Goal: Information Seeking & Learning: Compare options

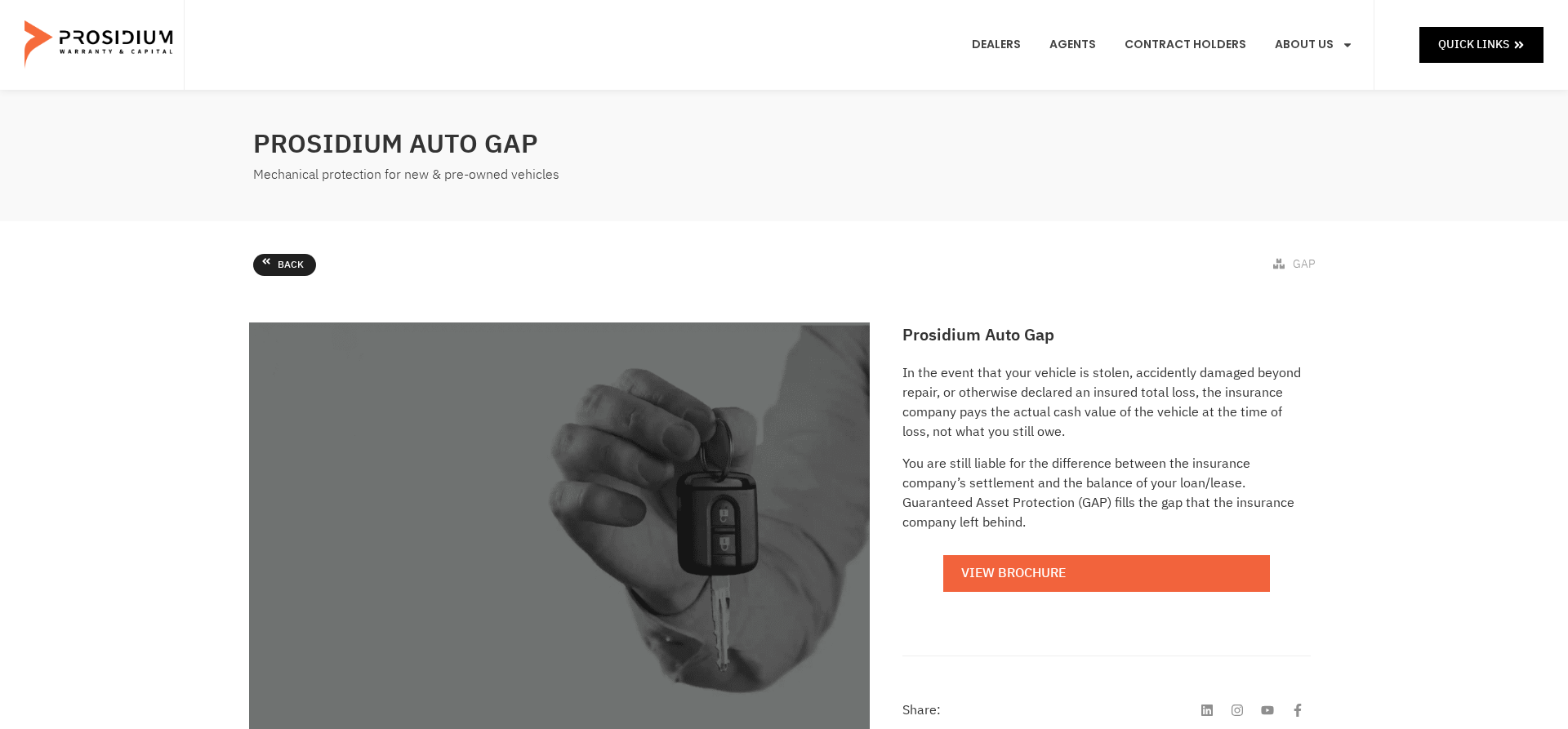
click at [290, 259] on span "Back" at bounding box center [290, 266] width 26 height 18
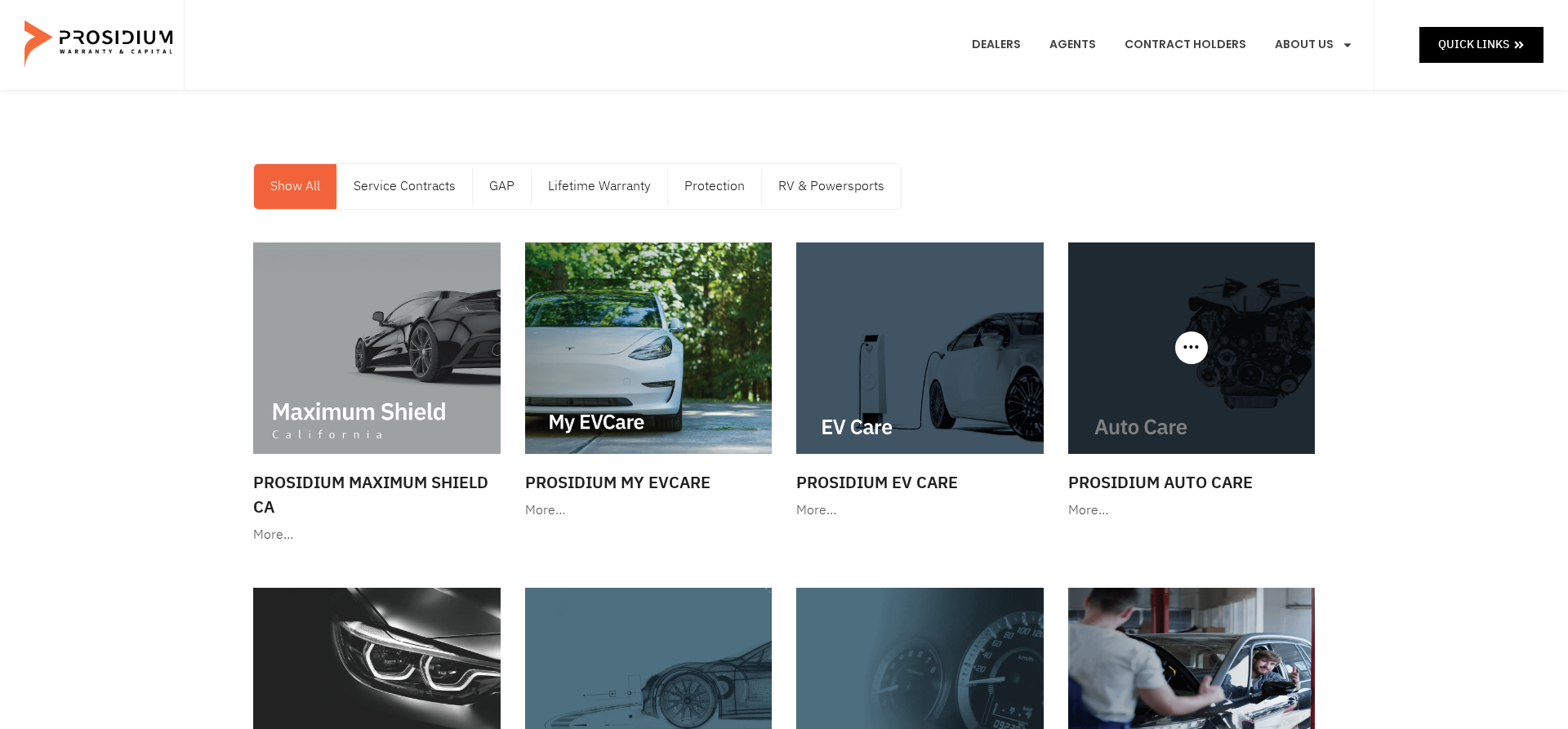
click at [1235, 334] on img at bounding box center [1193, 348] width 248 height 212
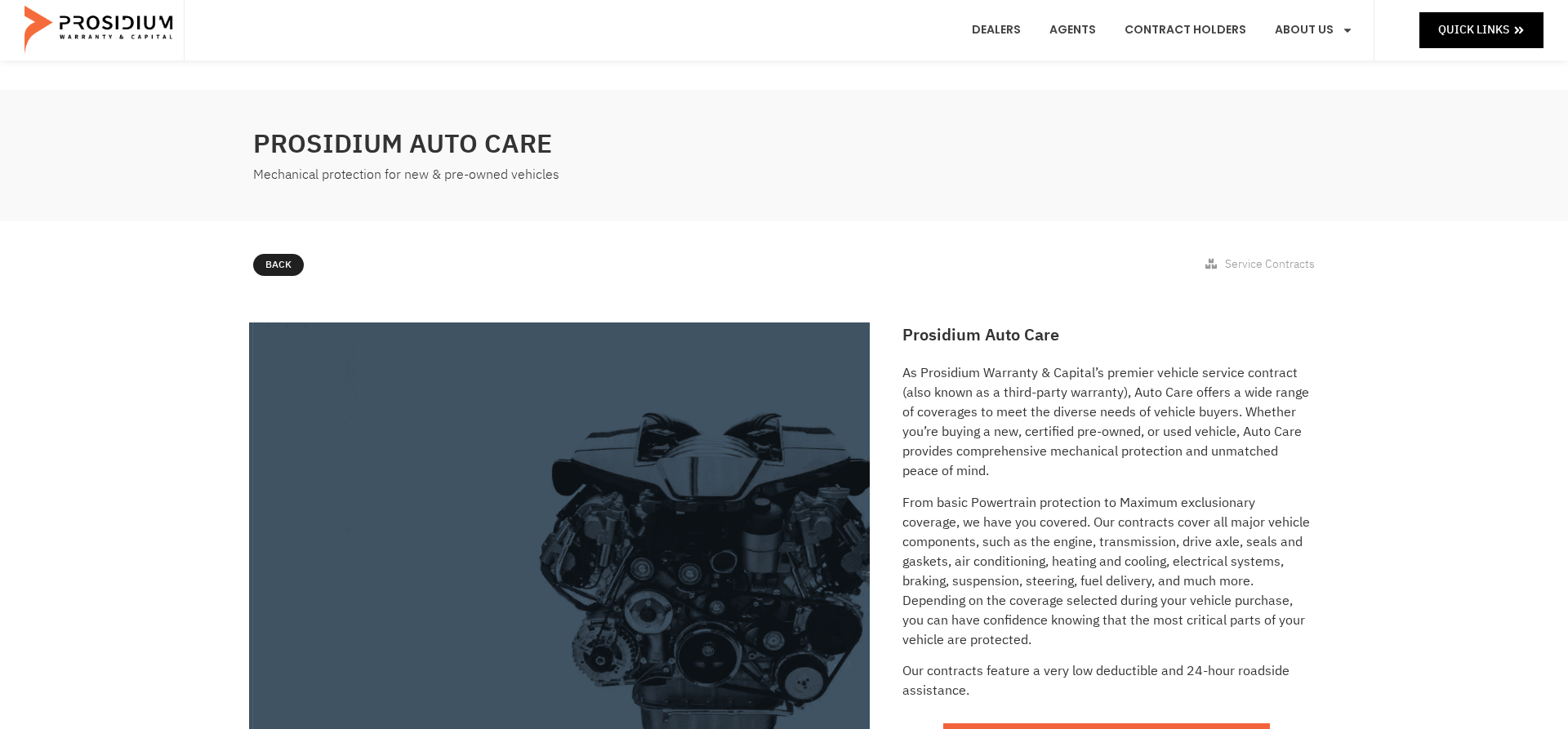
scroll to position [612, 0]
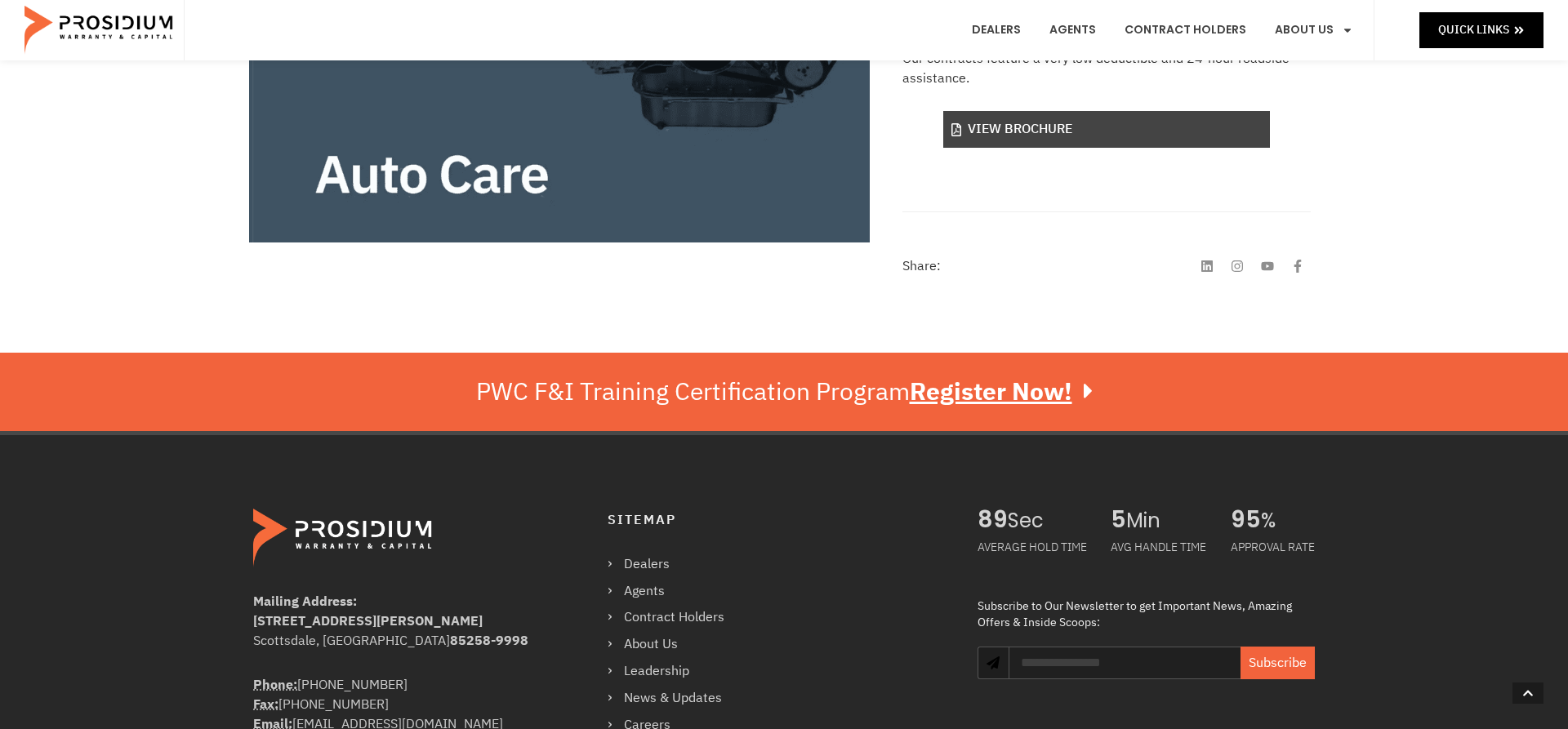
click at [1029, 131] on link "View Brochure" at bounding box center [1107, 129] width 327 height 37
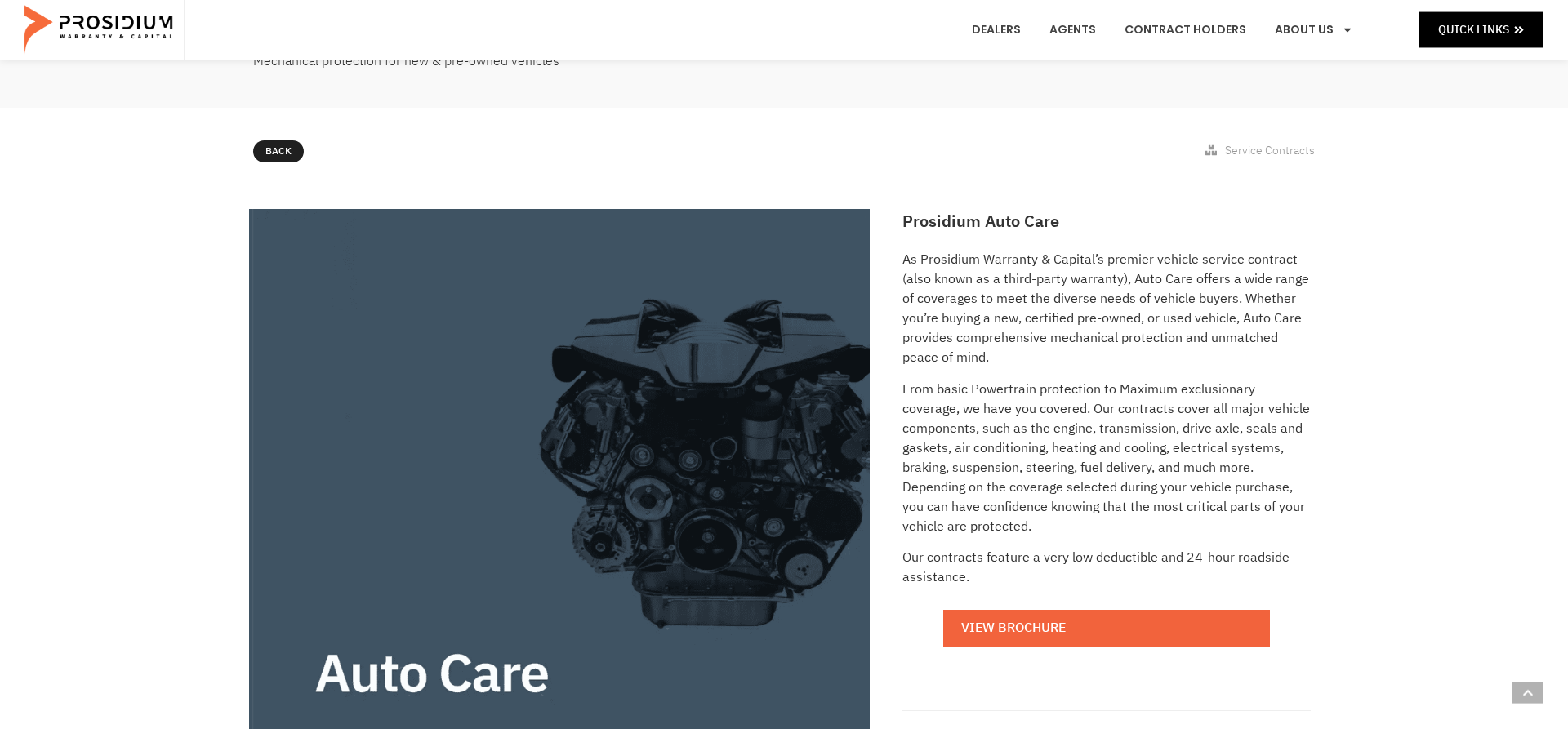
scroll to position [0, 0]
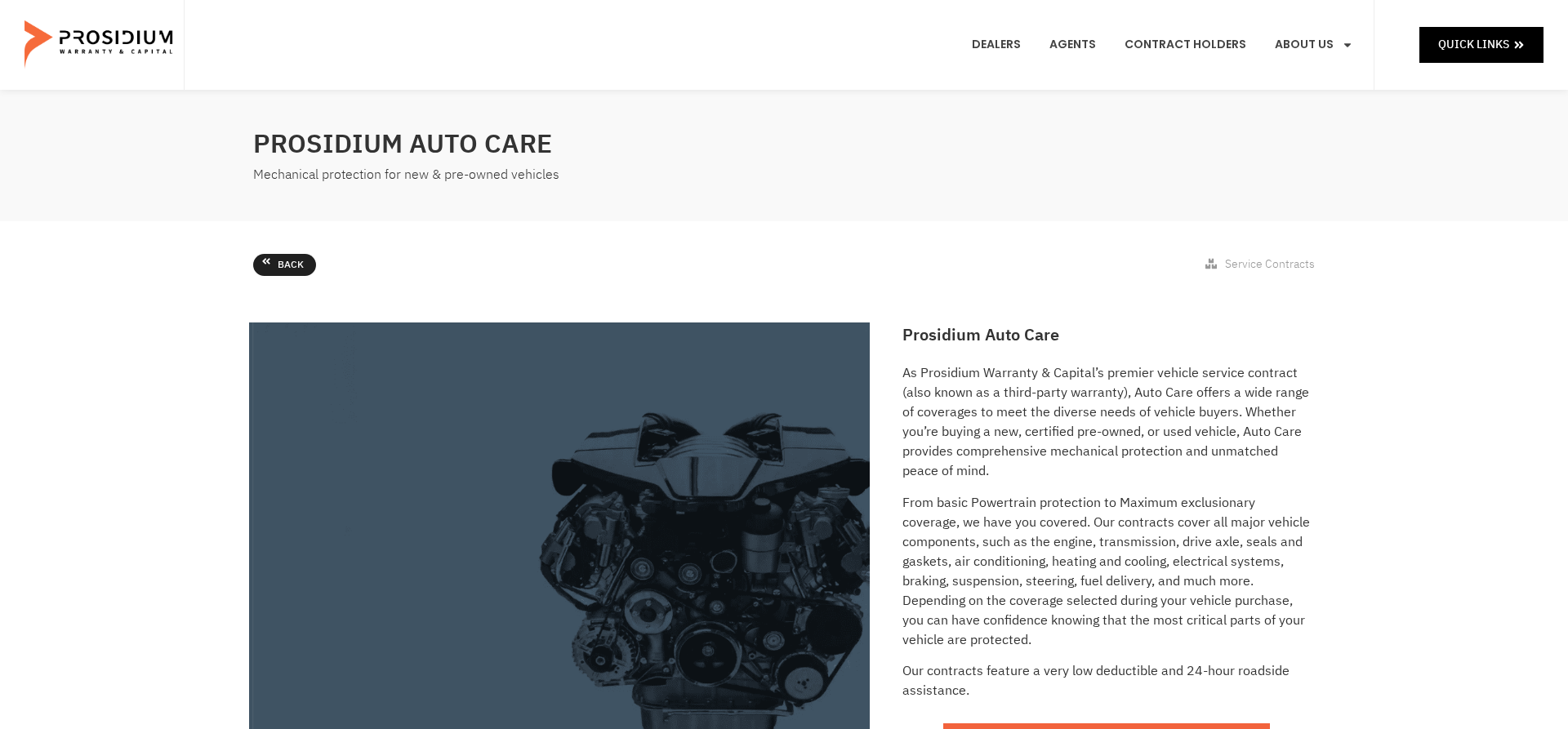
click at [283, 265] on span "Back" at bounding box center [290, 266] width 26 height 18
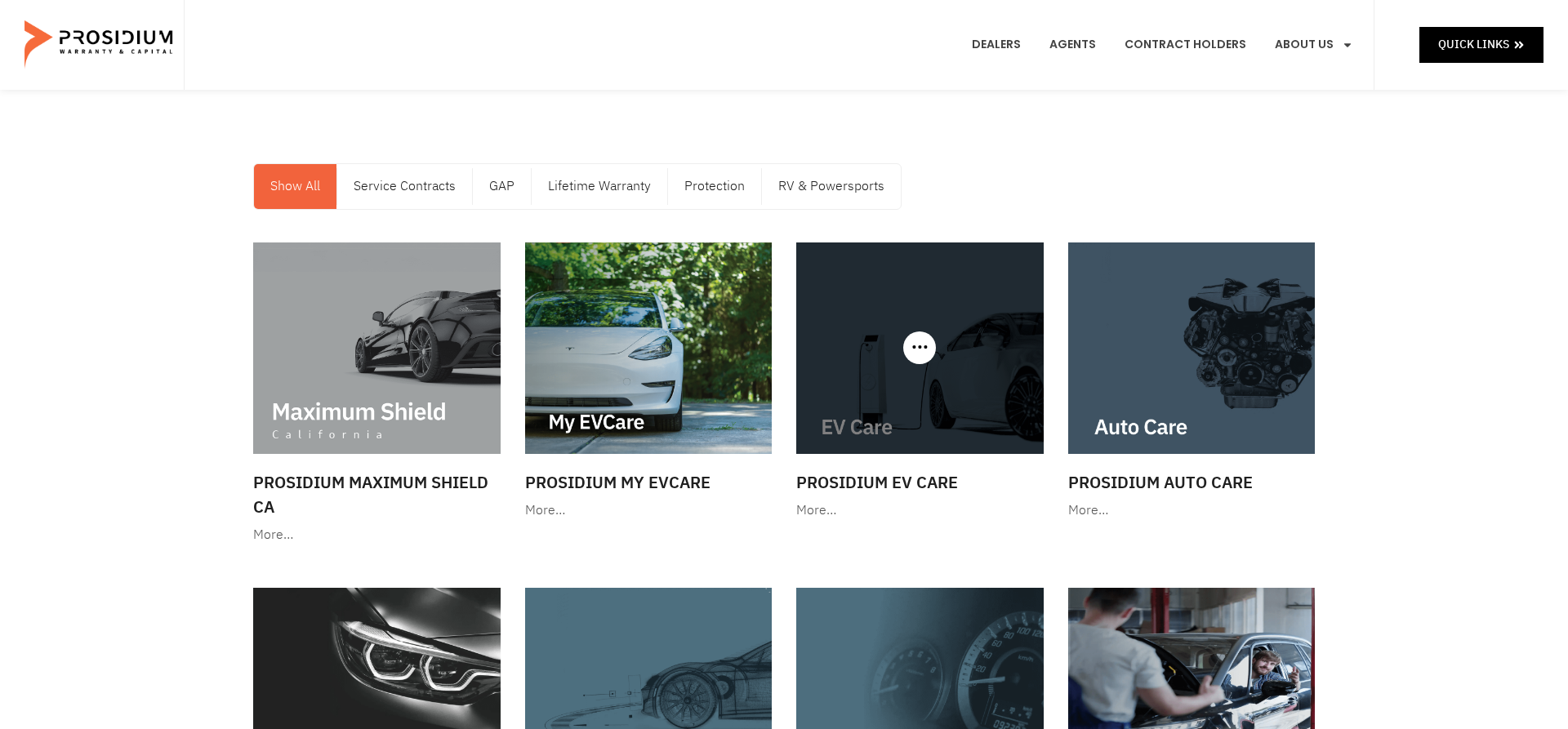
click at [915, 401] on img at bounding box center [921, 348] width 248 height 212
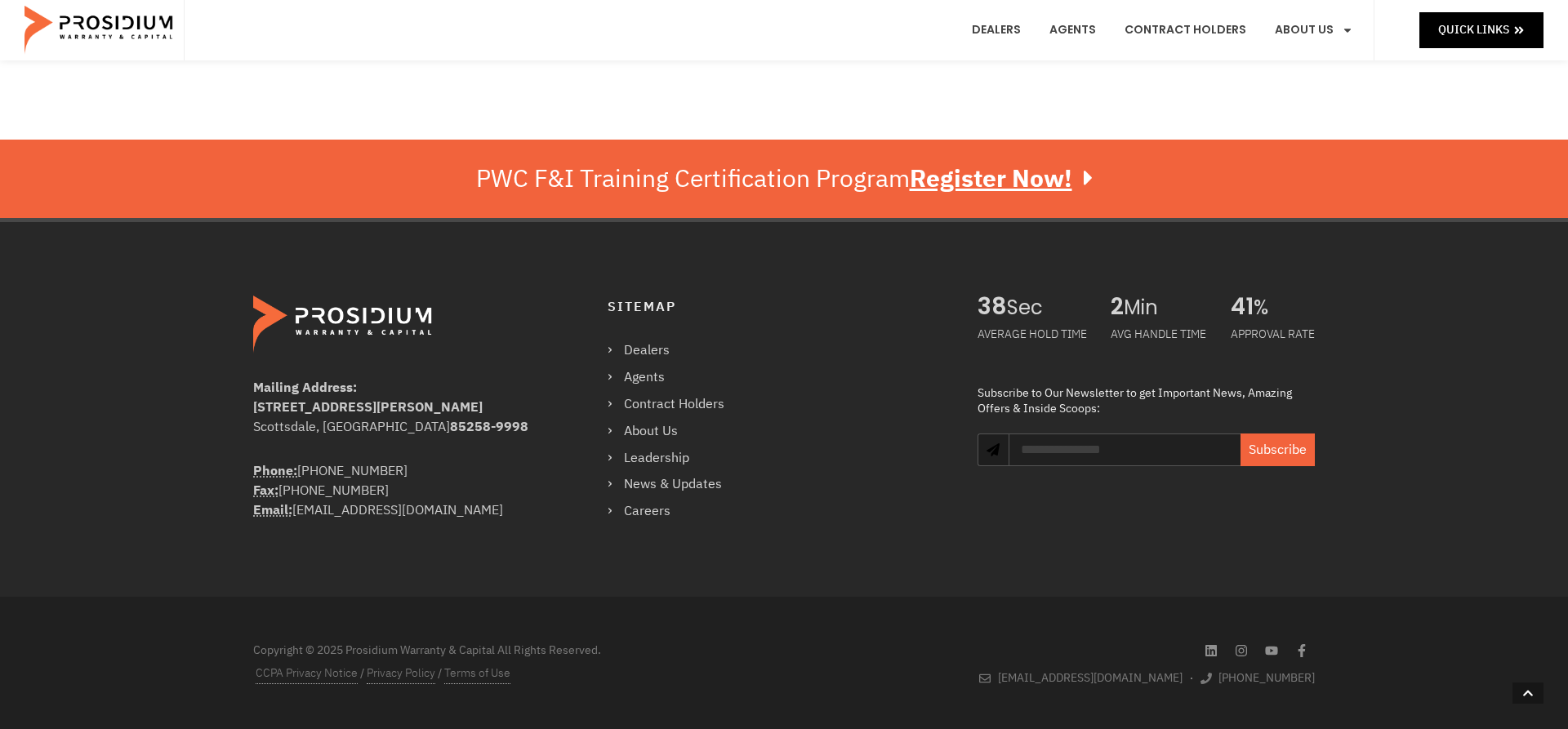
scroll to position [506, 0]
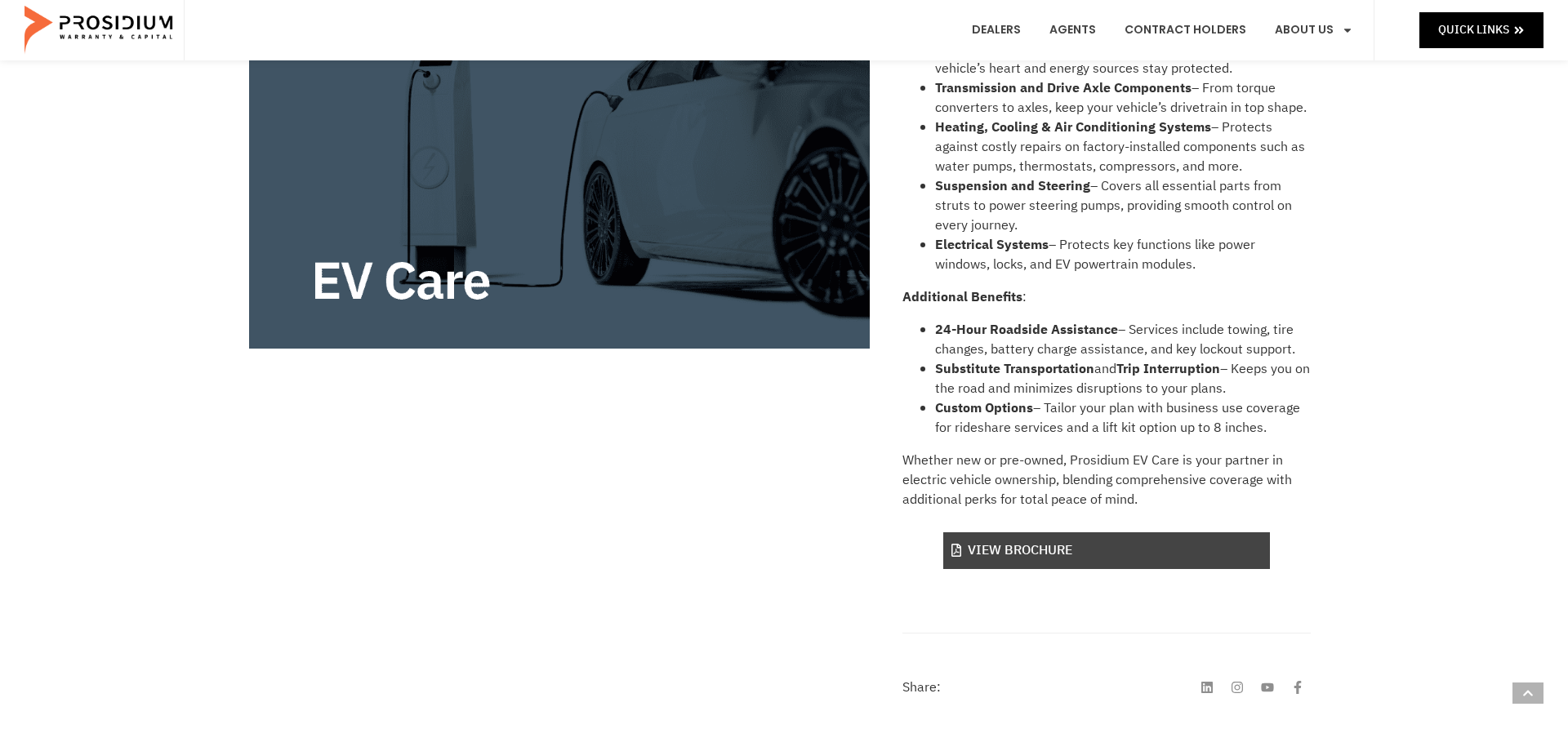
click at [1019, 564] on link "View Brochure" at bounding box center [1107, 550] width 327 height 37
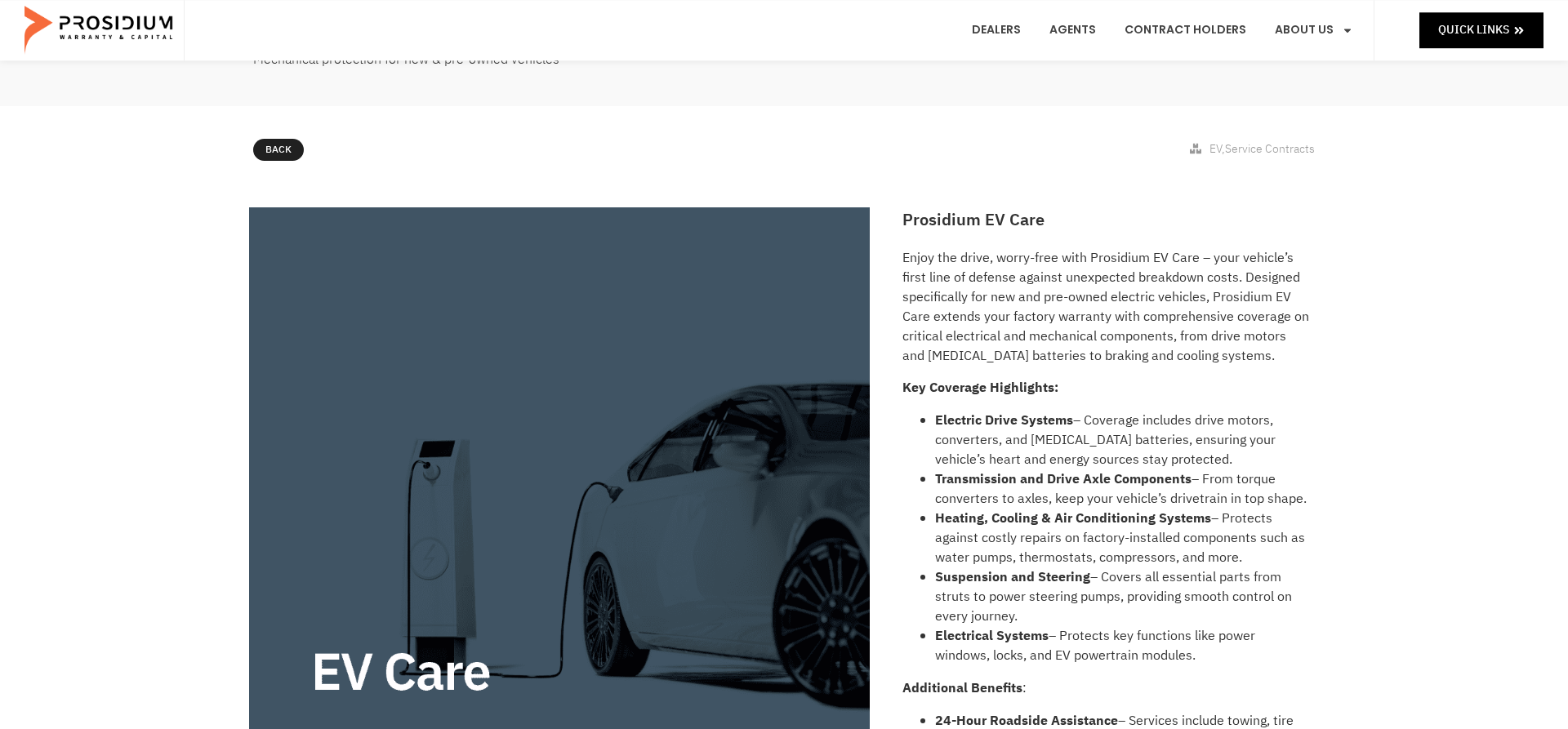
scroll to position [0, 0]
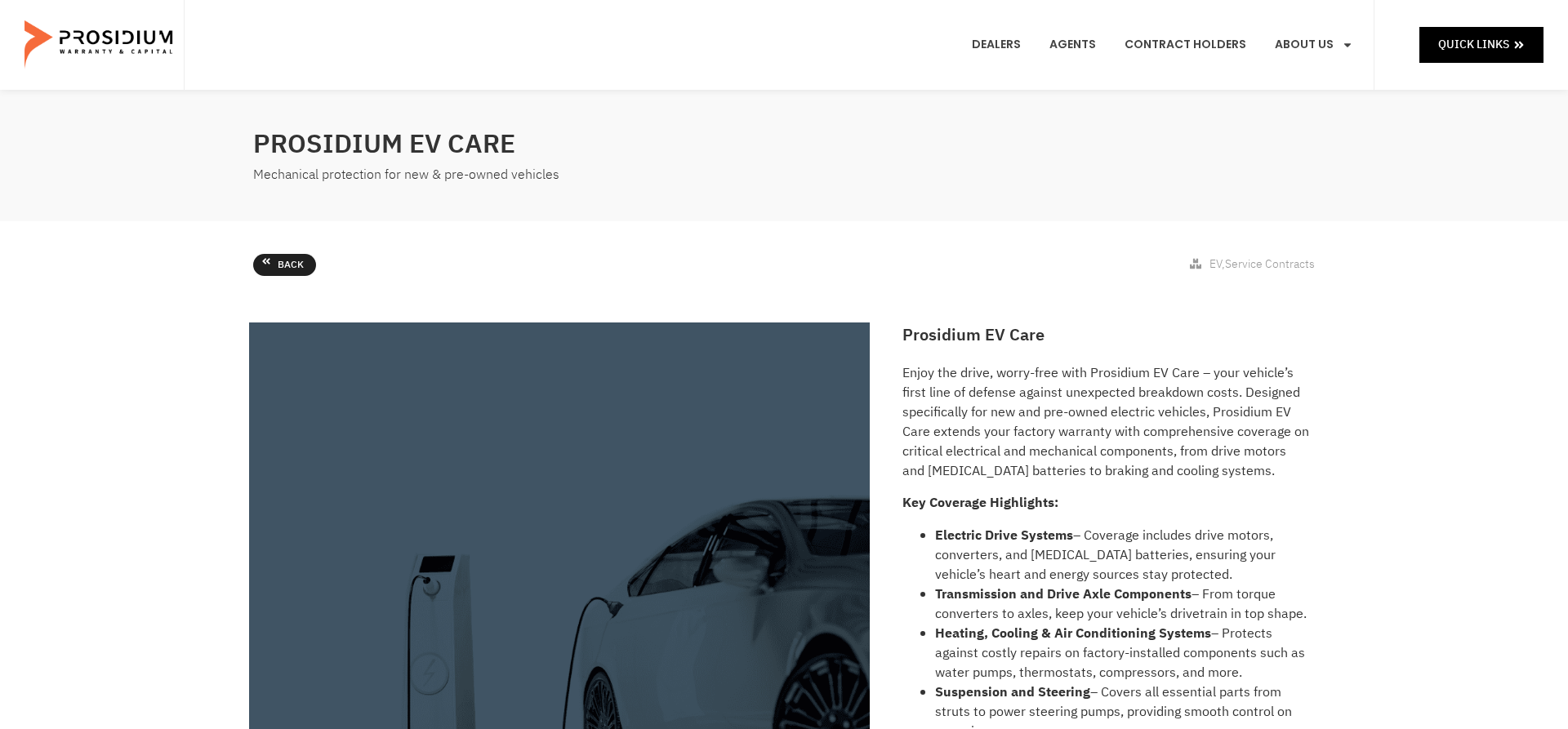
click at [276, 268] on link "Back" at bounding box center [285, 265] width 63 height 22
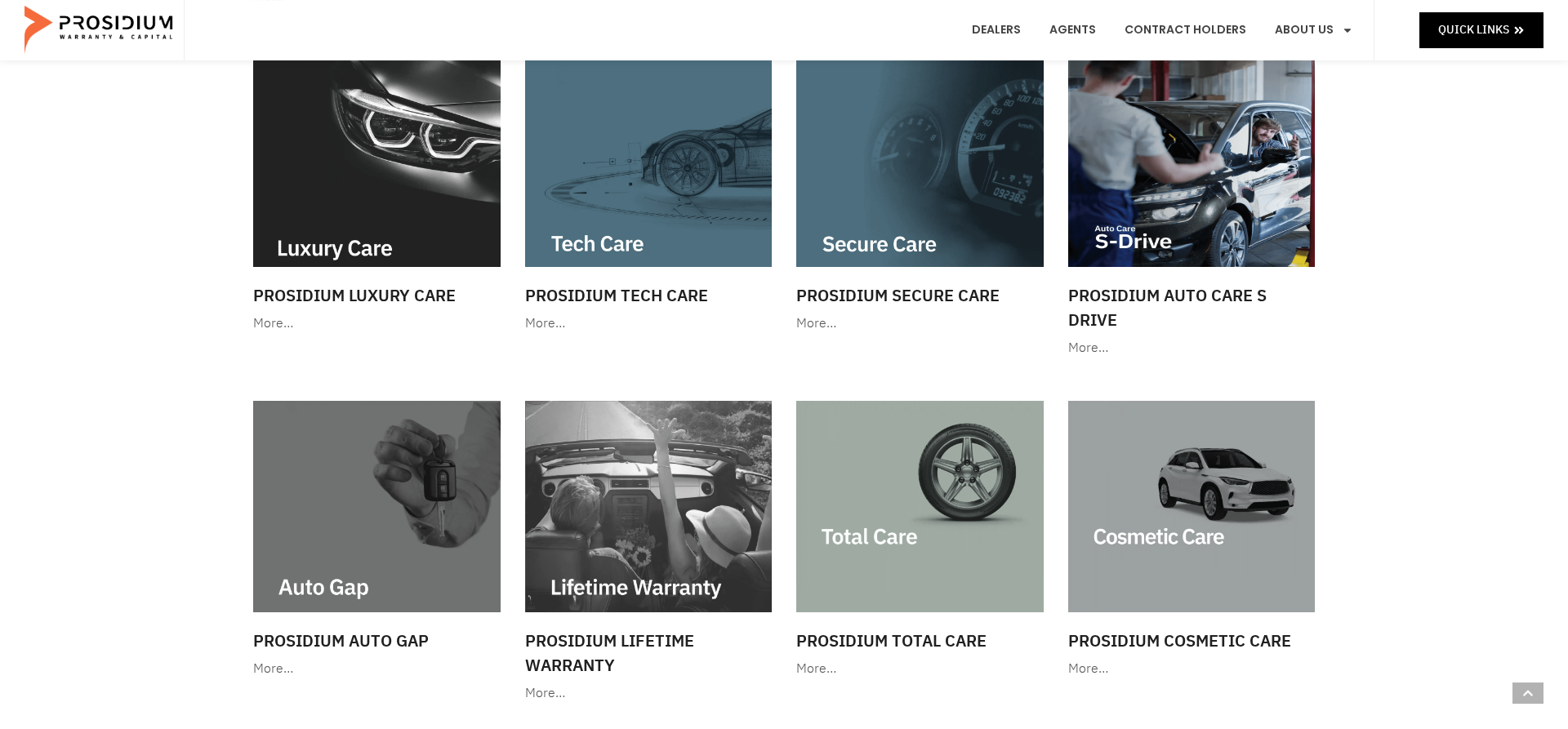
scroll to position [611, 0]
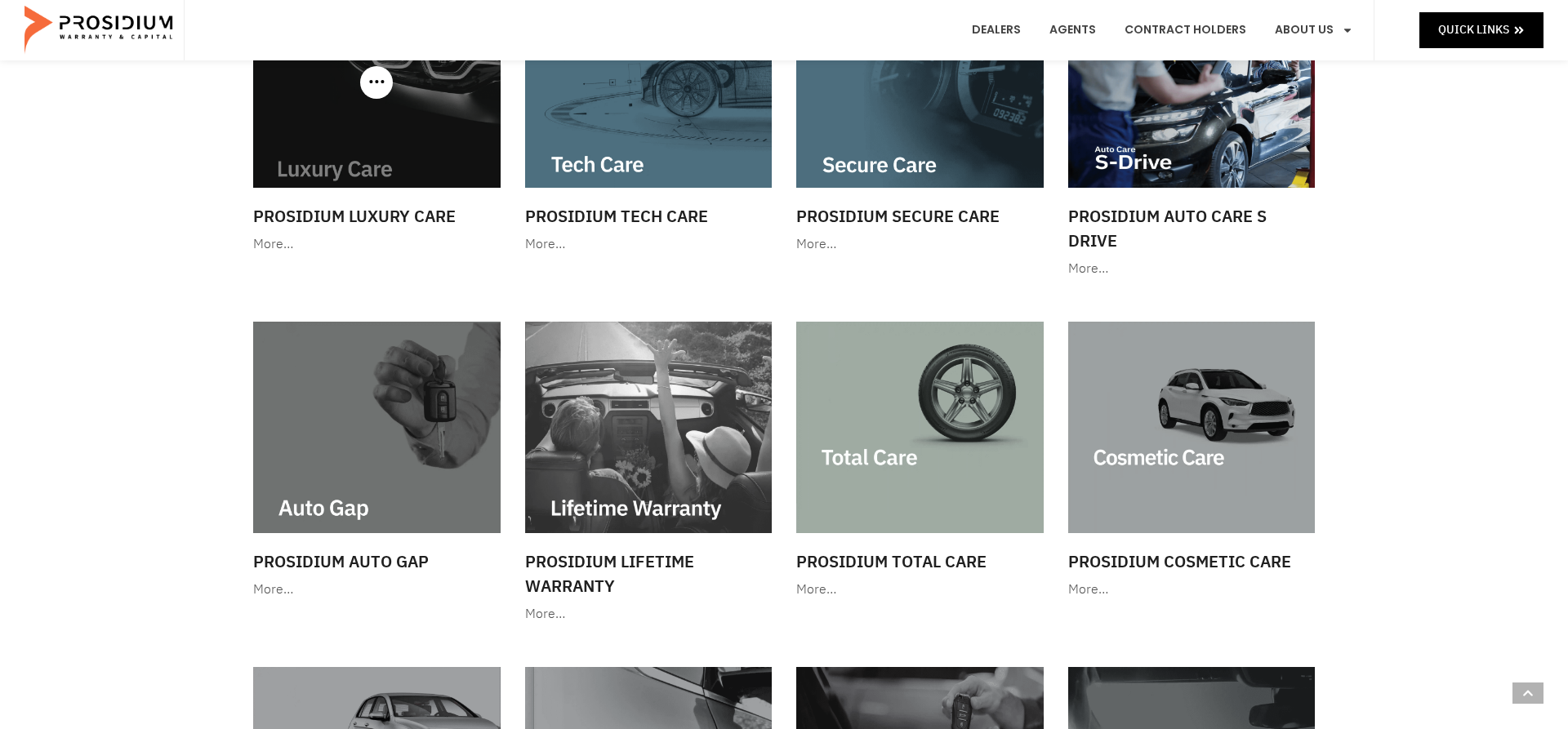
click at [384, 106] on img at bounding box center [377, 83] width 248 height 212
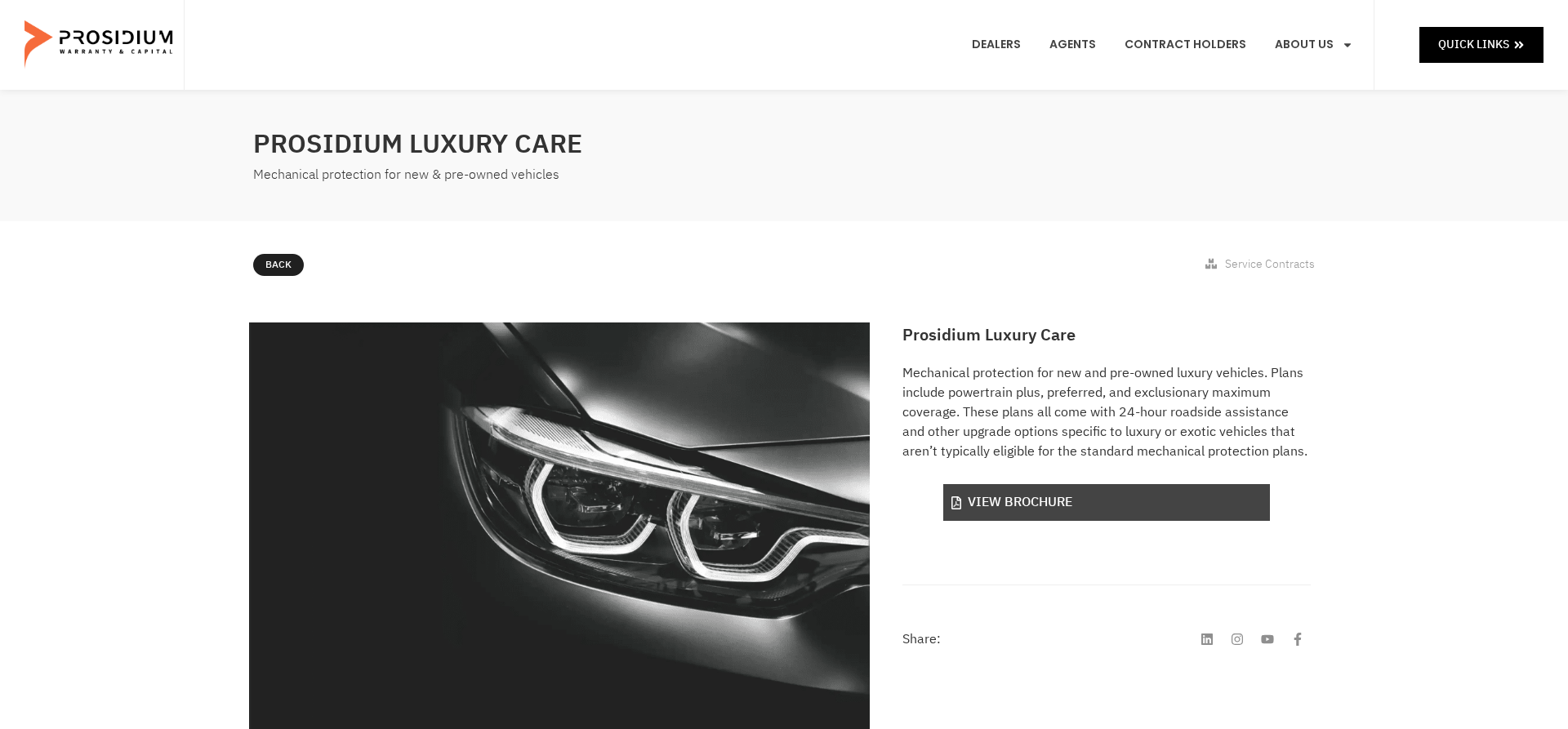
click at [1053, 511] on link "View Brochure" at bounding box center [1107, 502] width 327 height 37
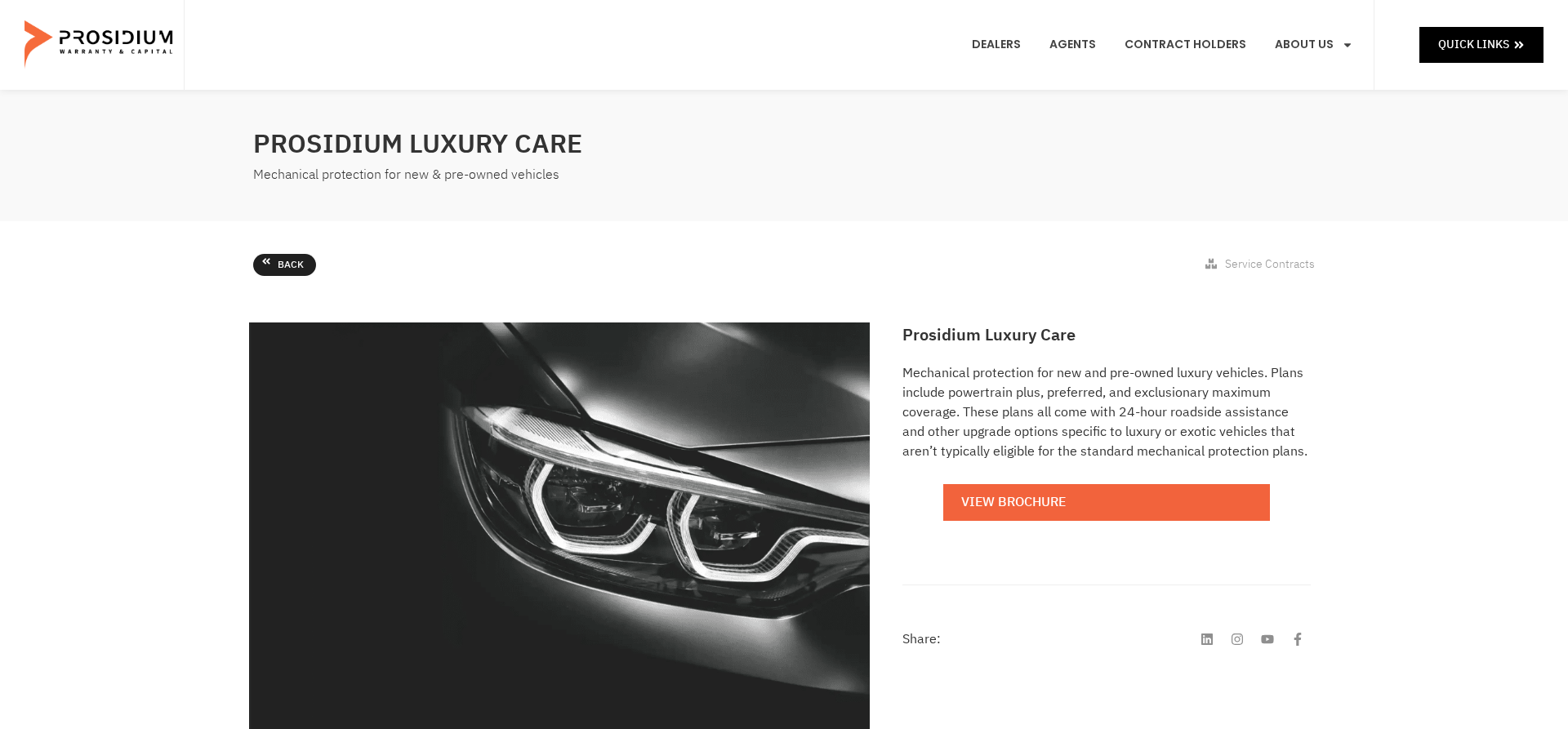
click at [286, 257] on span "Back" at bounding box center [290, 266] width 26 height 18
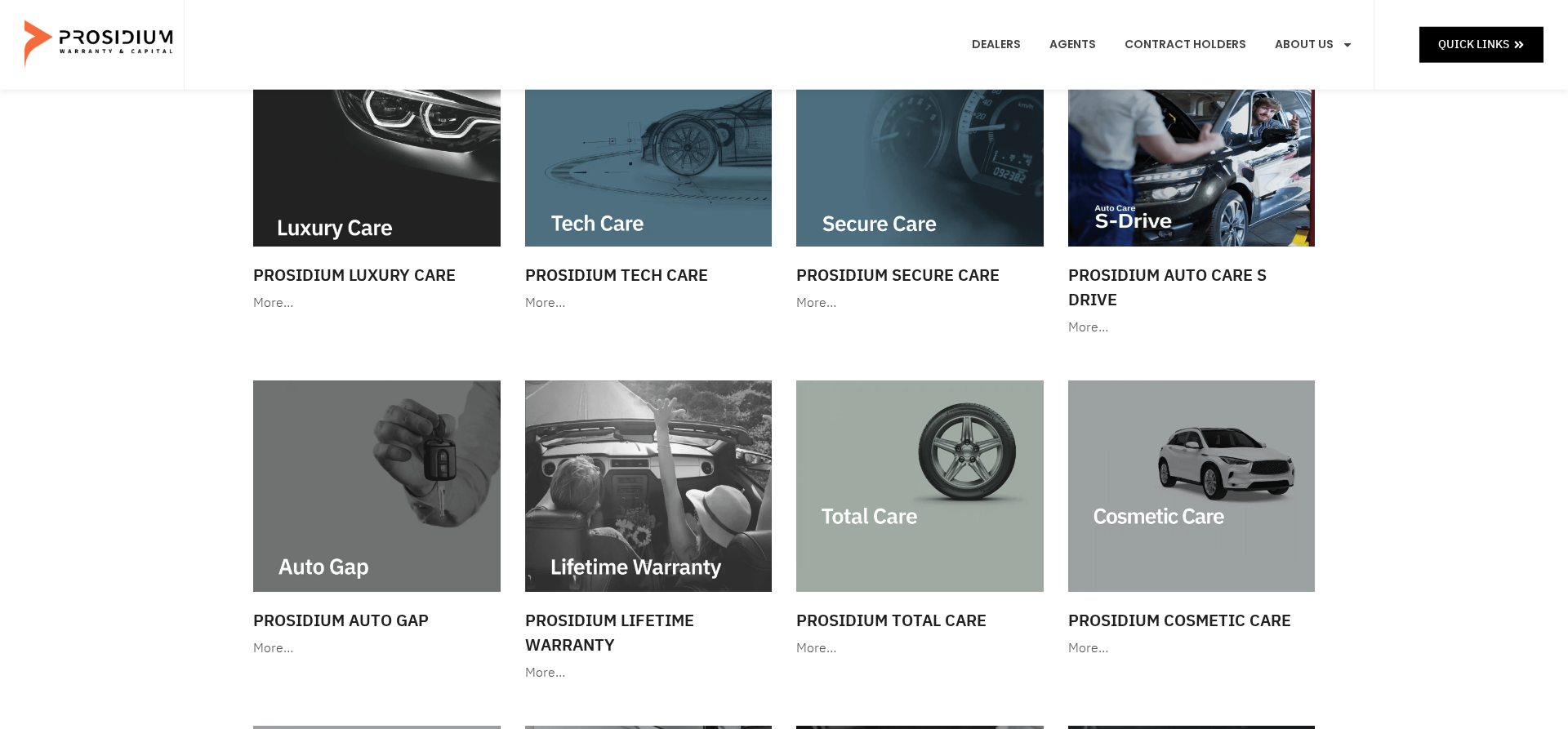
scroll to position [667, 0]
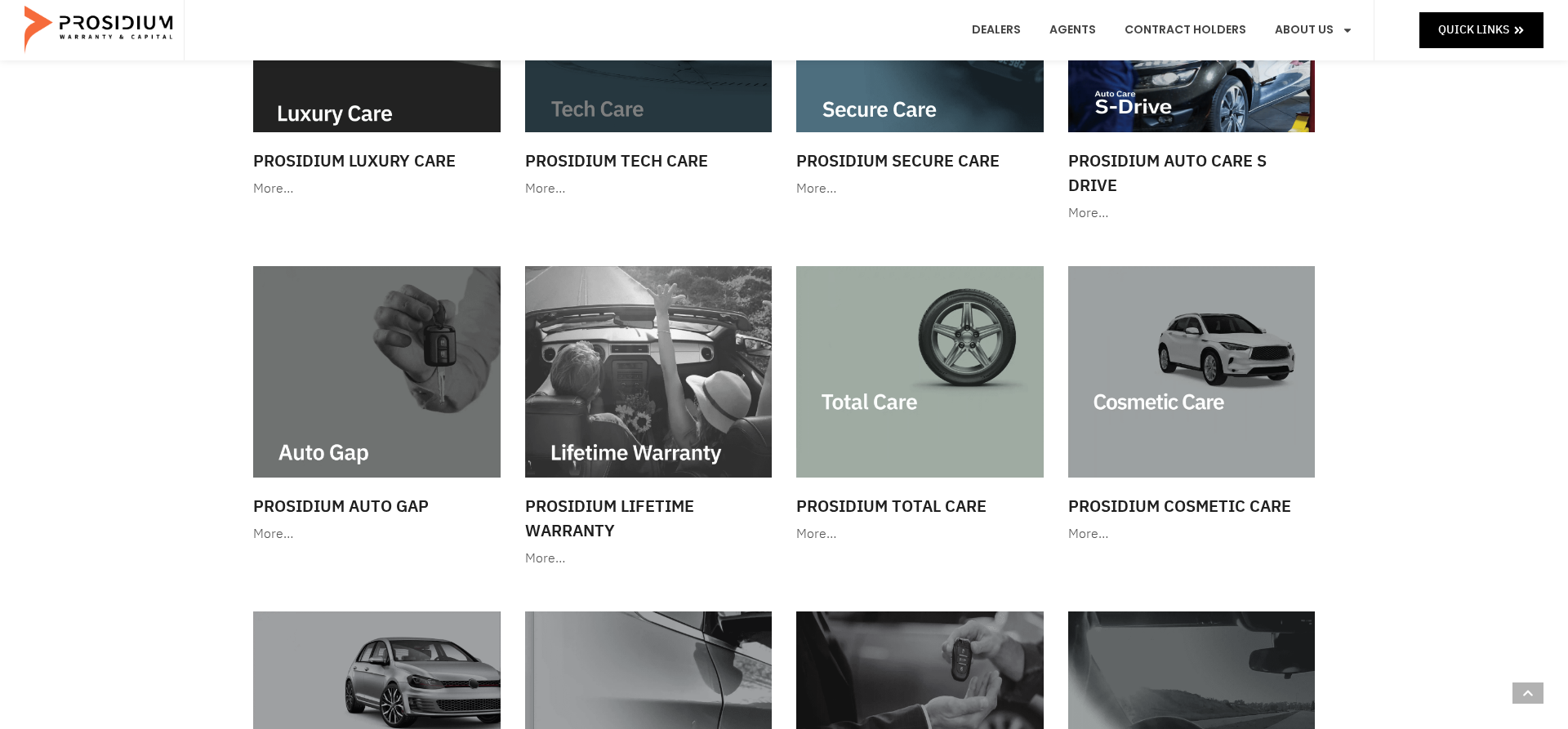
click at [618, 114] on img at bounding box center [649, 27] width 248 height 212
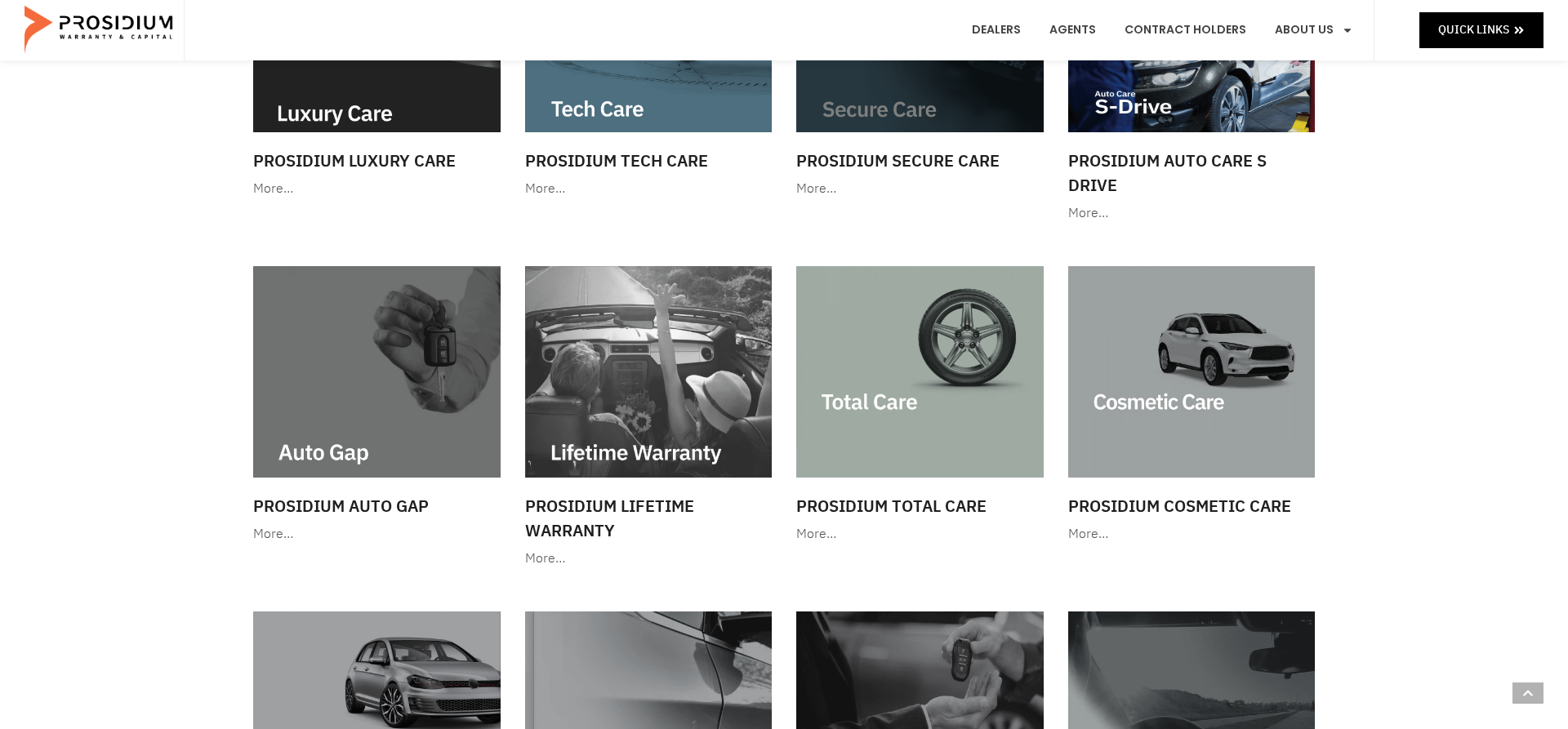
click at [894, 111] on img at bounding box center [921, 27] width 248 height 212
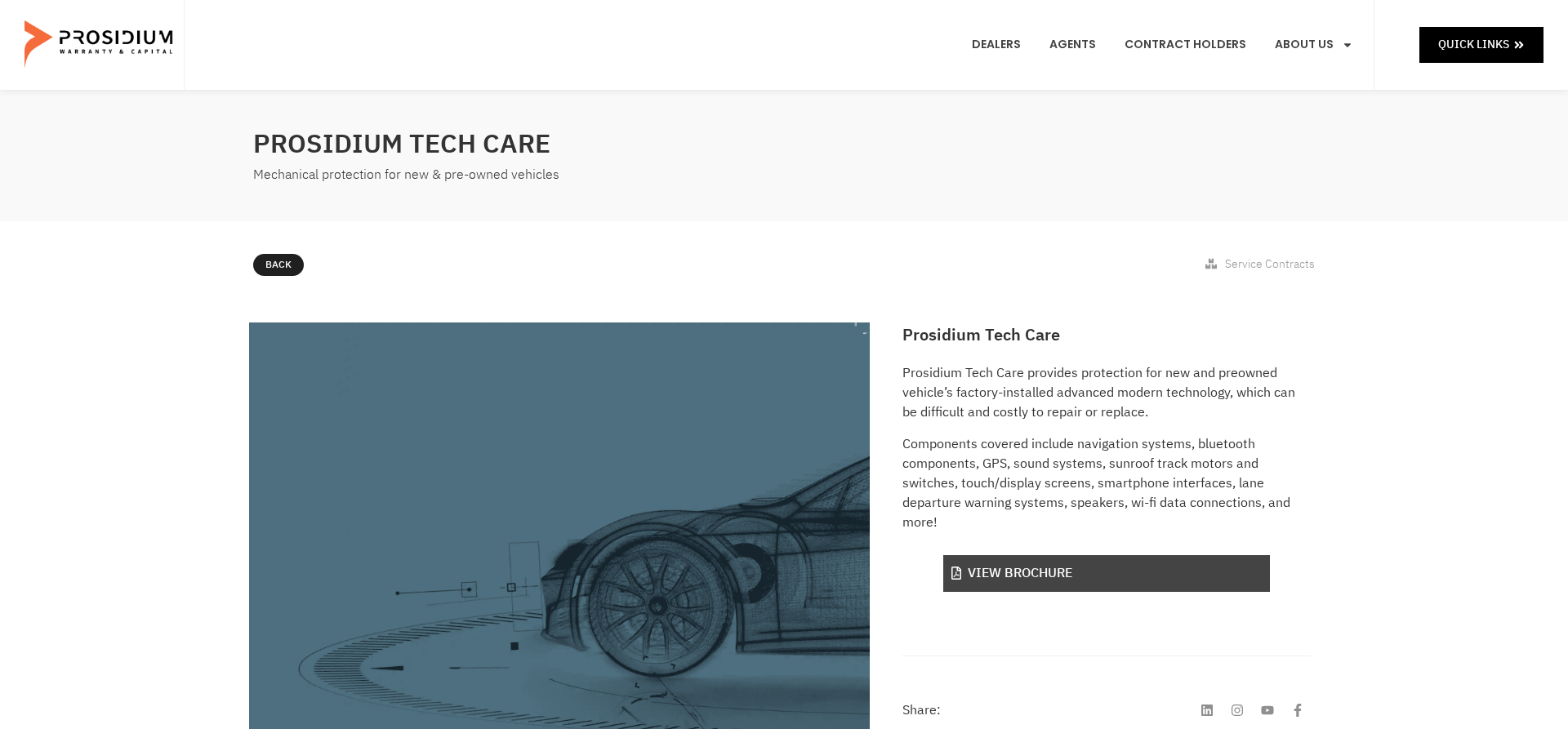
click at [1030, 572] on link "View Brochure" at bounding box center [1107, 574] width 327 height 37
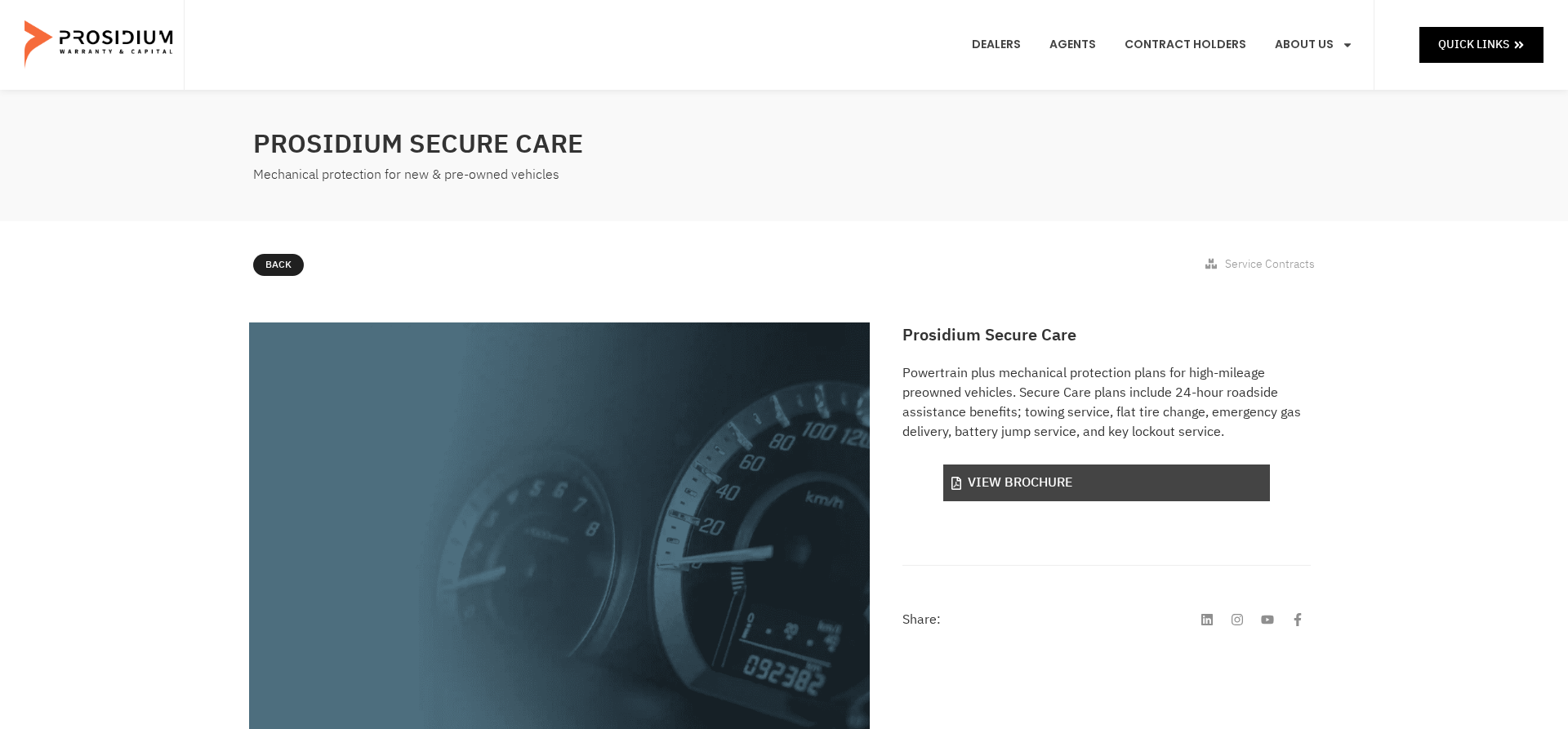
click at [1076, 482] on link "View Brochure" at bounding box center [1107, 483] width 327 height 37
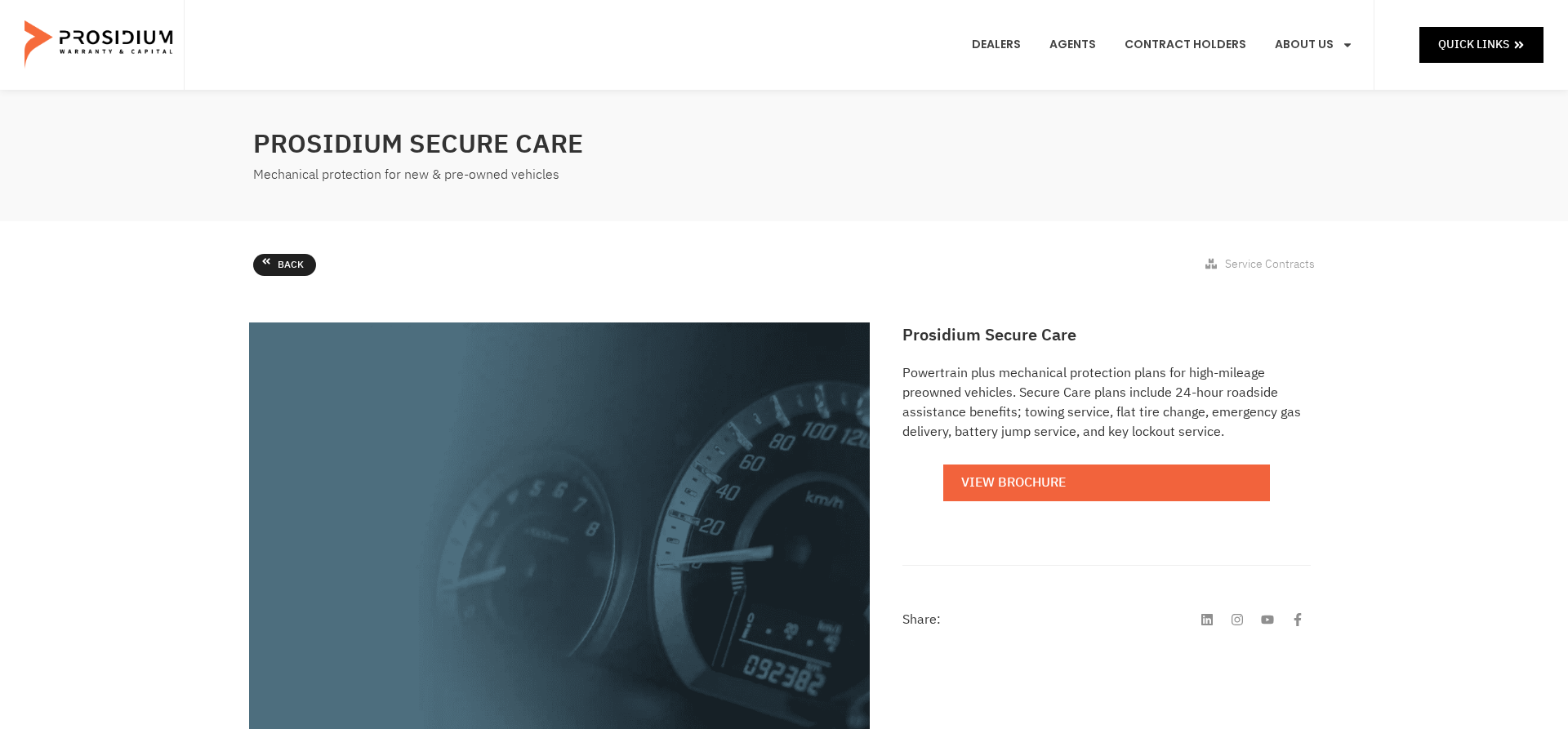
click at [277, 263] on span "Back" at bounding box center [290, 266] width 26 height 18
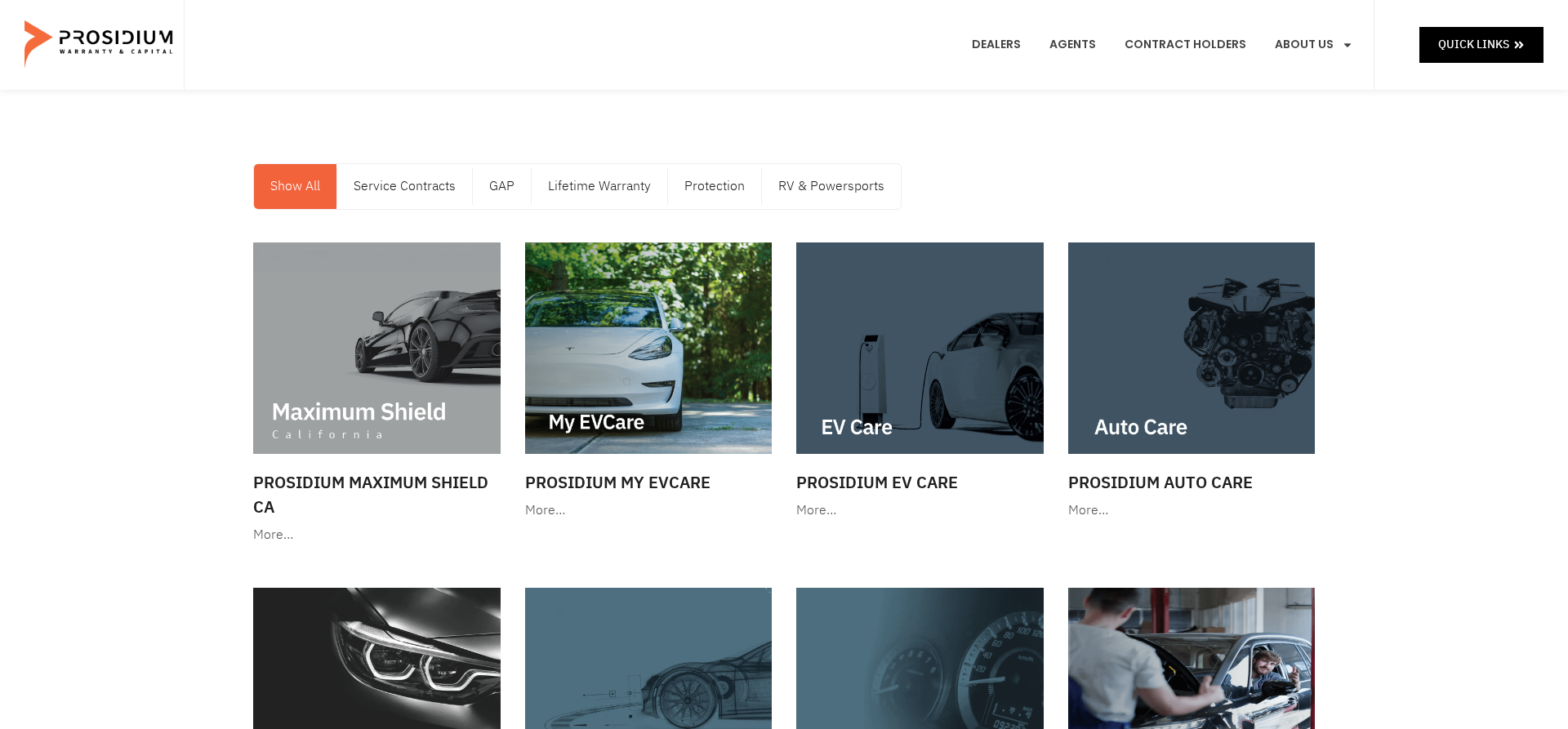
click at [354, 345] on img at bounding box center [377, 348] width 248 height 212
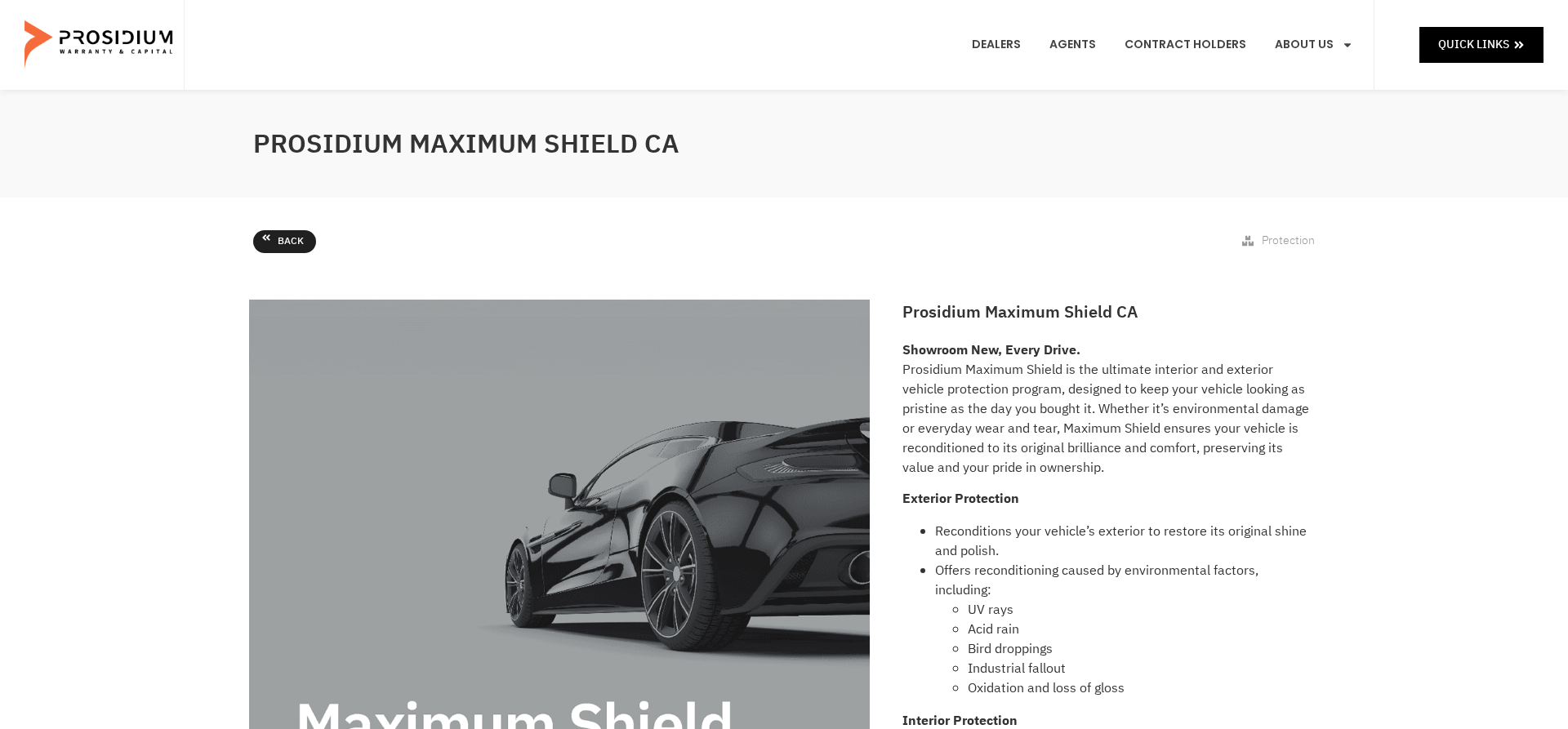
click at [285, 239] on span "Back" at bounding box center [290, 242] width 26 height 18
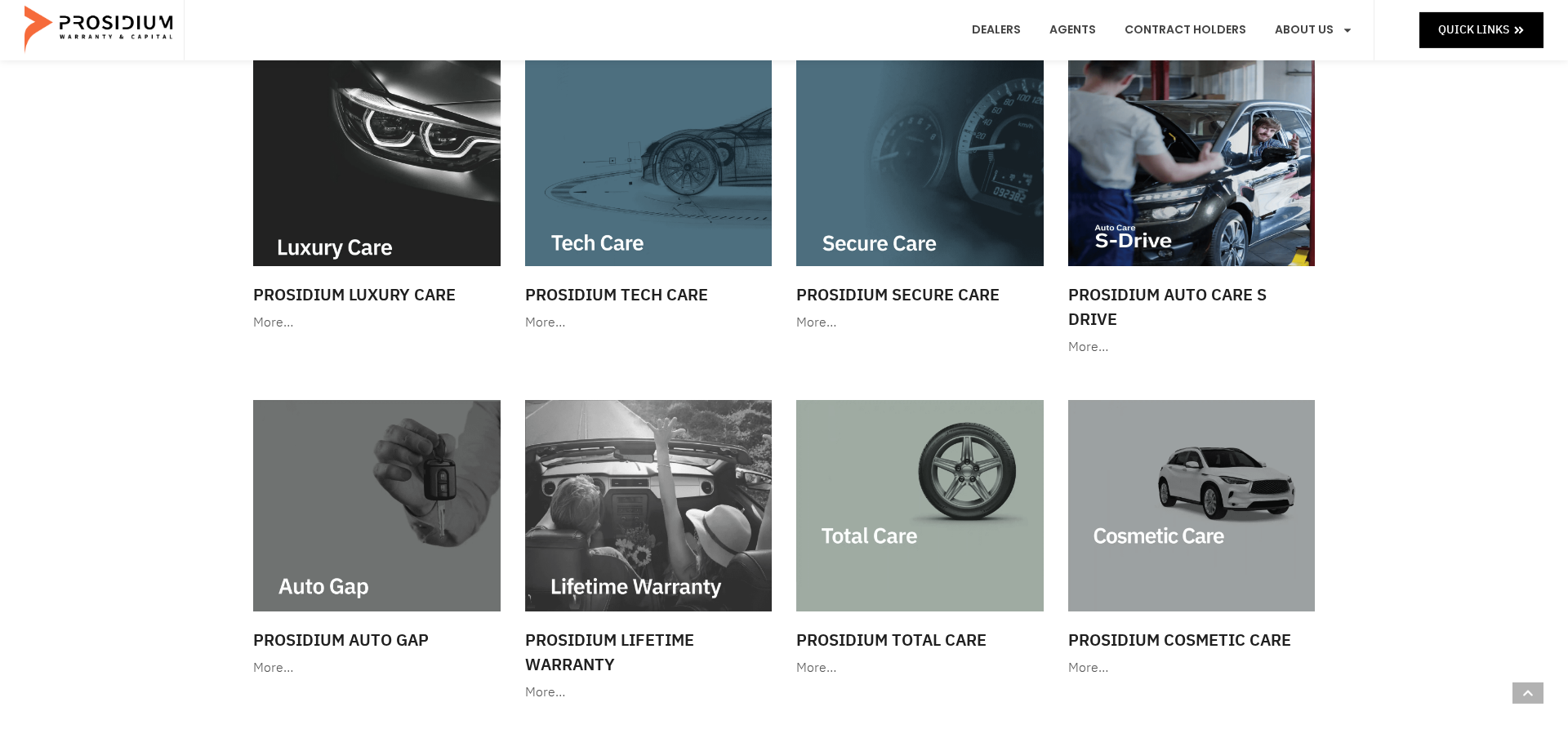
scroll to position [611, 0]
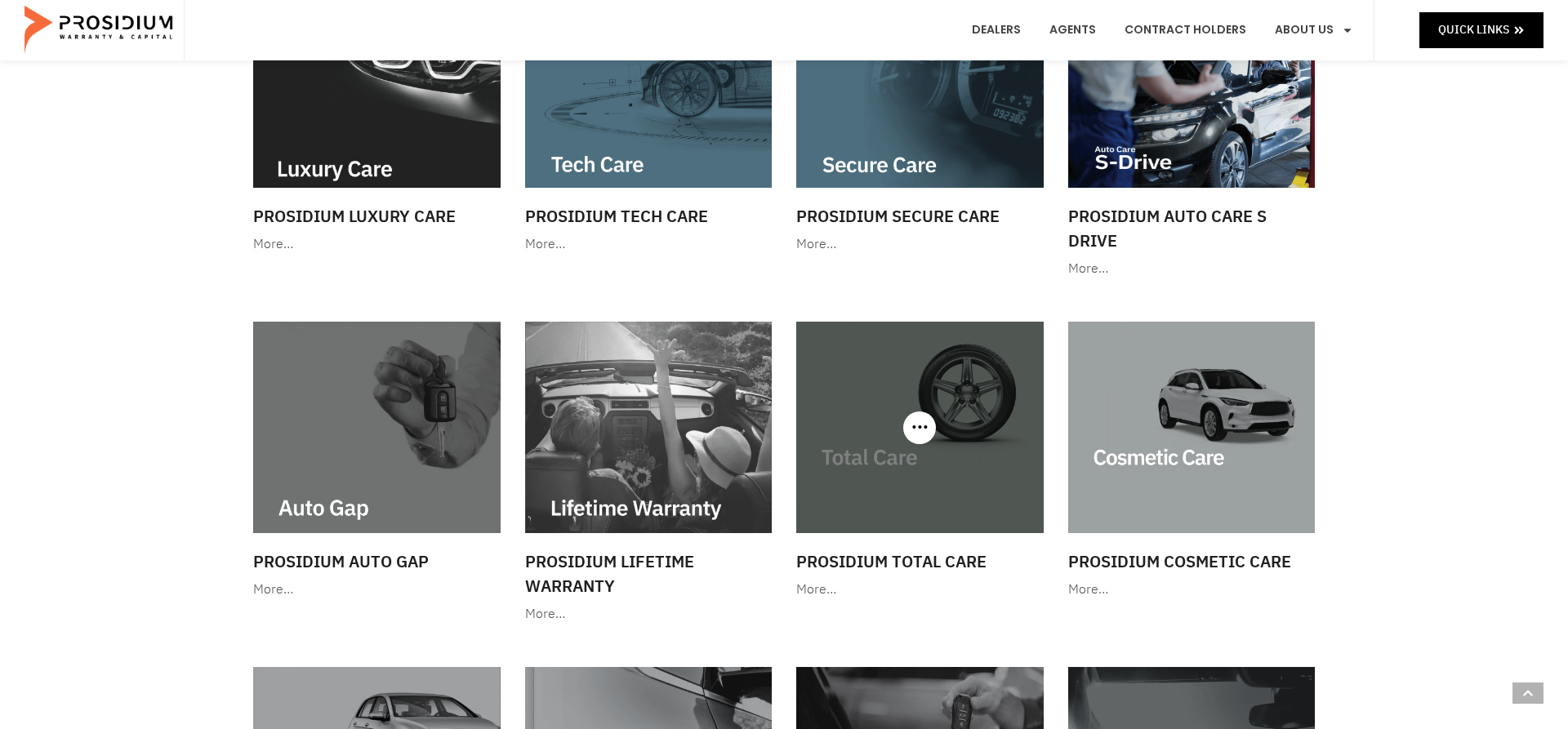
click at [894, 434] on img at bounding box center [921, 427] width 248 height 212
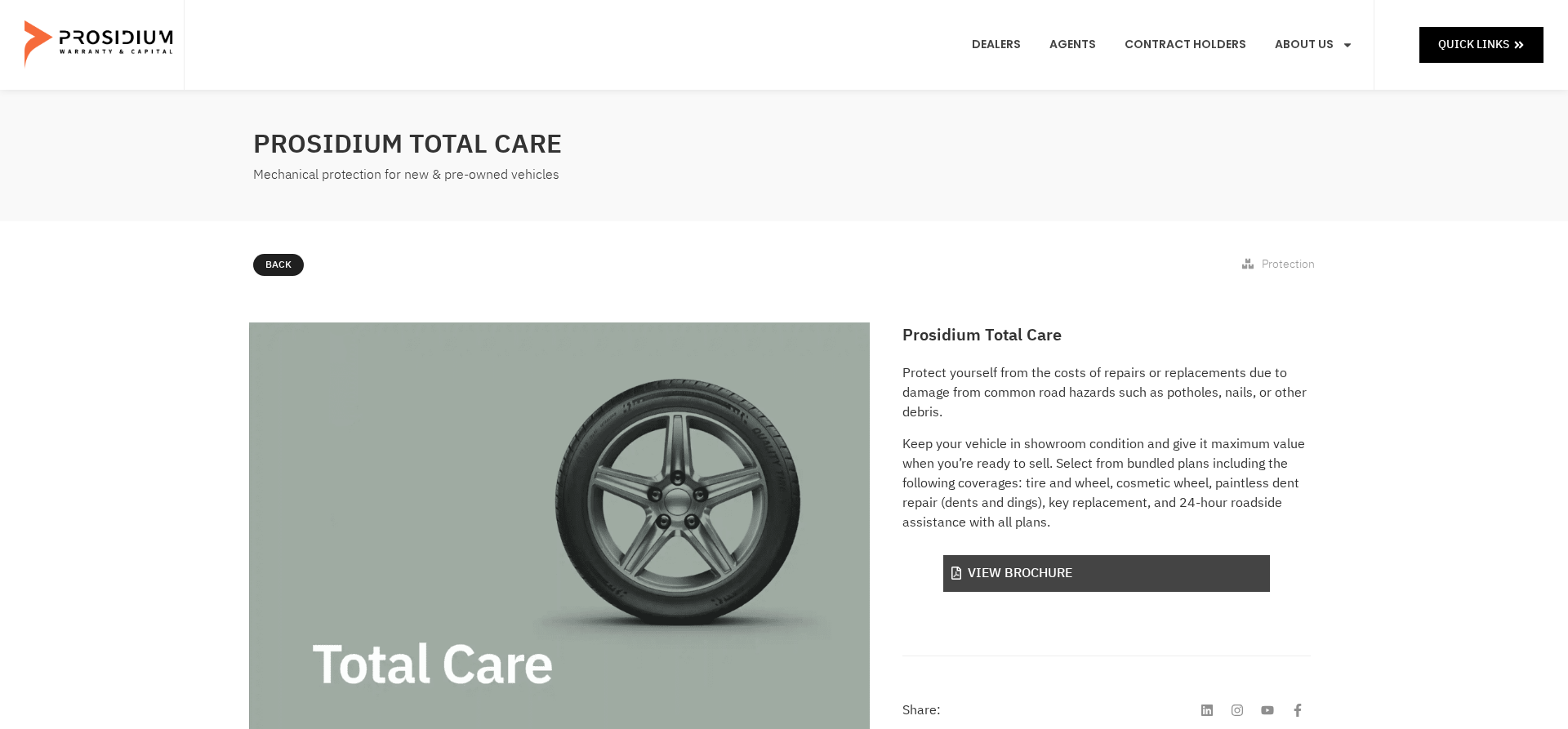
click at [1081, 573] on link "View Brochure" at bounding box center [1107, 574] width 327 height 37
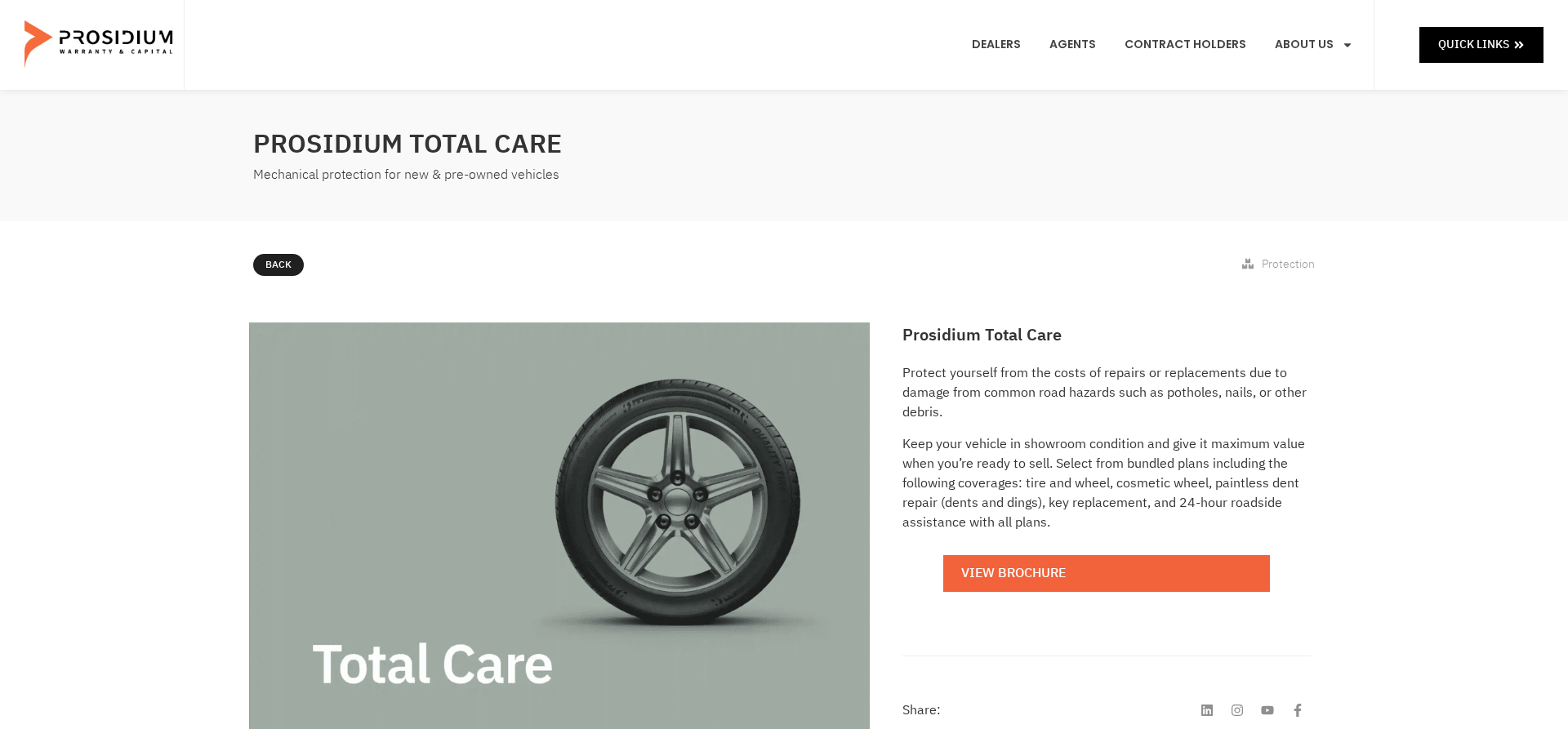
click at [247, 264] on icon at bounding box center [242, 261] width 10 height 10
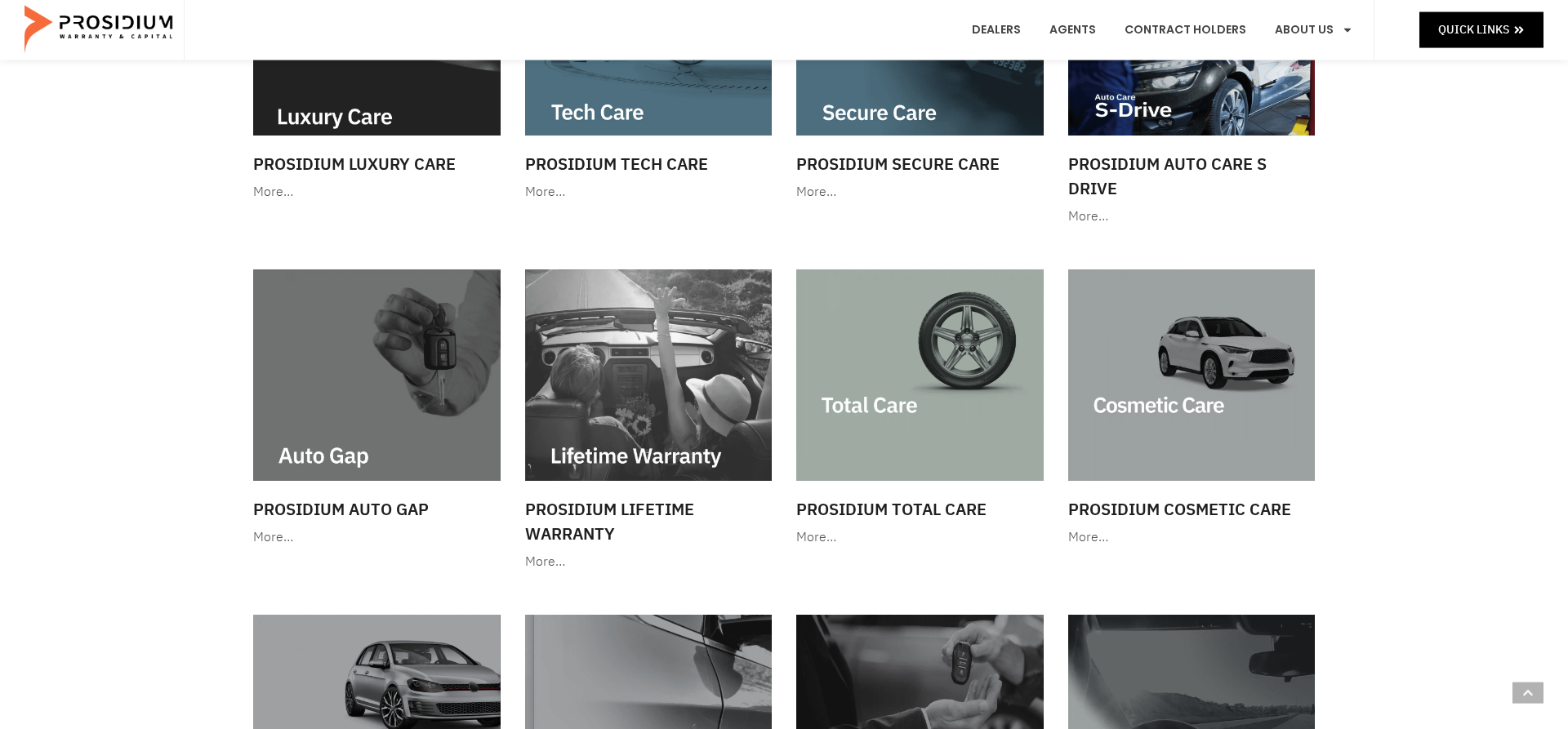
scroll to position [583, 0]
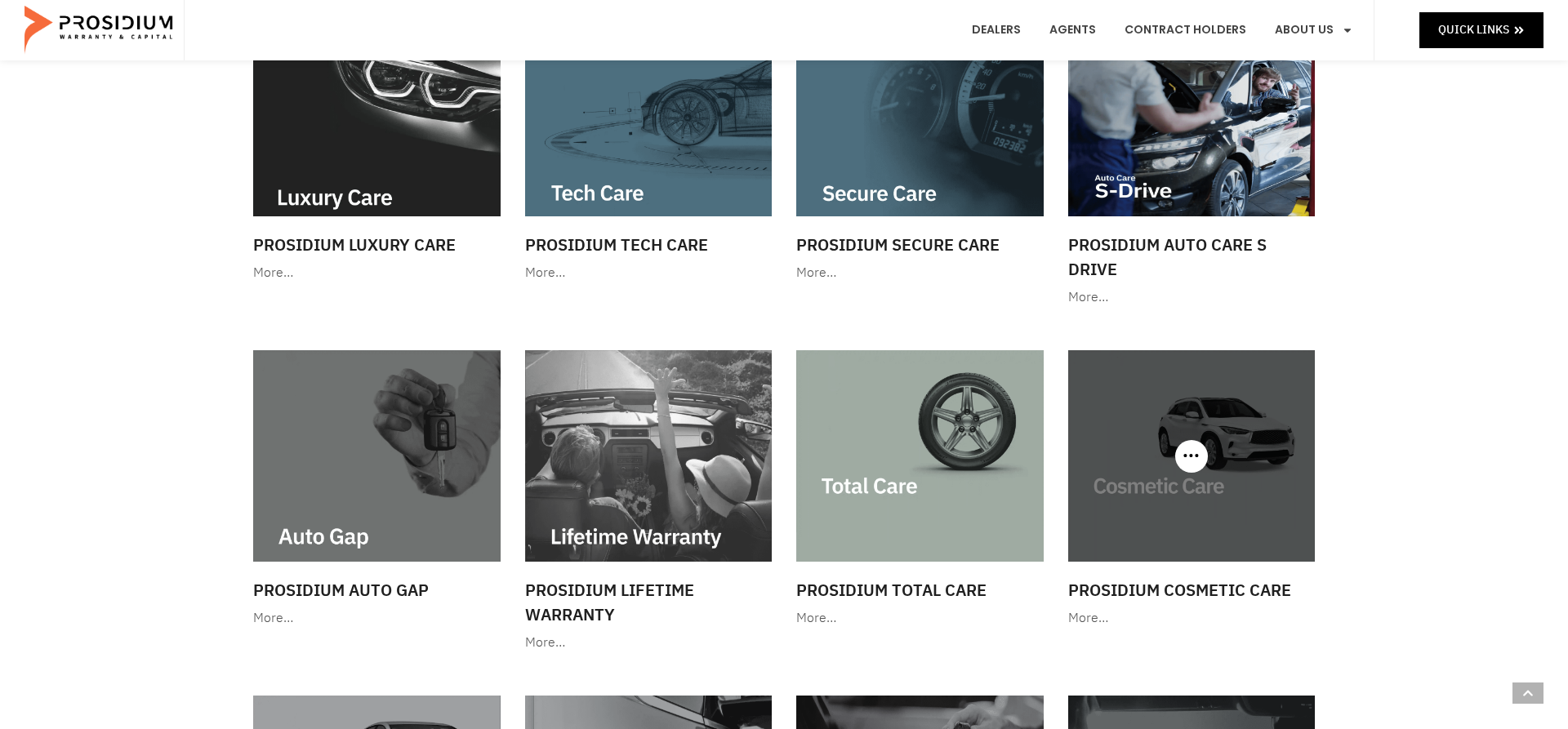
click at [1181, 485] on img at bounding box center [1193, 456] width 248 height 212
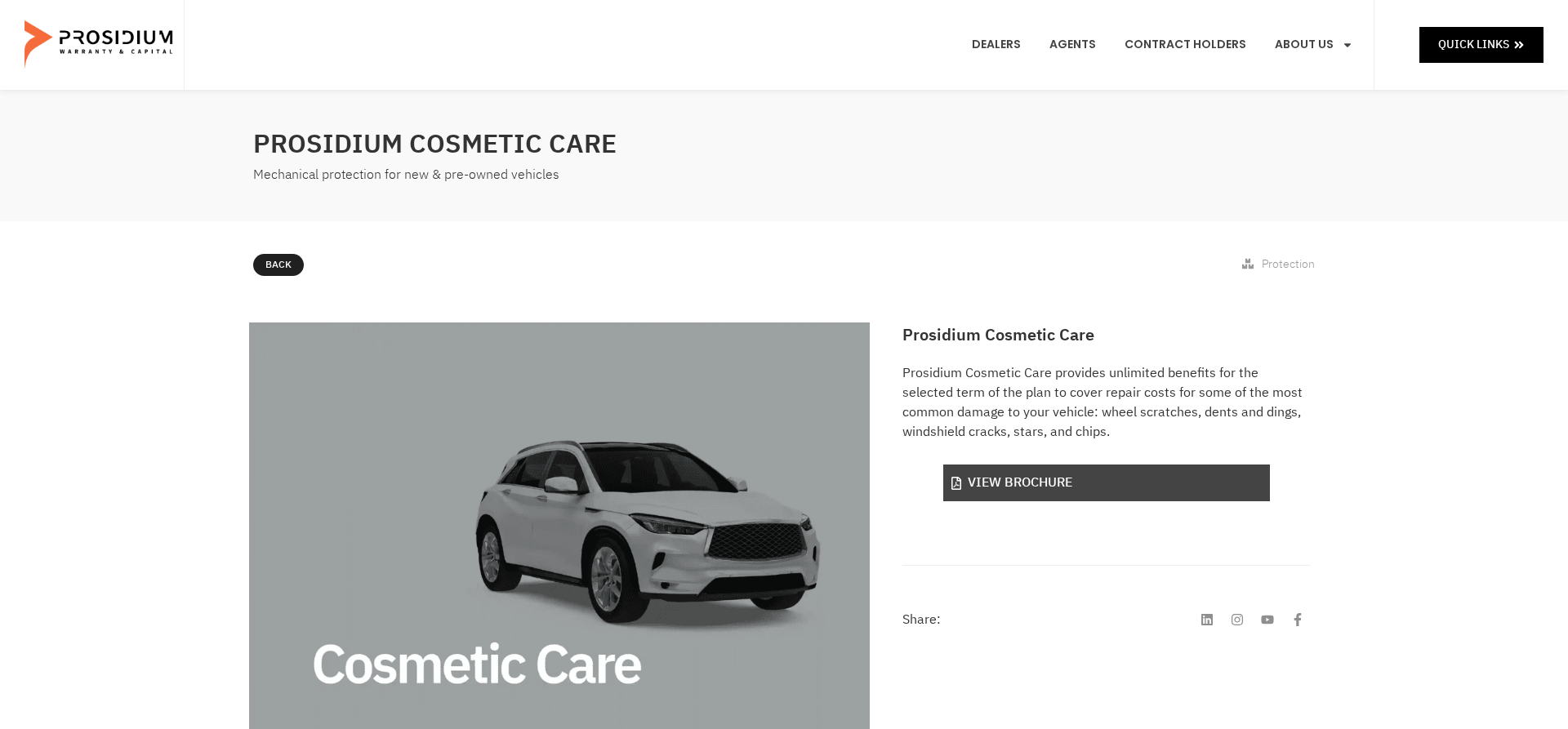
click at [1091, 474] on link "View Brochure" at bounding box center [1107, 483] width 327 height 37
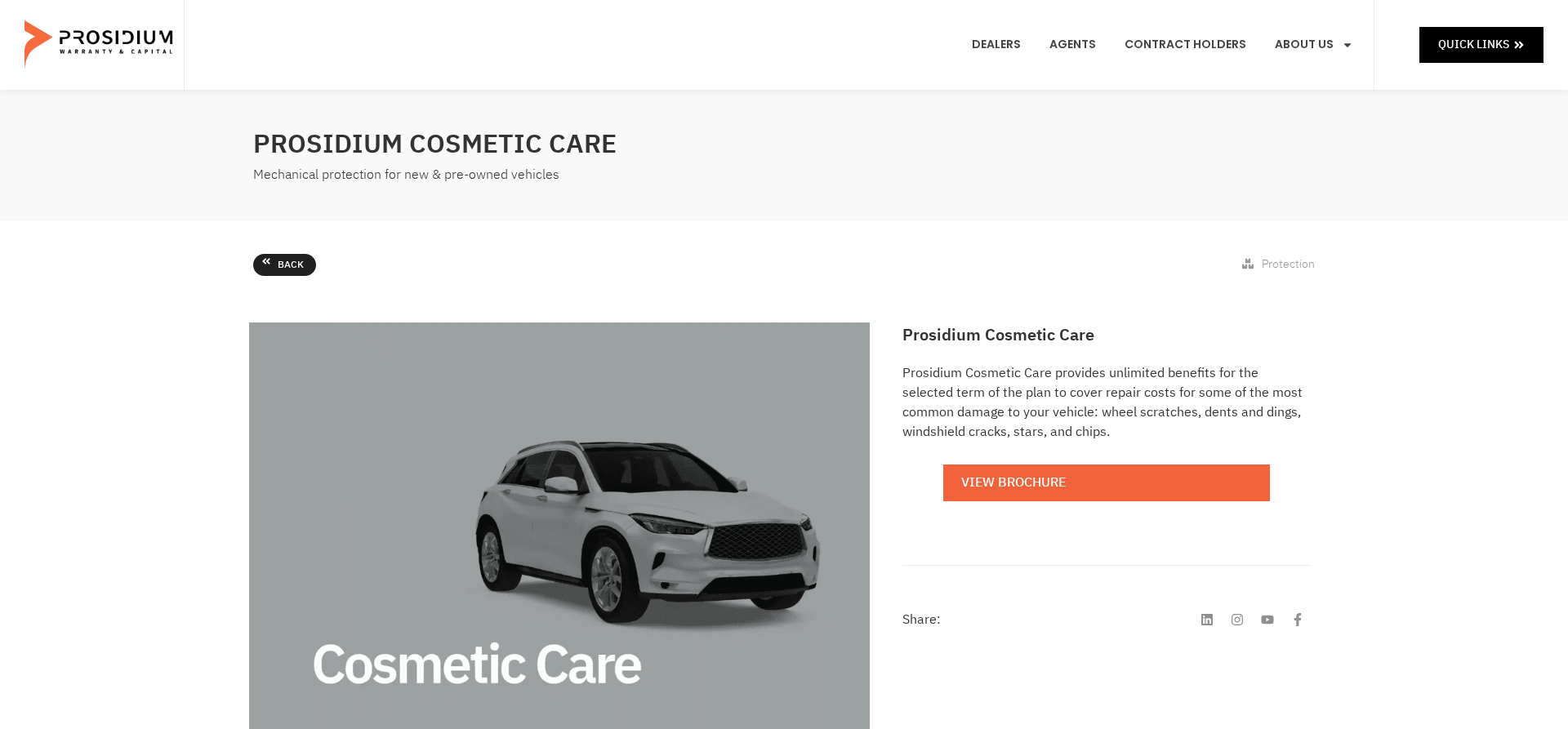
click at [286, 268] on span "Back" at bounding box center [290, 266] width 26 height 18
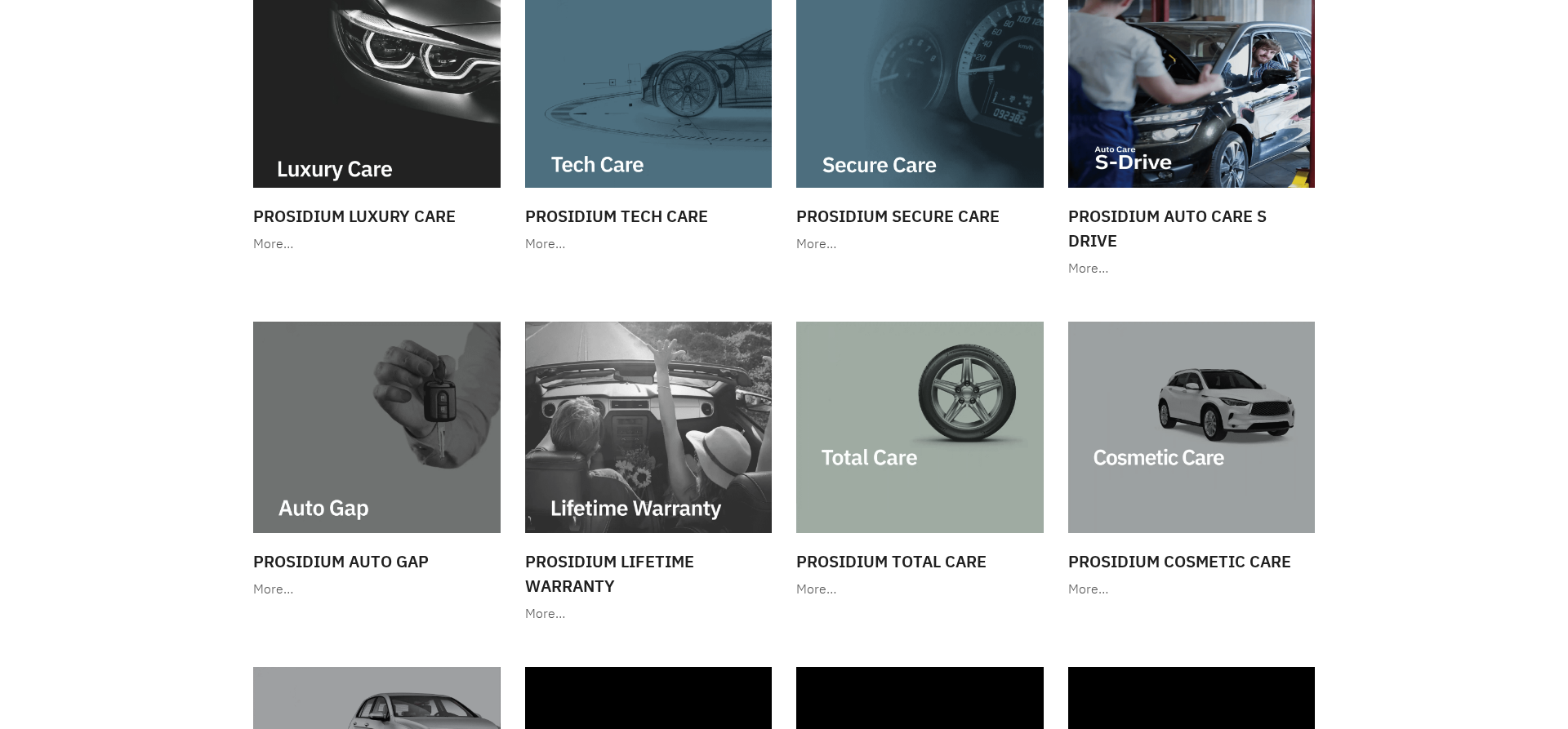
scroll to position [611, 0]
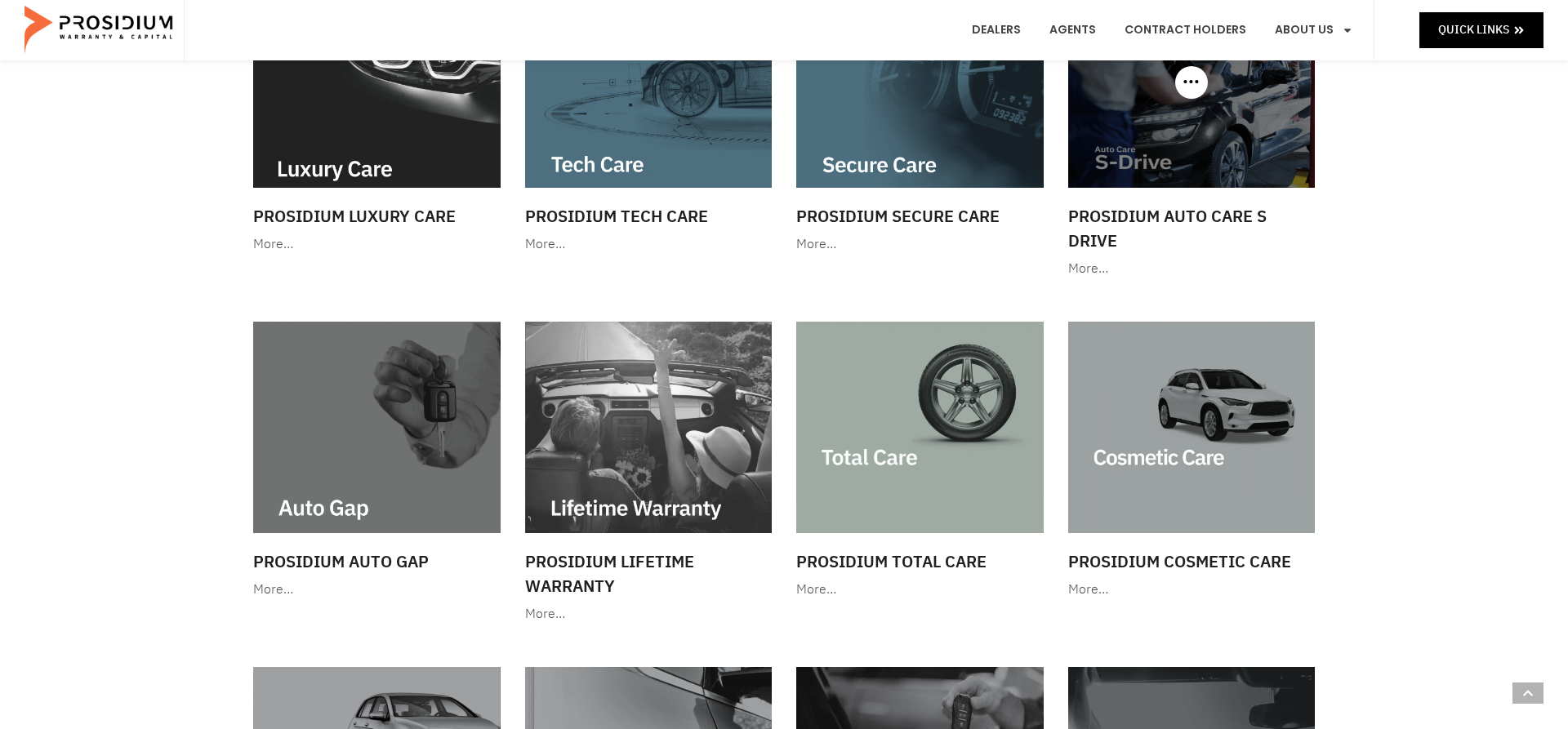
click at [1125, 144] on img at bounding box center [1193, 83] width 248 height 212
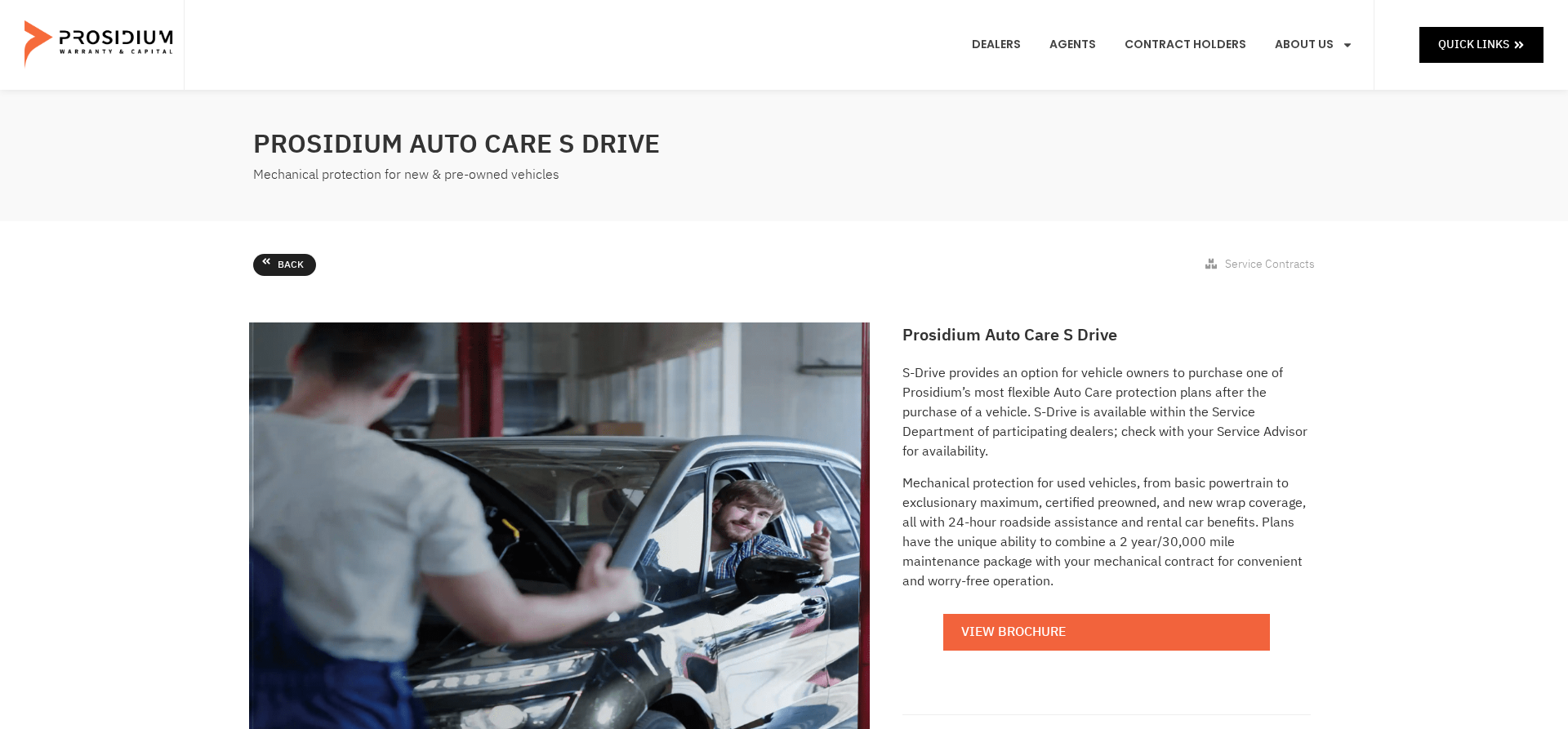
click at [265, 265] on icon at bounding box center [266, 261] width 10 height 10
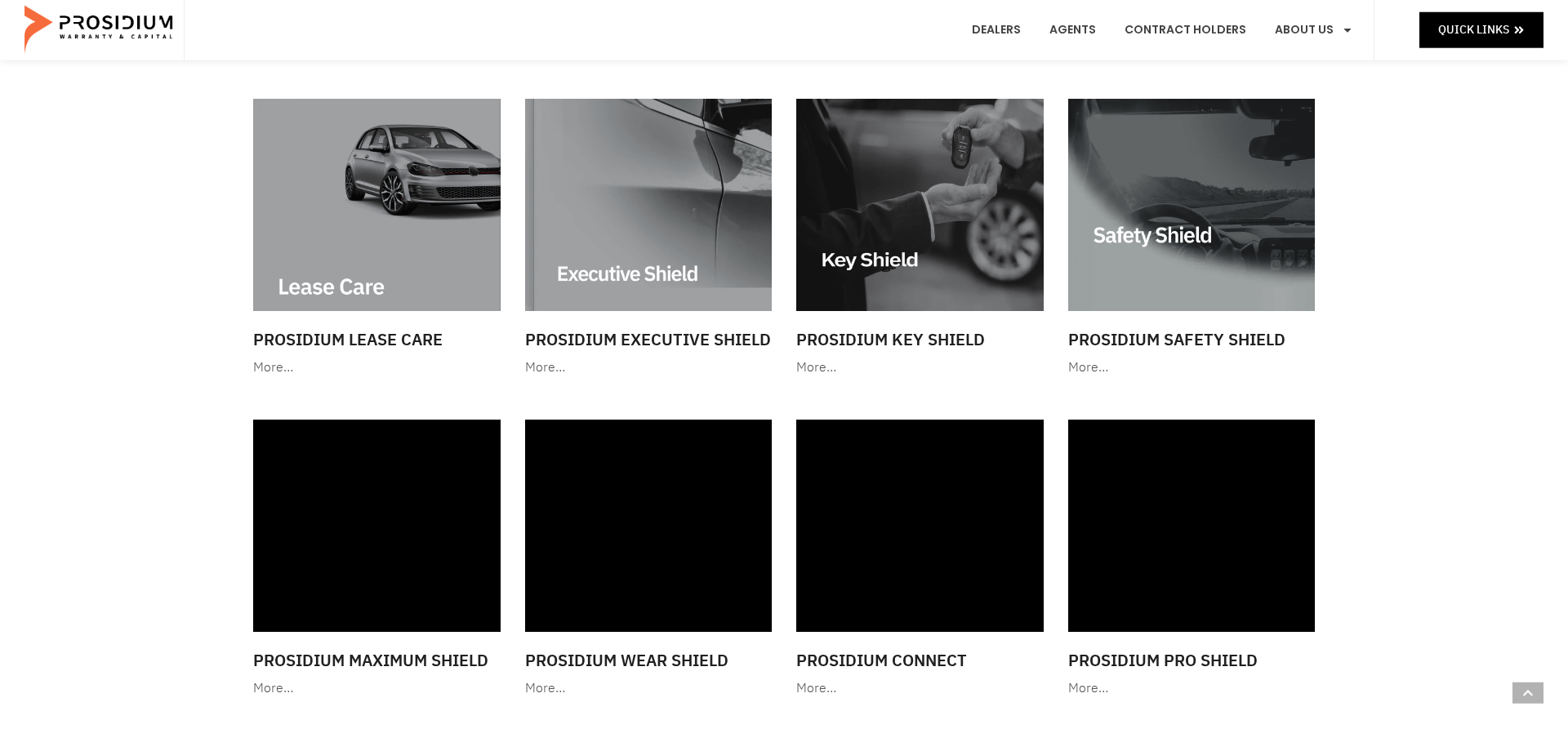
scroll to position [1274, 0]
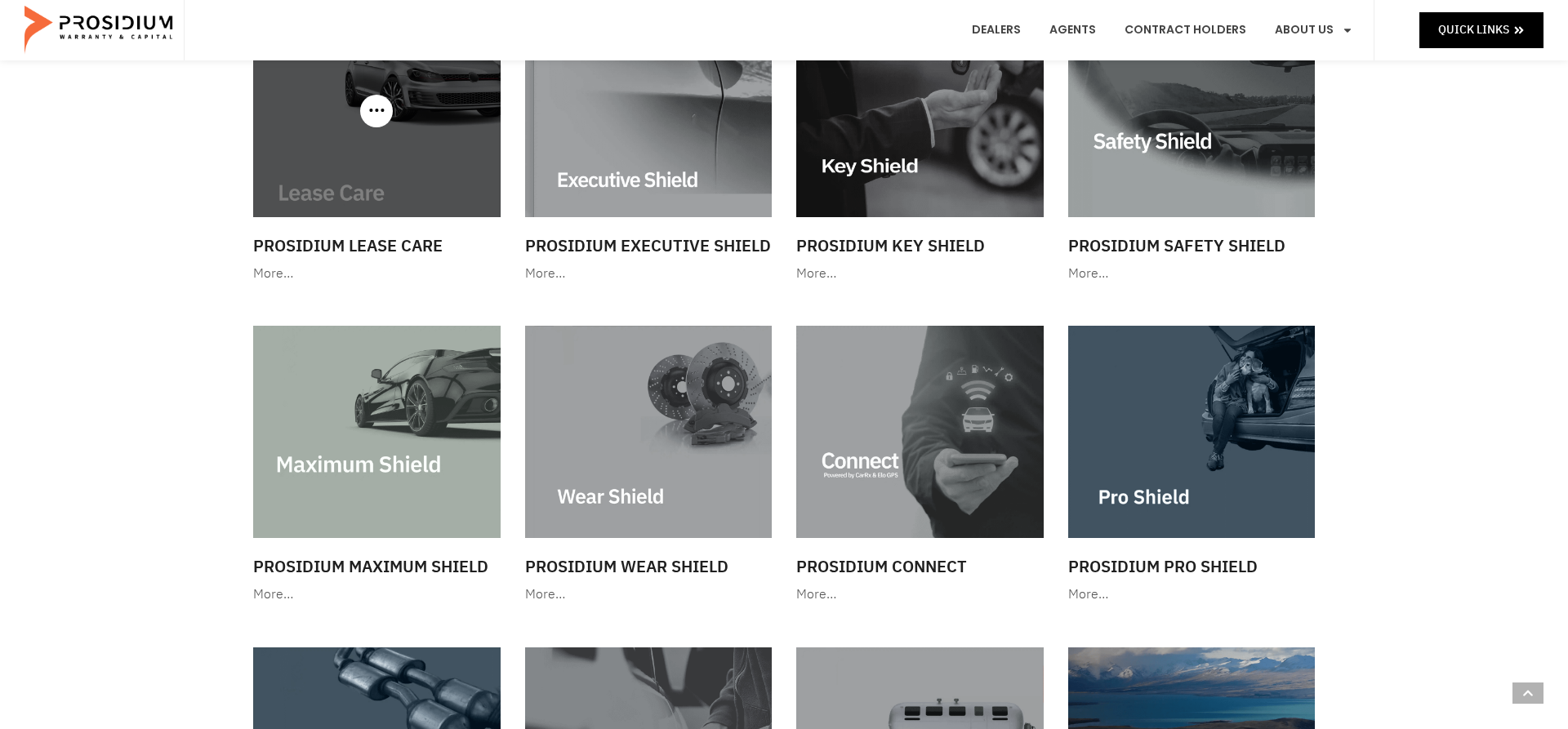
click at [365, 140] on img at bounding box center [377, 110] width 248 height 212
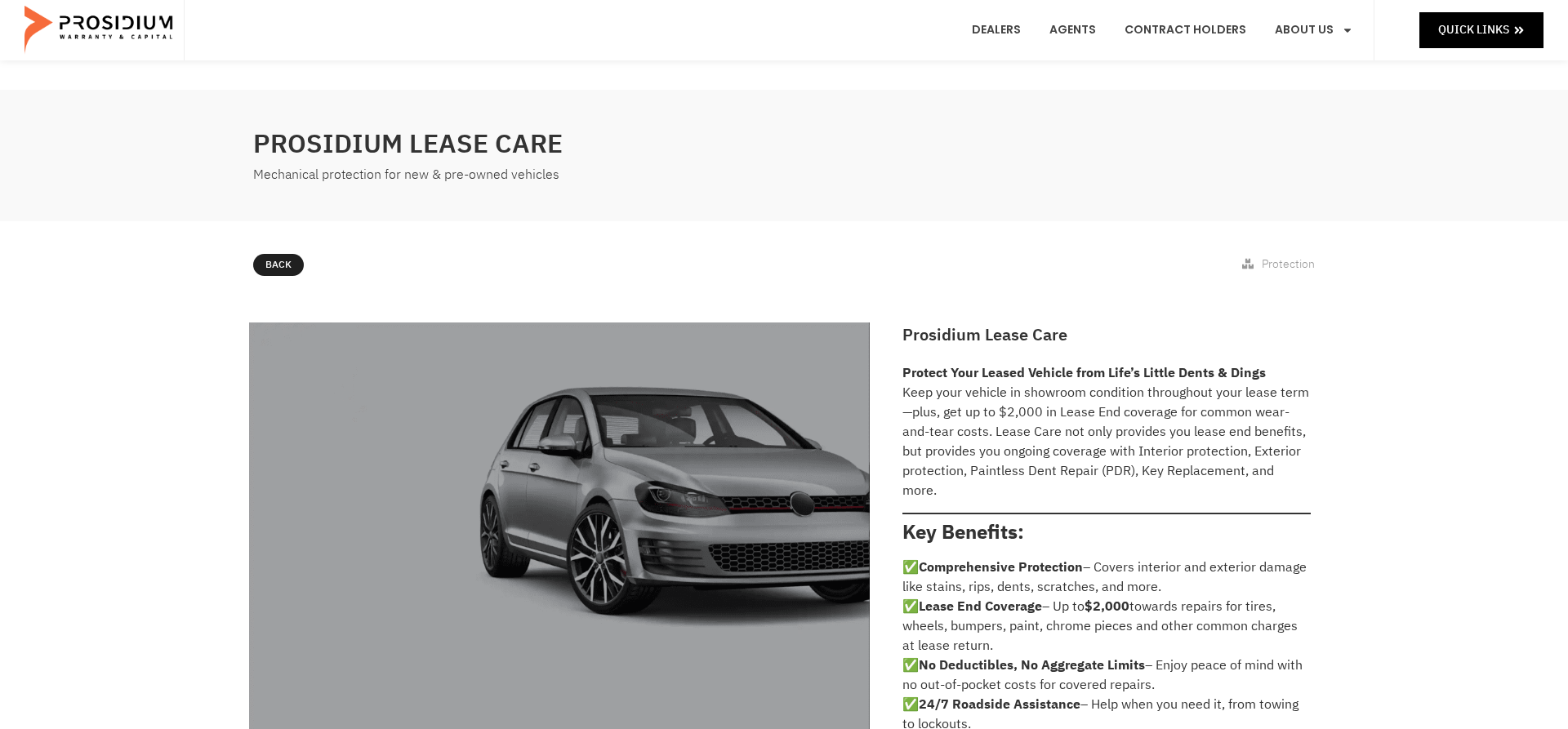
scroll to position [611, 0]
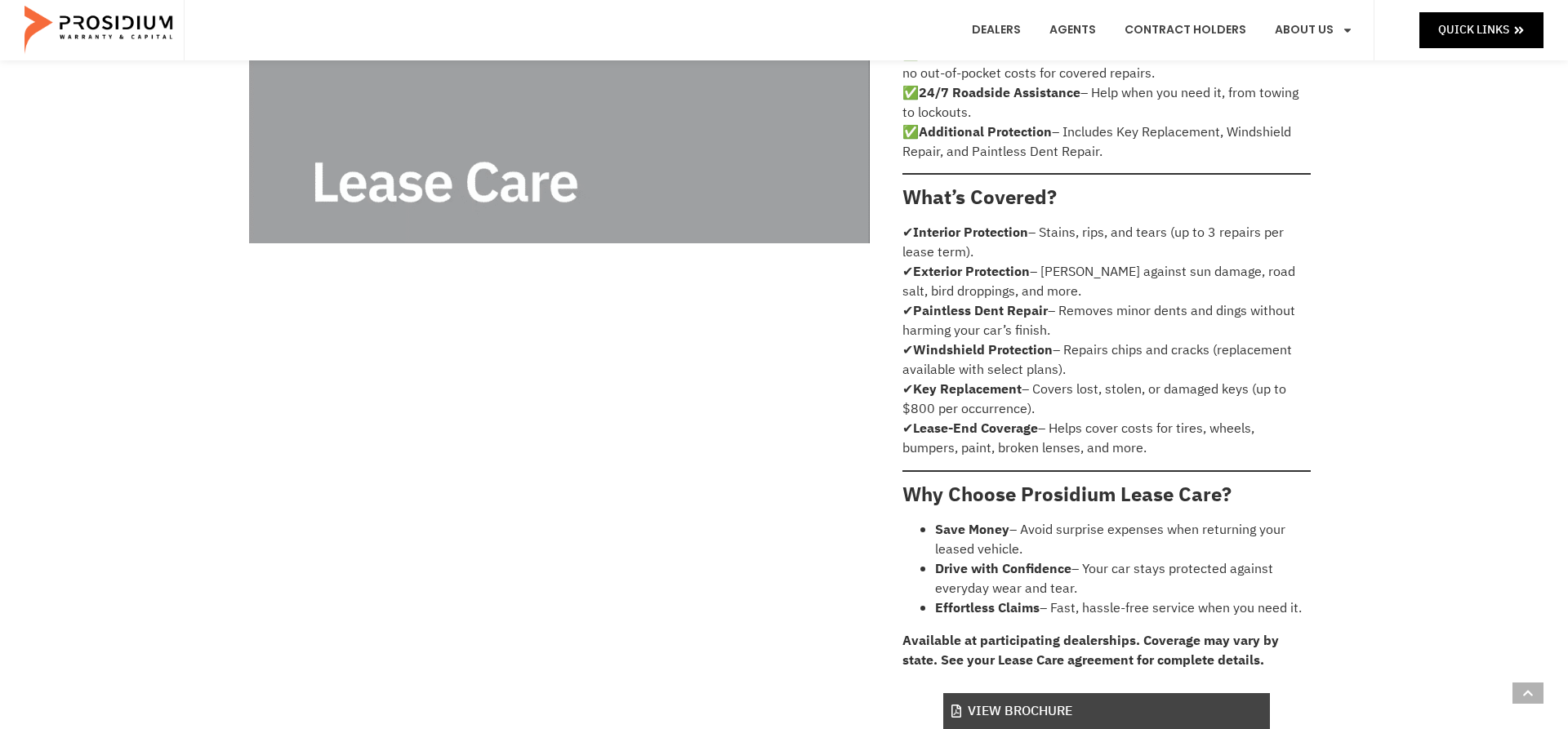
click at [1070, 697] on link "View Brochure" at bounding box center [1107, 711] width 327 height 37
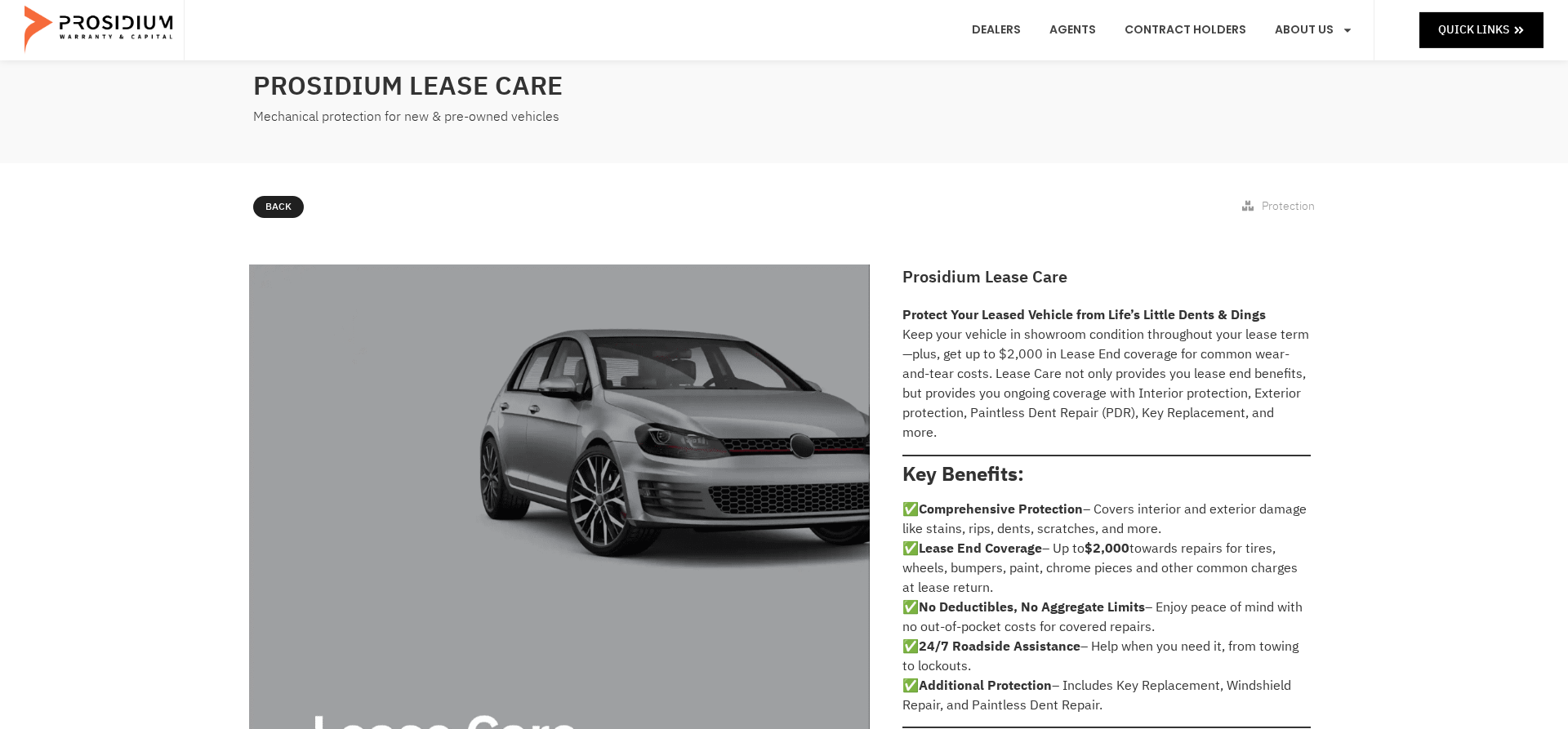
scroll to position [0, 0]
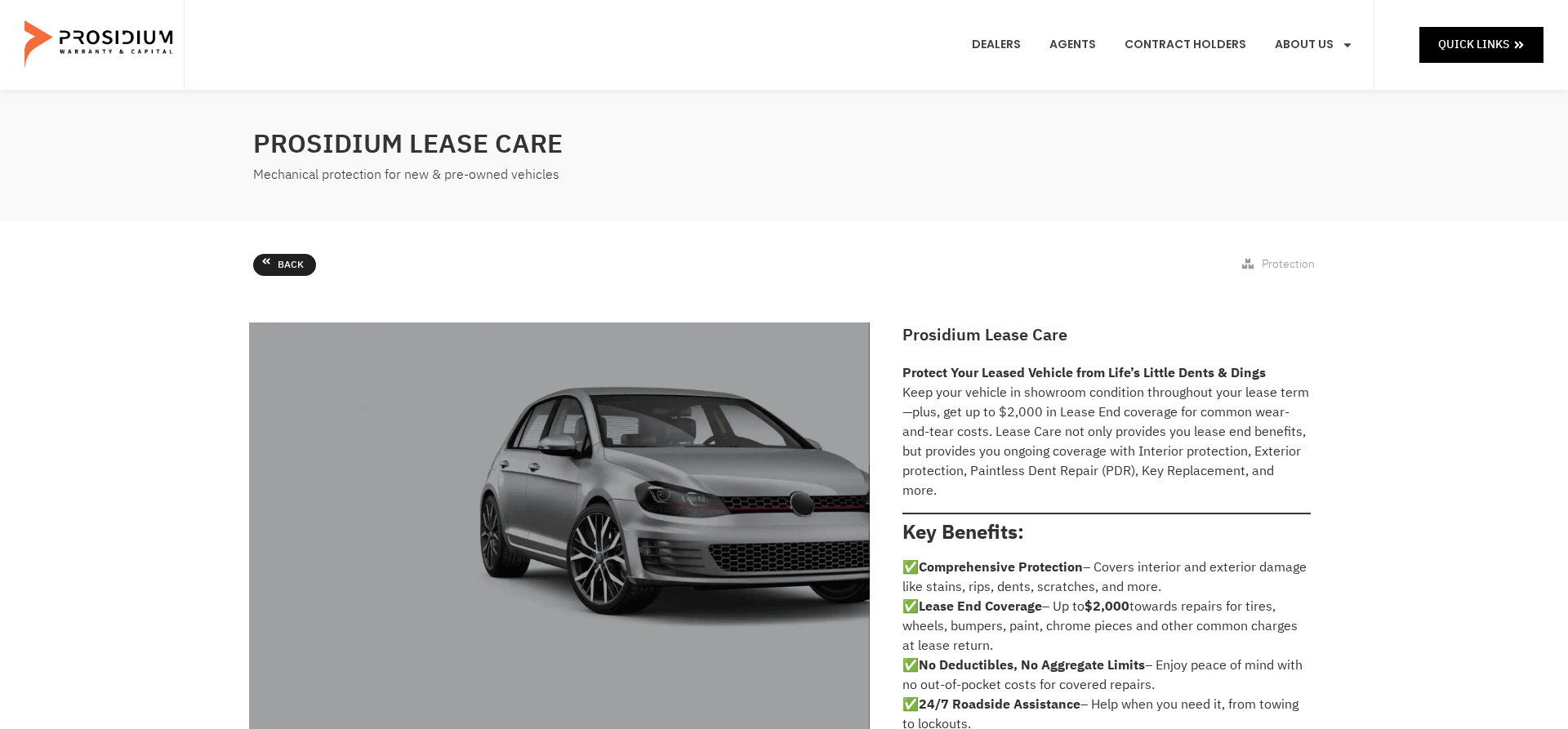
click at [277, 263] on link "Back" at bounding box center [285, 265] width 63 height 22
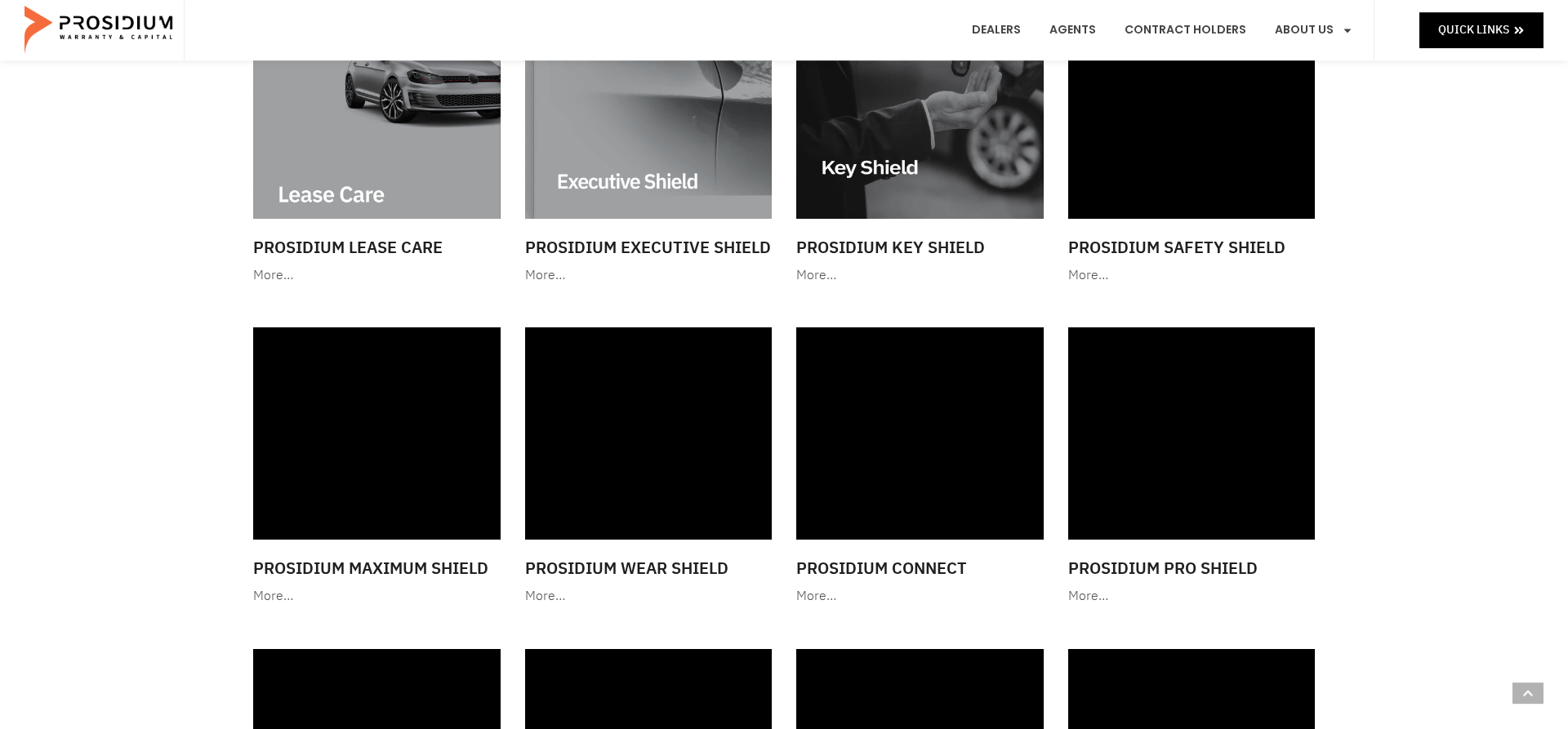
scroll to position [1339, 0]
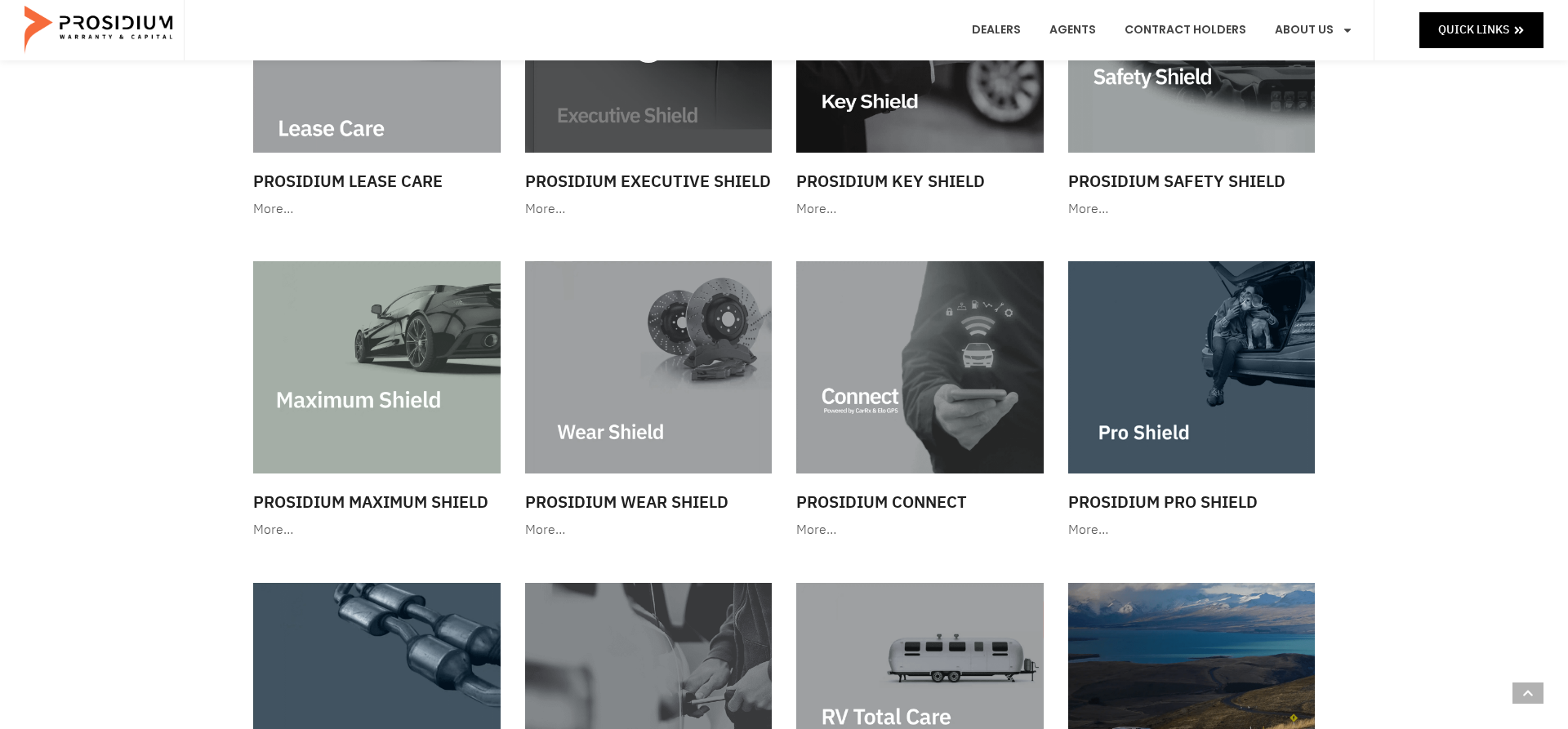
click at [635, 122] on img at bounding box center [649, 47] width 248 height 212
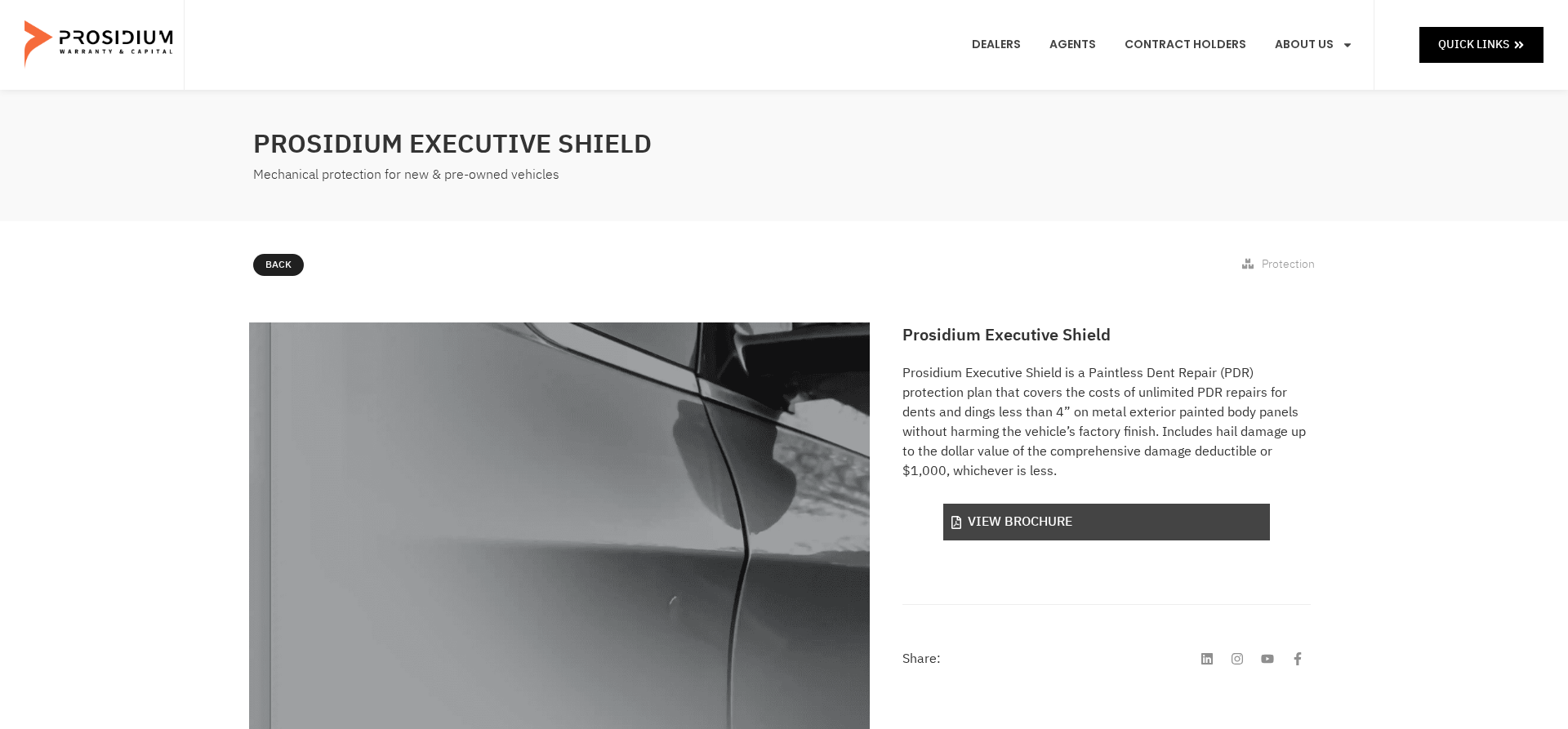
click at [1002, 518] on link "View Brochure" at bounding box center [1107, 522] width 327 height 37
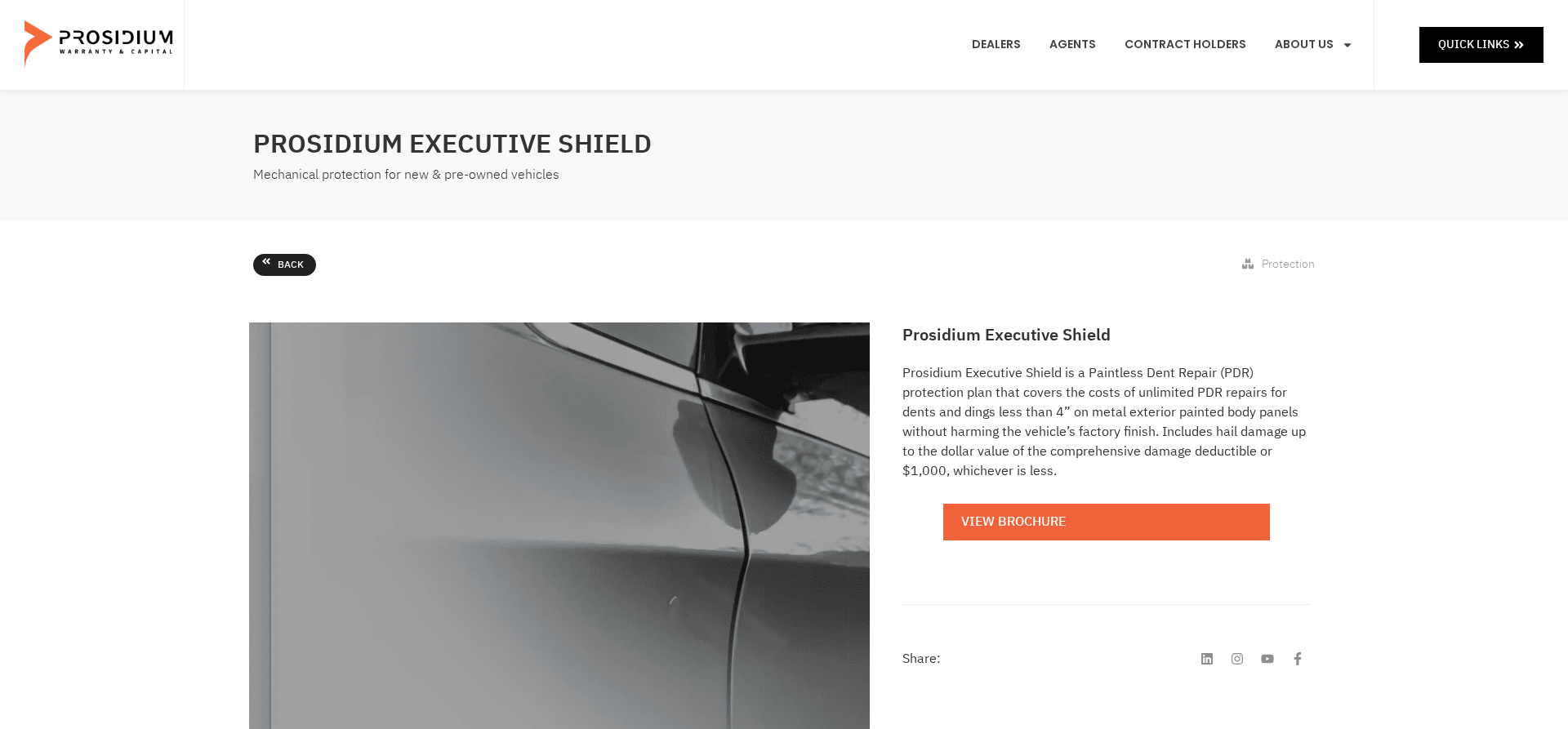
click at [277, 265] on span "Back" at bounding box center [290, 266] width 26 height 18
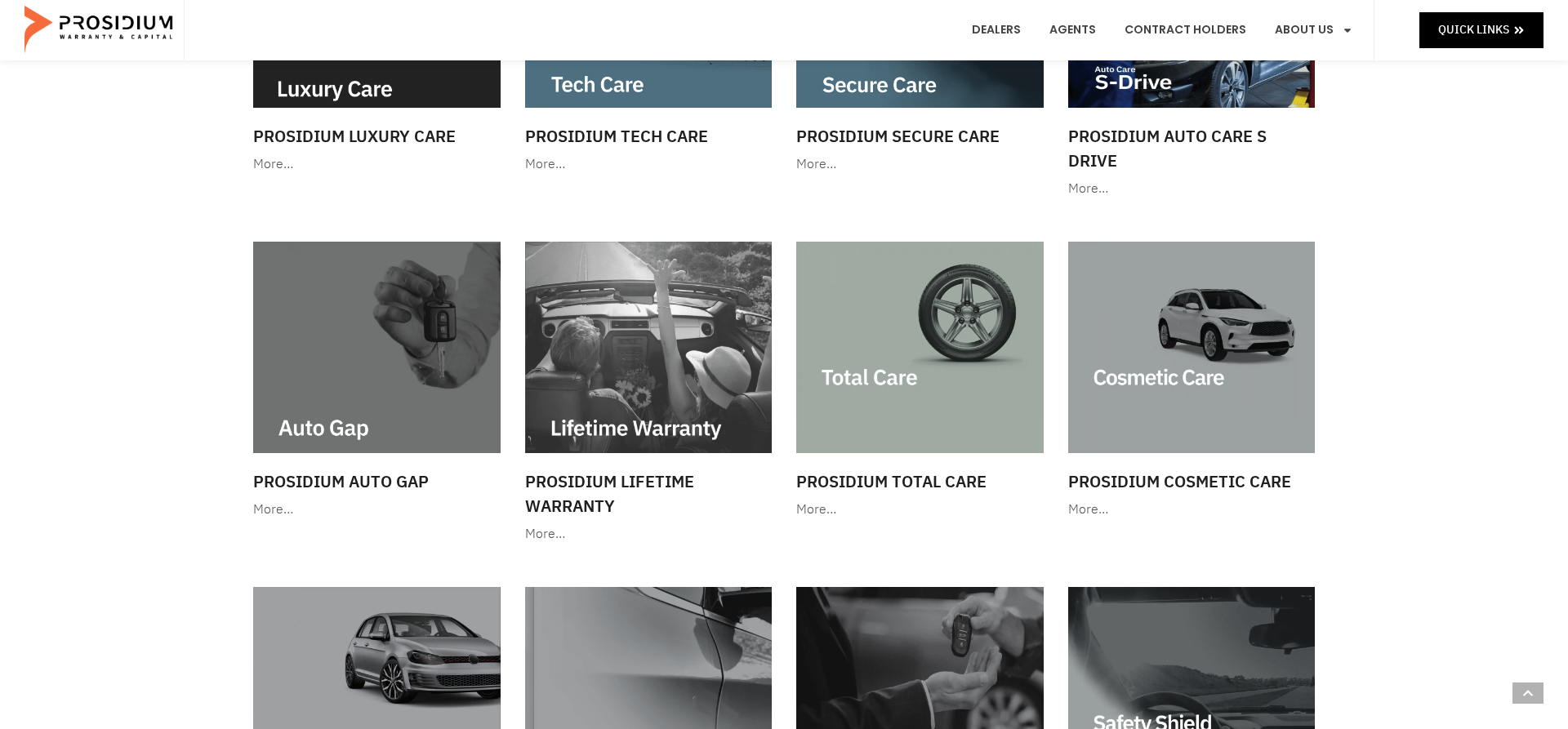
scroll to position [1332, 0]
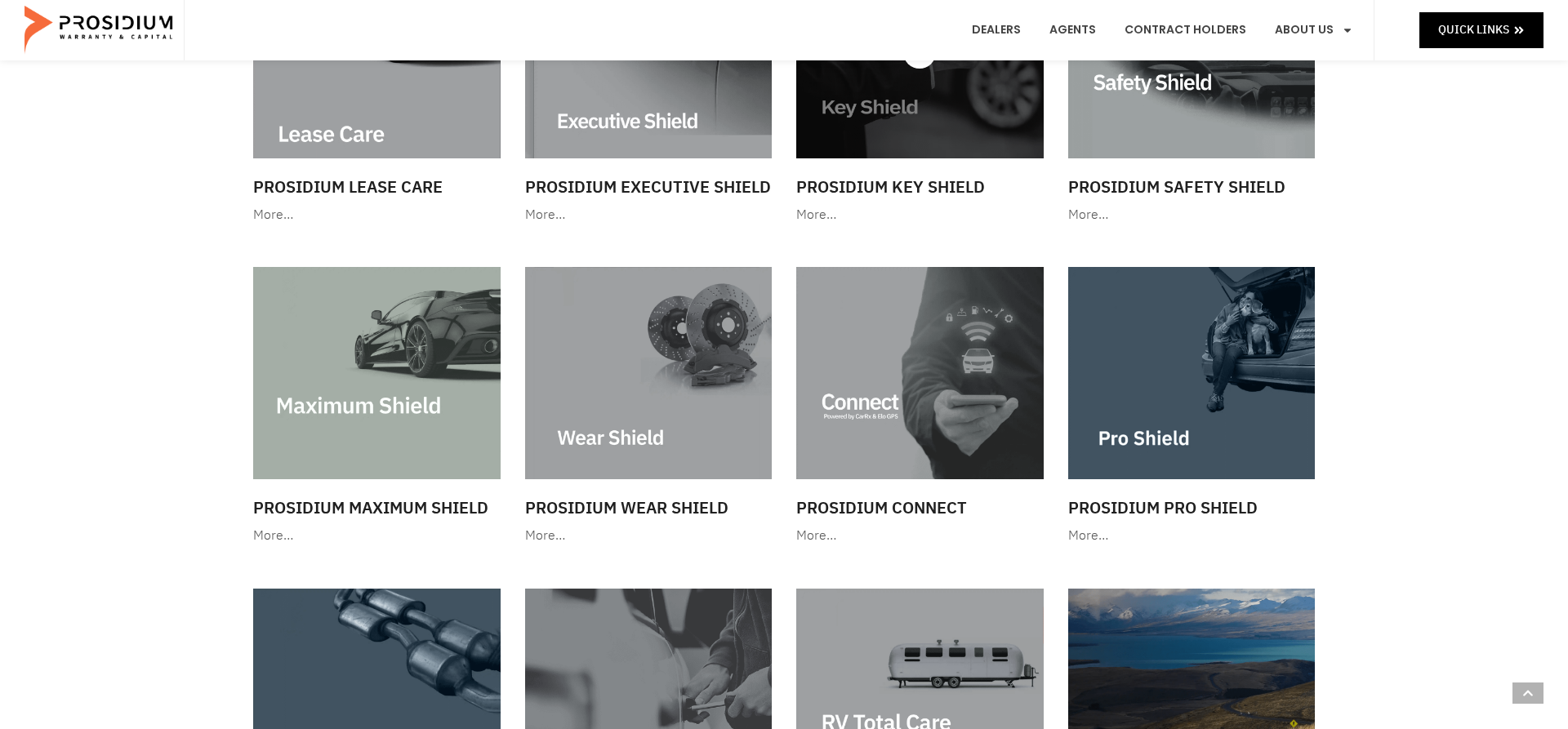
click at [940, 116] on img at bounding box center [921, 52] width 248 height 212
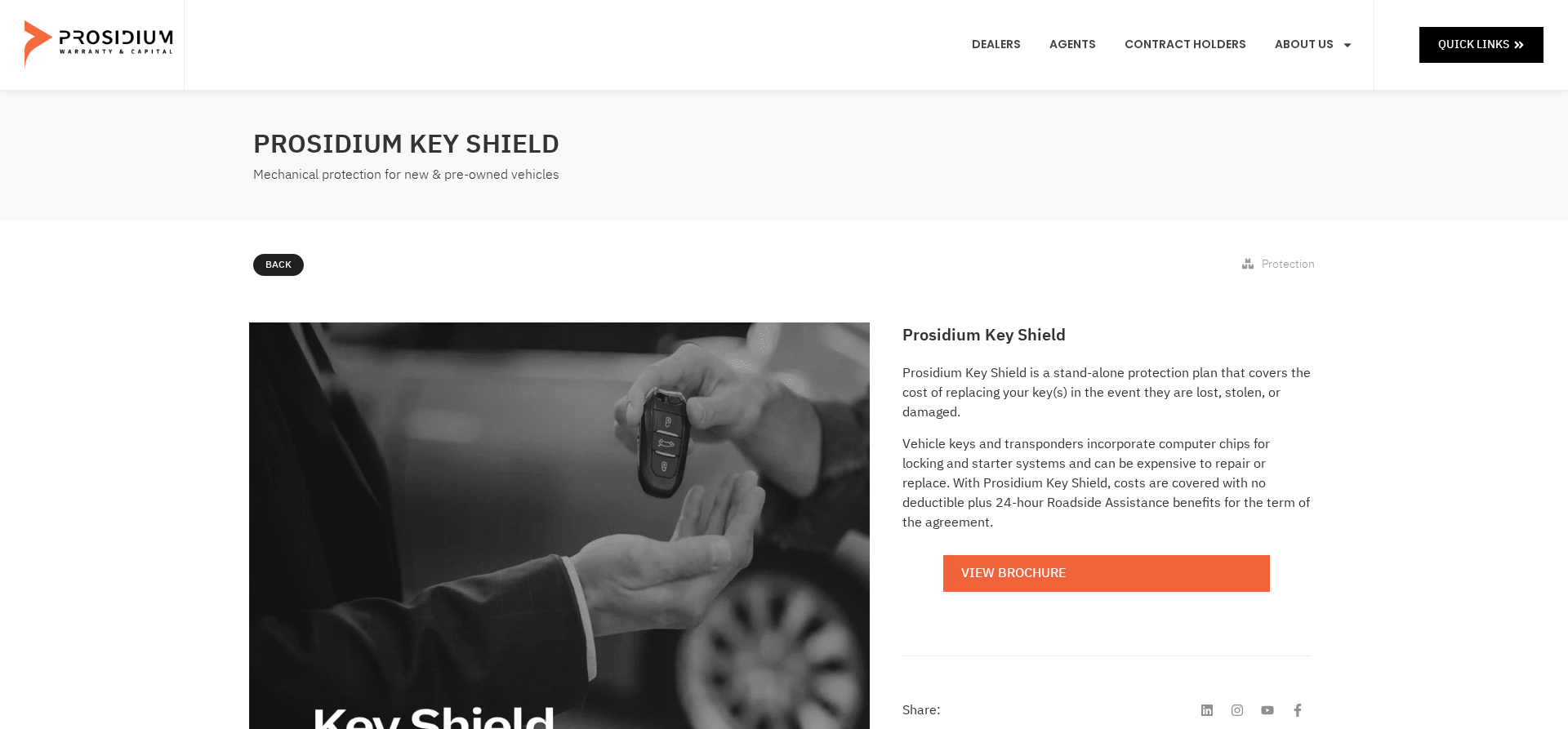
click at [1125, 556] on link "View Brochure" at bounding box center [1107, 574] width 327 height 37
click at [275, 269] on link "Back" at bounding box center [285, 265] width 63 height 22
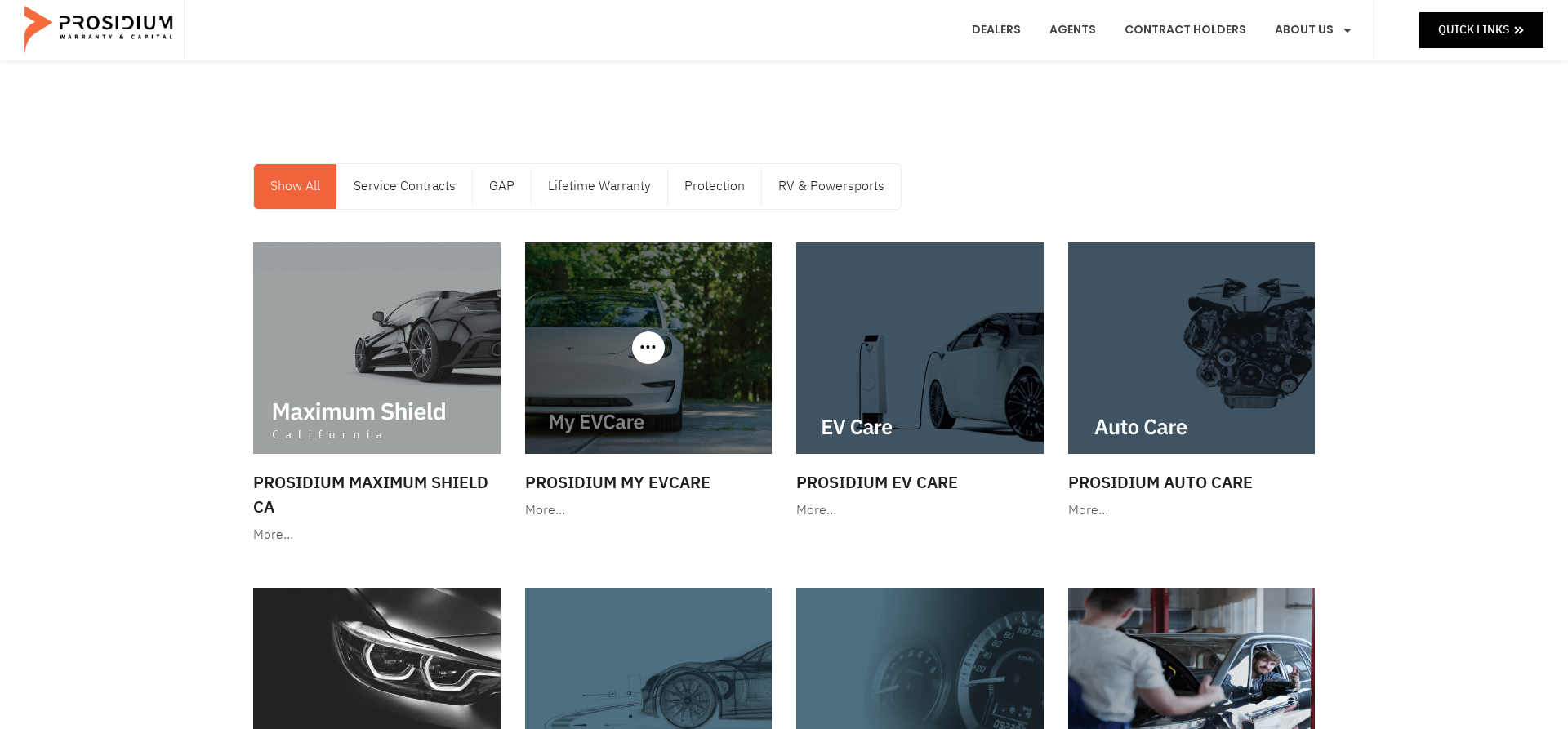
scroll to position [1225, 0]
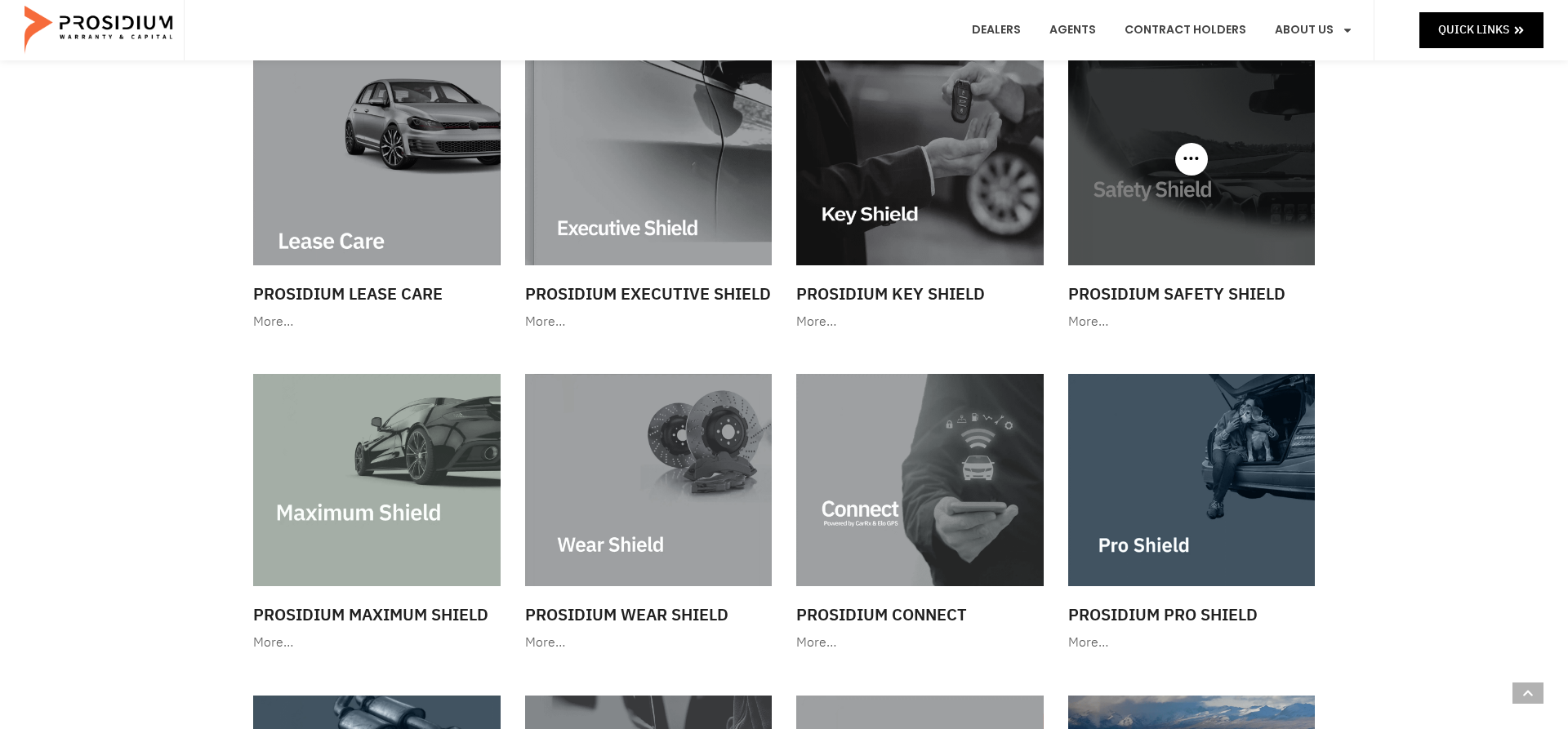
click at [1218, 162] on img at bounding box center [1193, 159] width 248 height 212
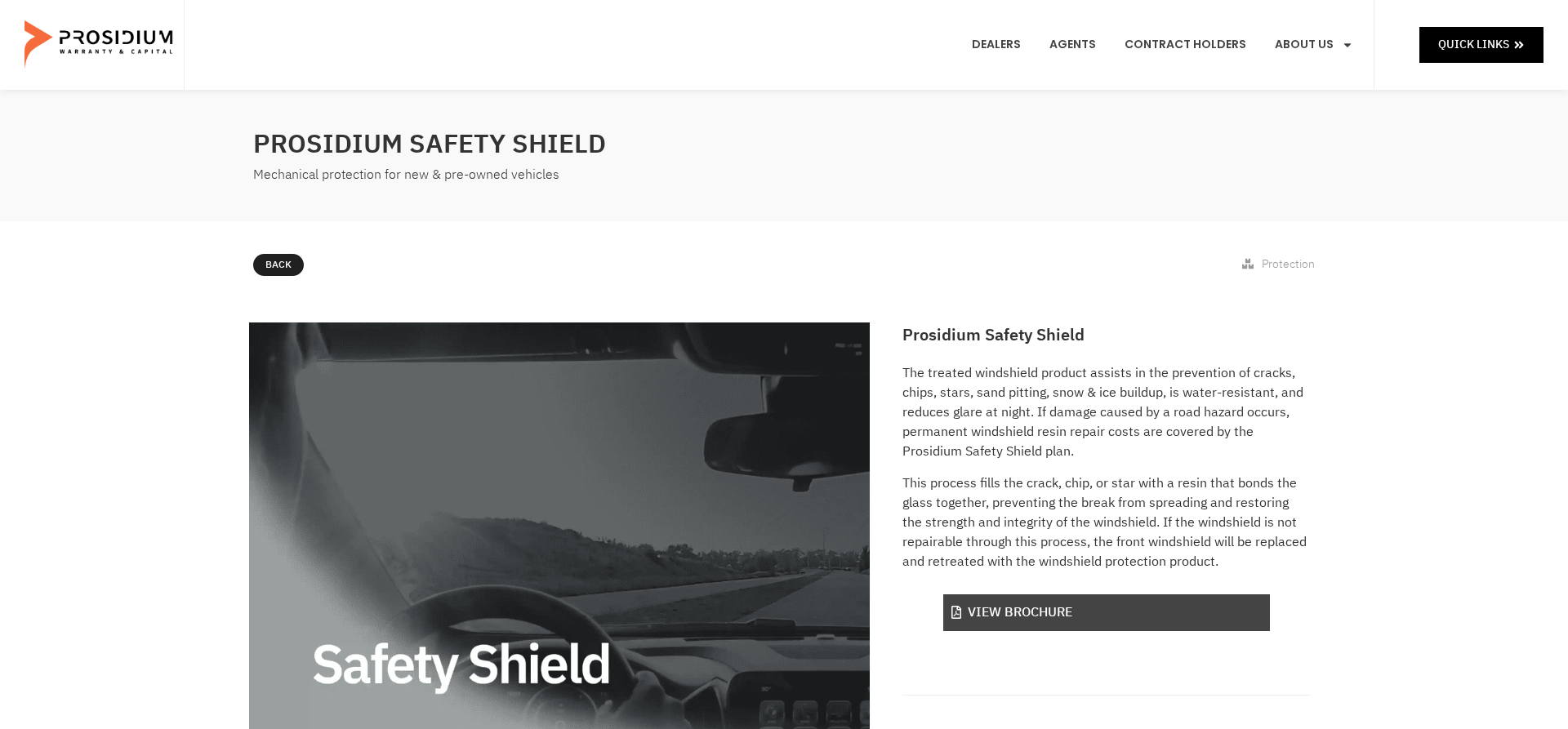
click at [1017, 619] on link "View Brochure" at bounding box center [1107, 612] width 327 height 37
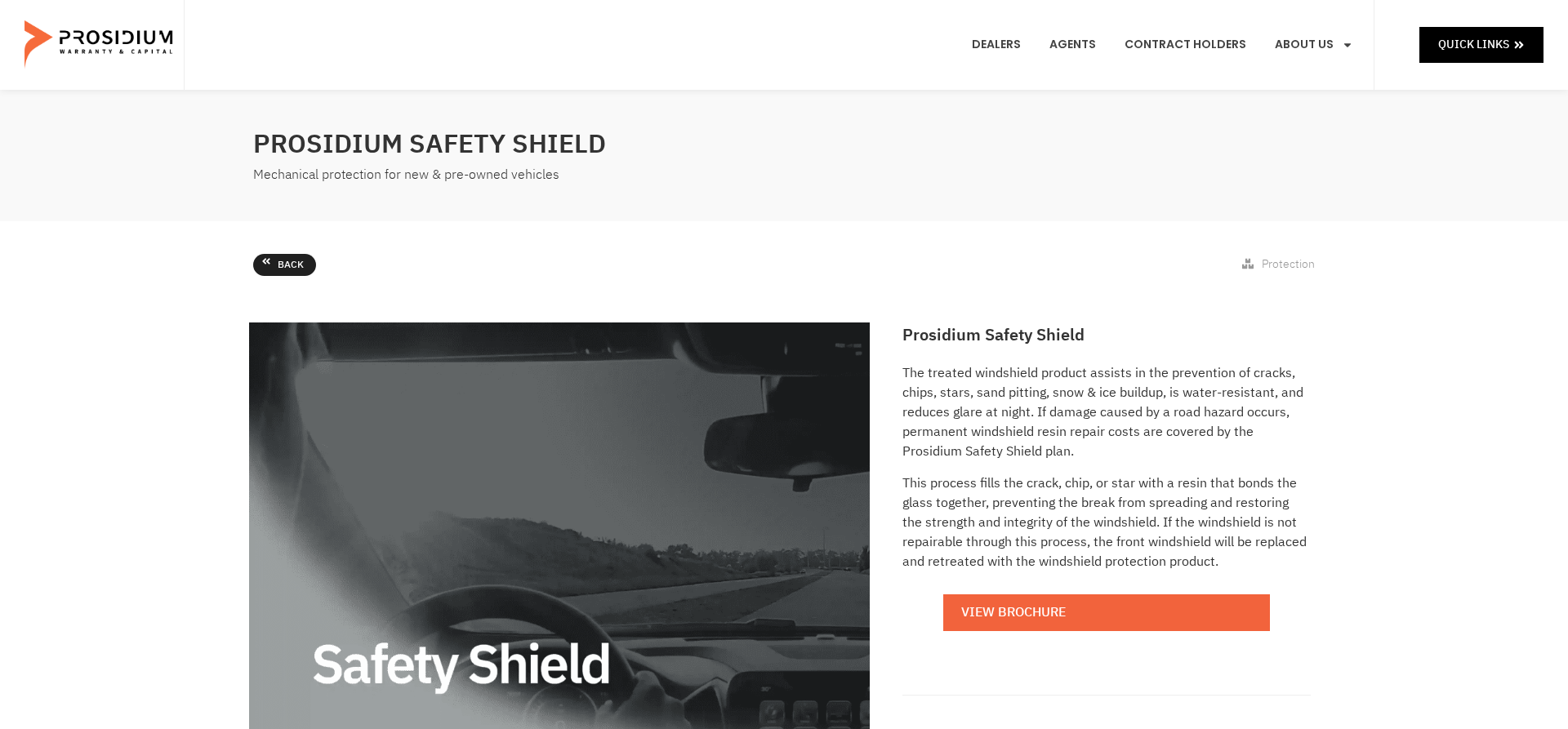
click at [281, 268] on span "Back" at bounding box center [290, 266] width 26 height 18
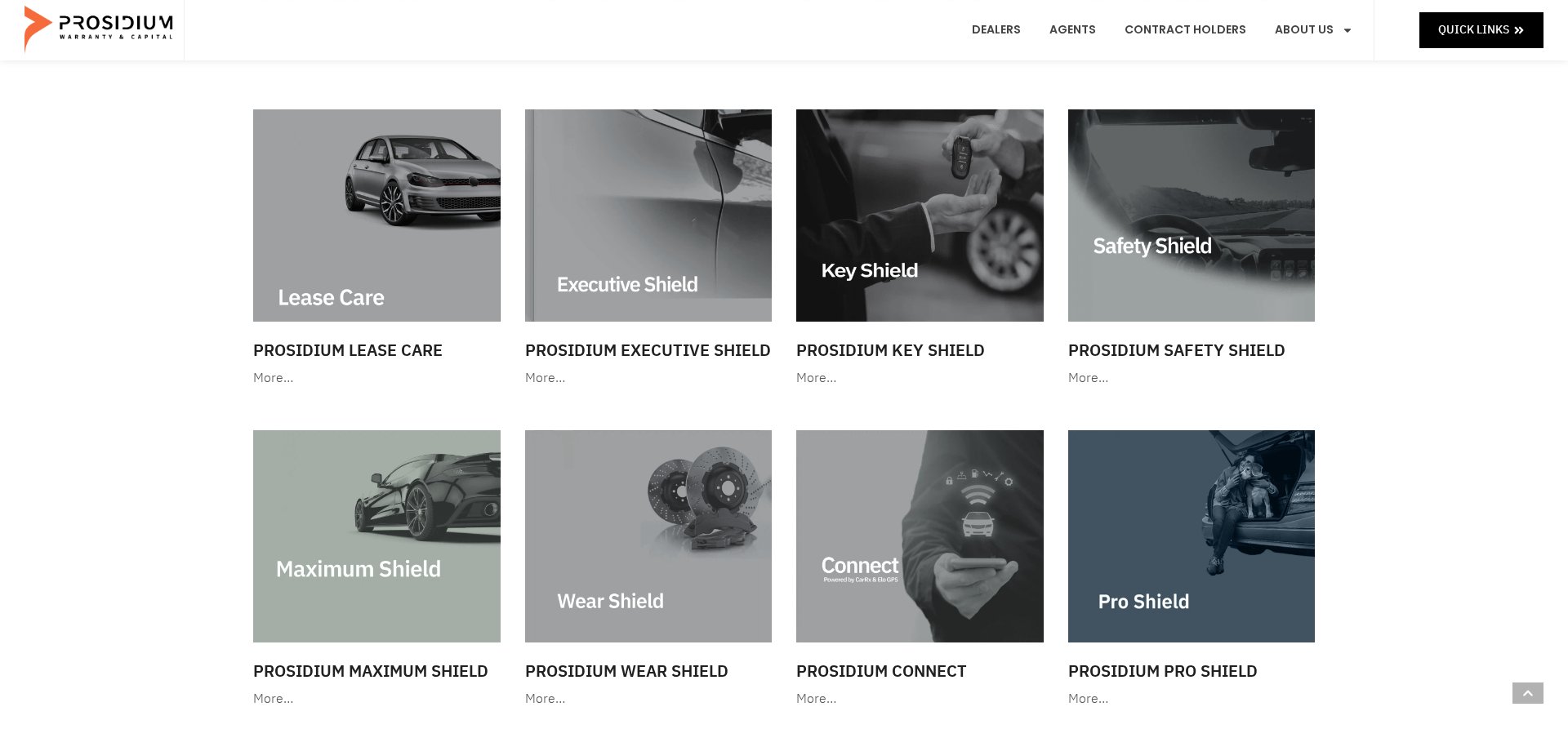
scroll to position [1284, 0]
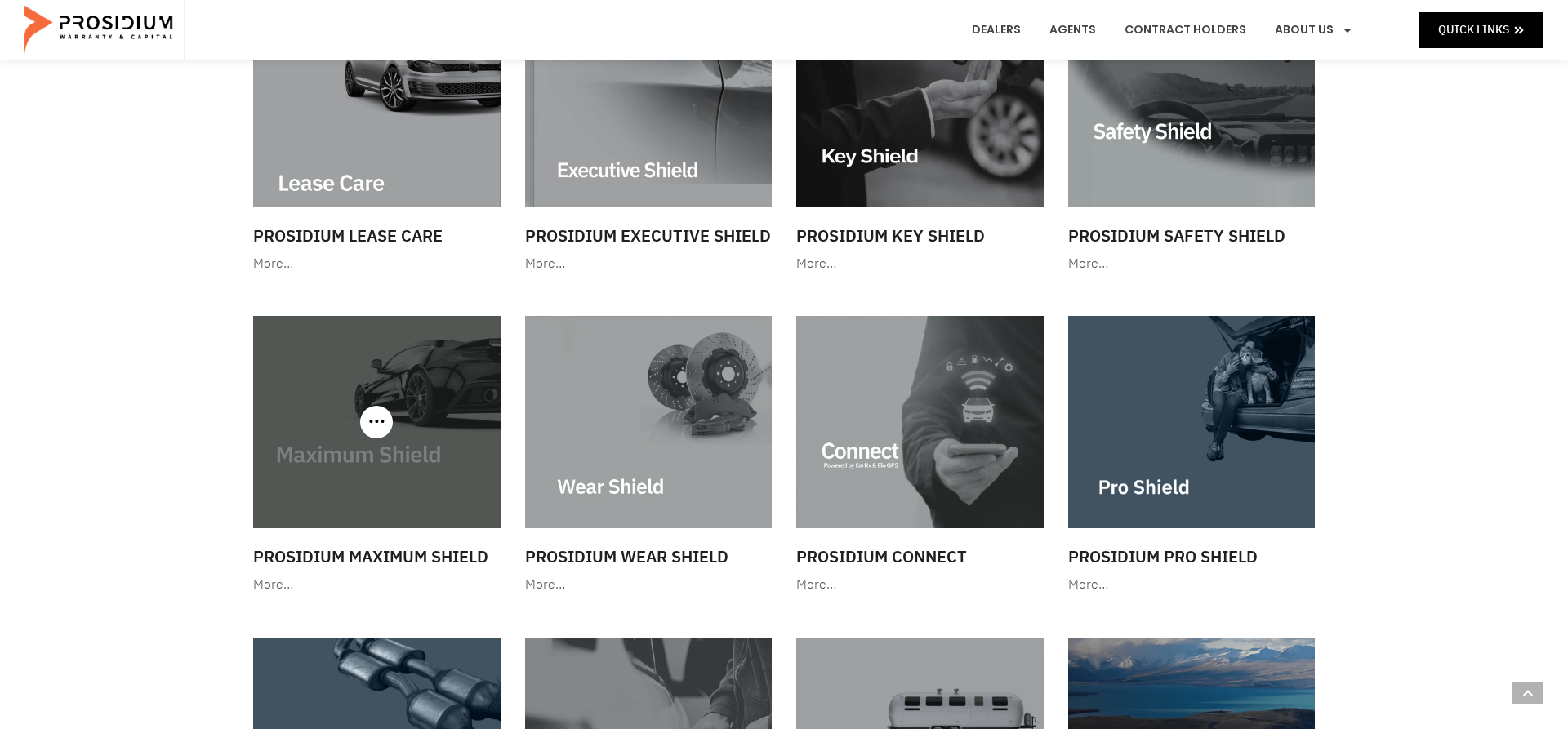
click at [366, 437] on img at bounding box center [377, 422] width 248 height 212
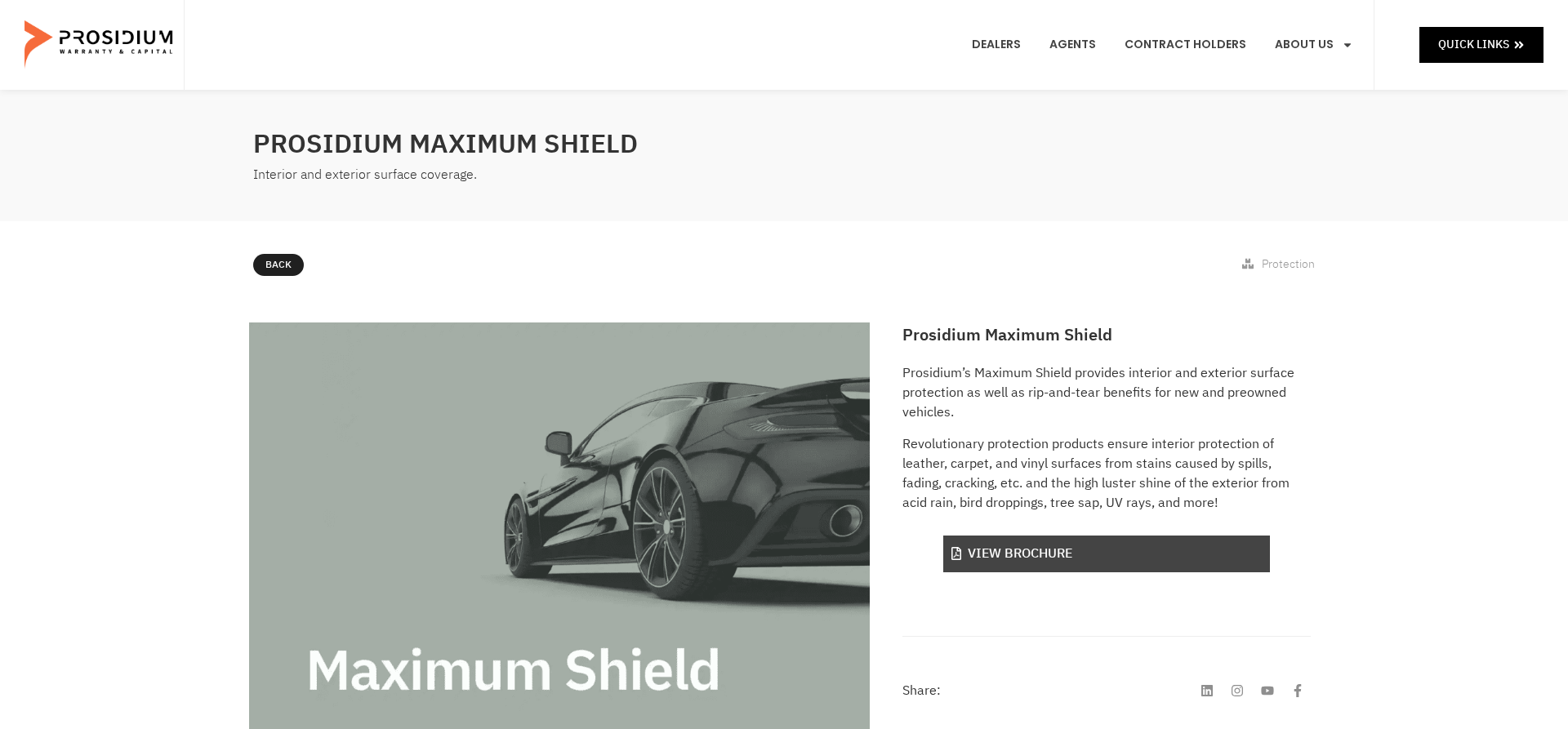
click at [1136, 549] on link "View Brochure" at bounding box center [1107, 554] width 327 height 37
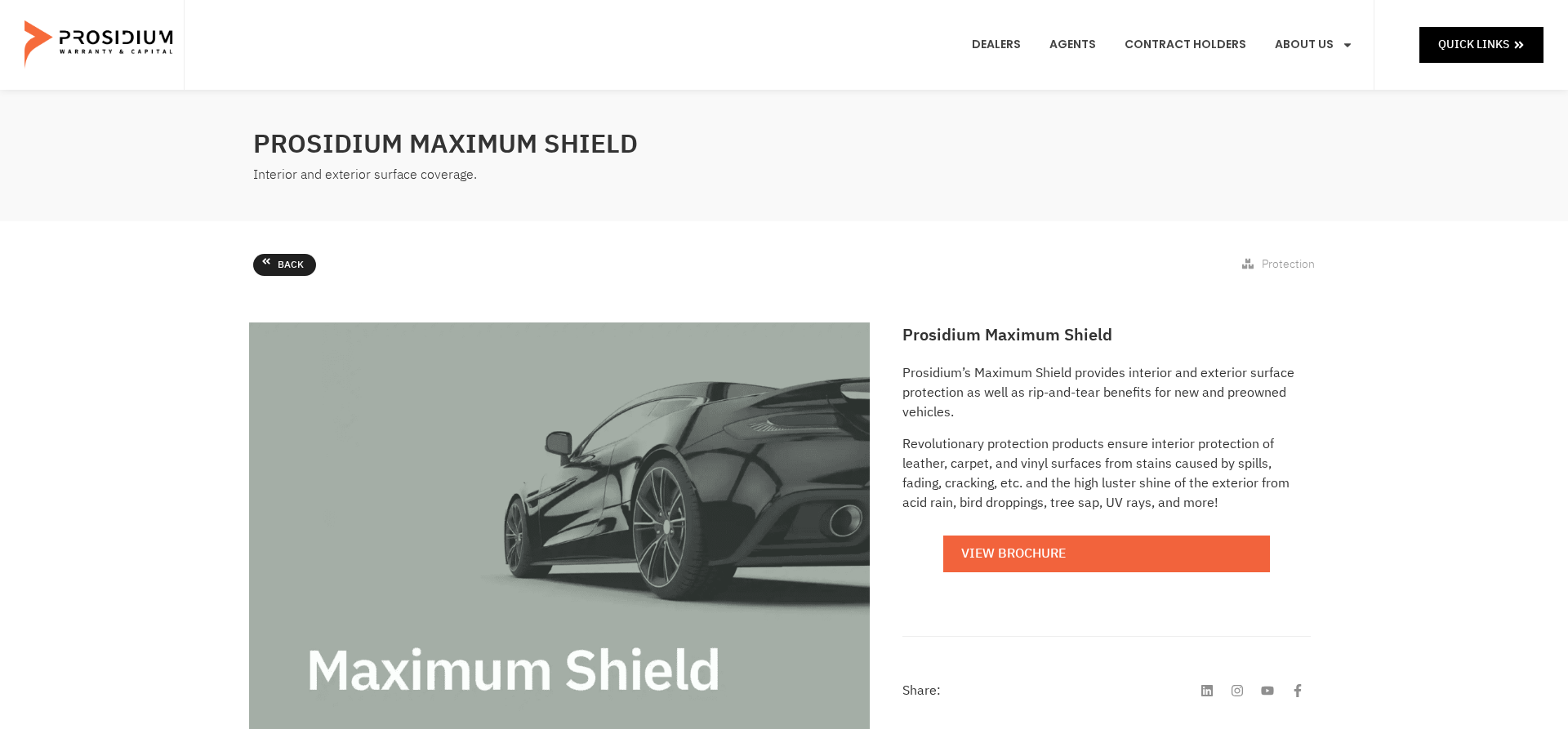
click at [275, 268] on link "Back" at bounding box center [285, 265] width 63 height 22
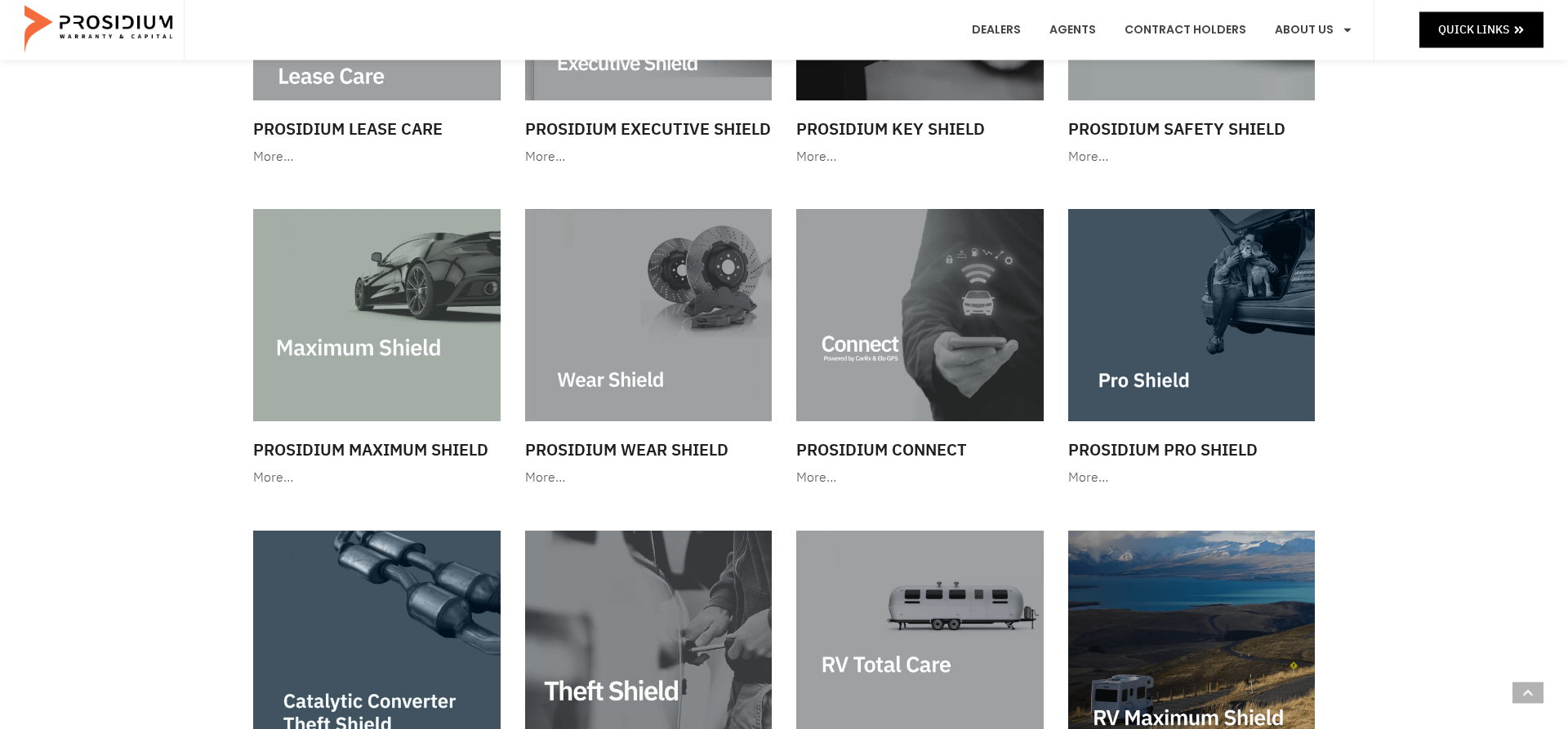
scroll to position [1392, 0]
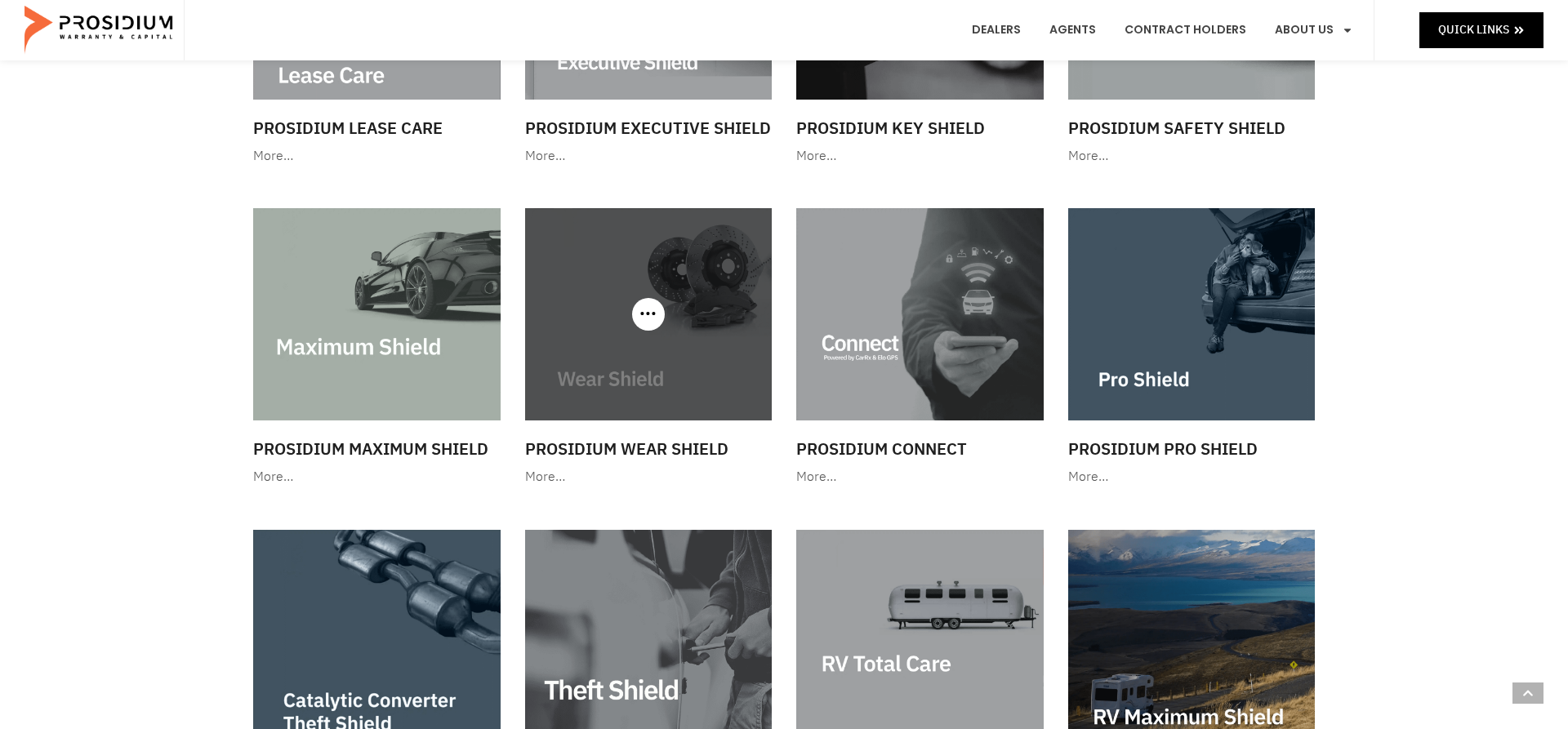
click at [656, 334] on img at bounding box center [649, 314] width 248 height 212
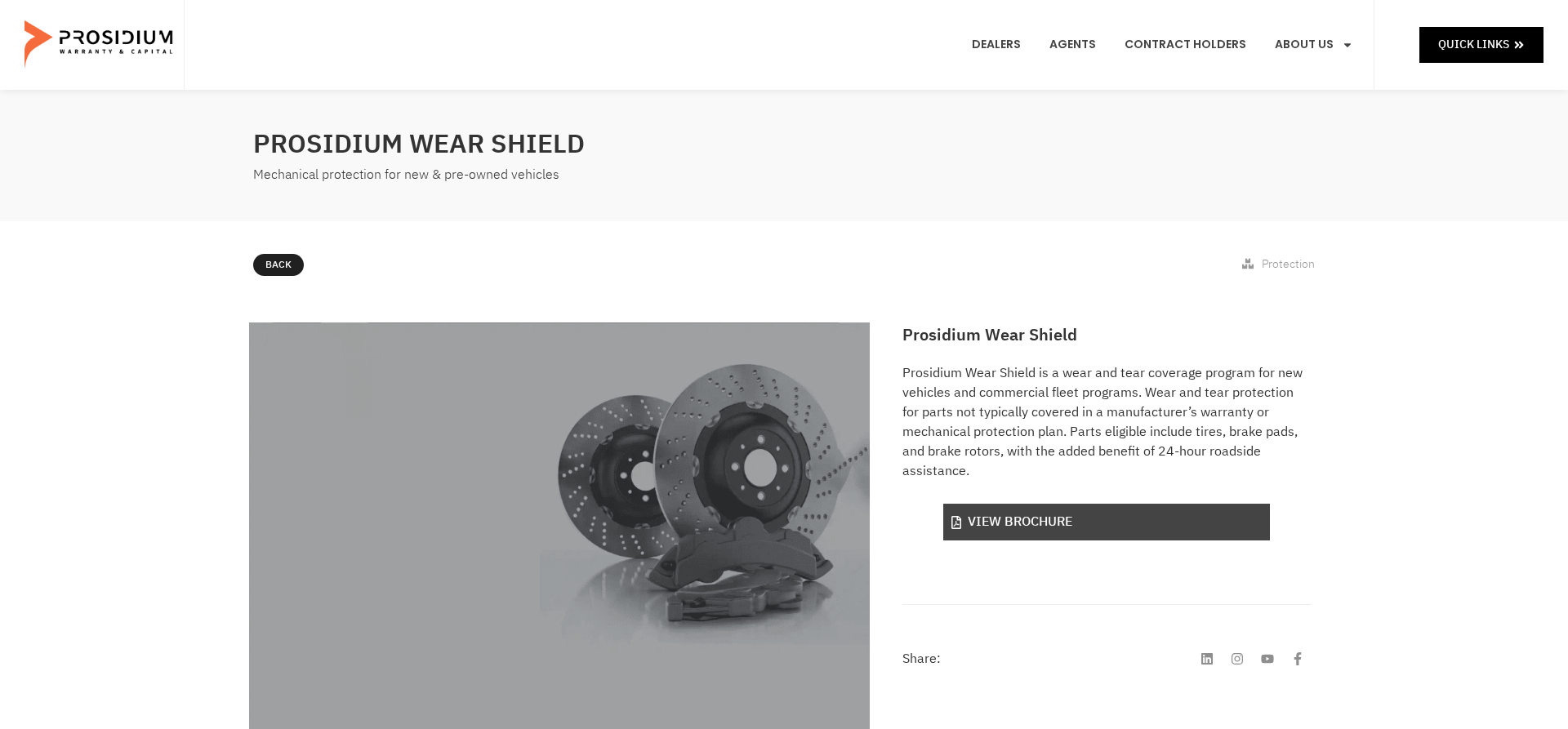
click at [1013, 519] on link "View Brochure" at bounding box center [1107, 522] width 327 height 37
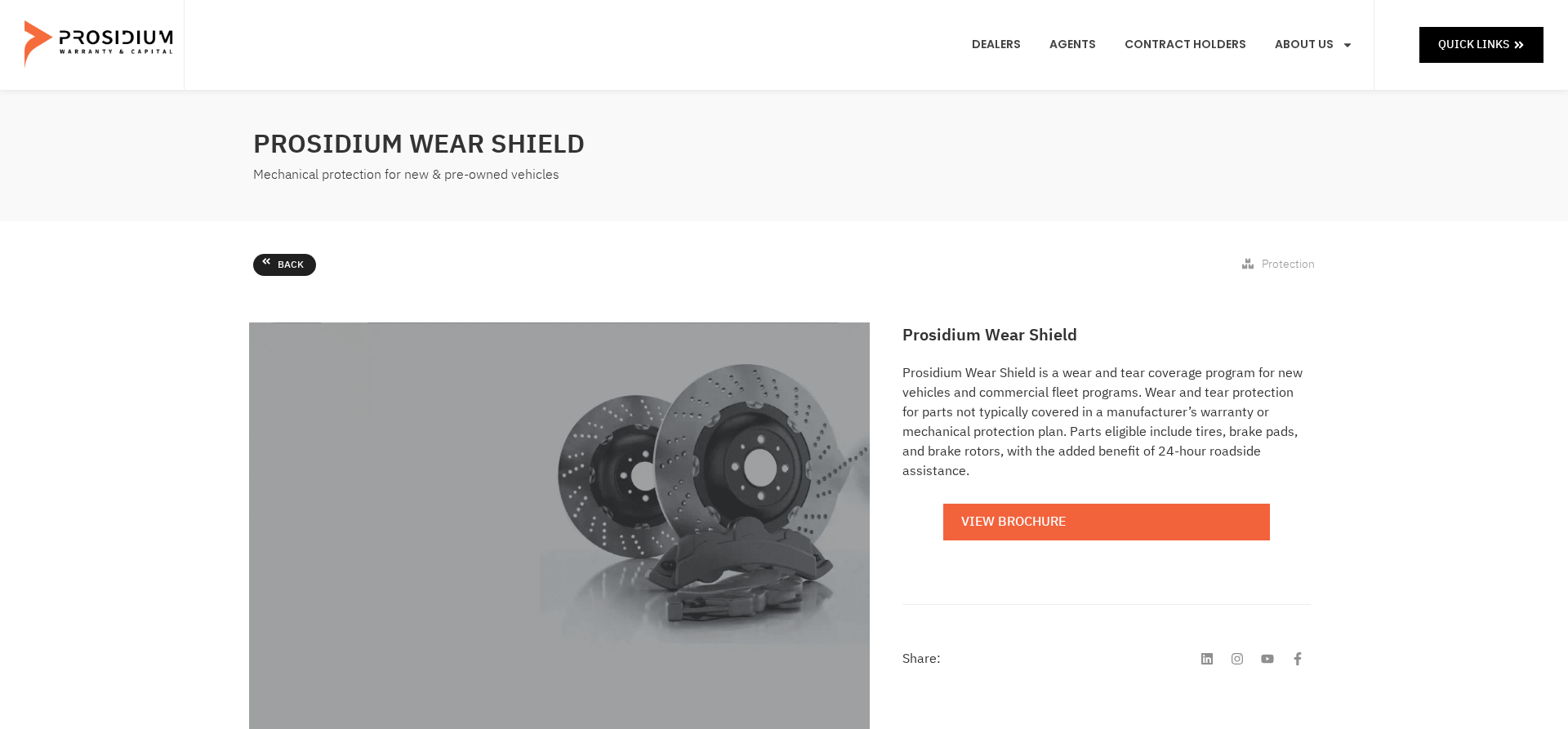
click at [269, 269] on link "Back" at bounding box center [285, 265] width 63 height 22
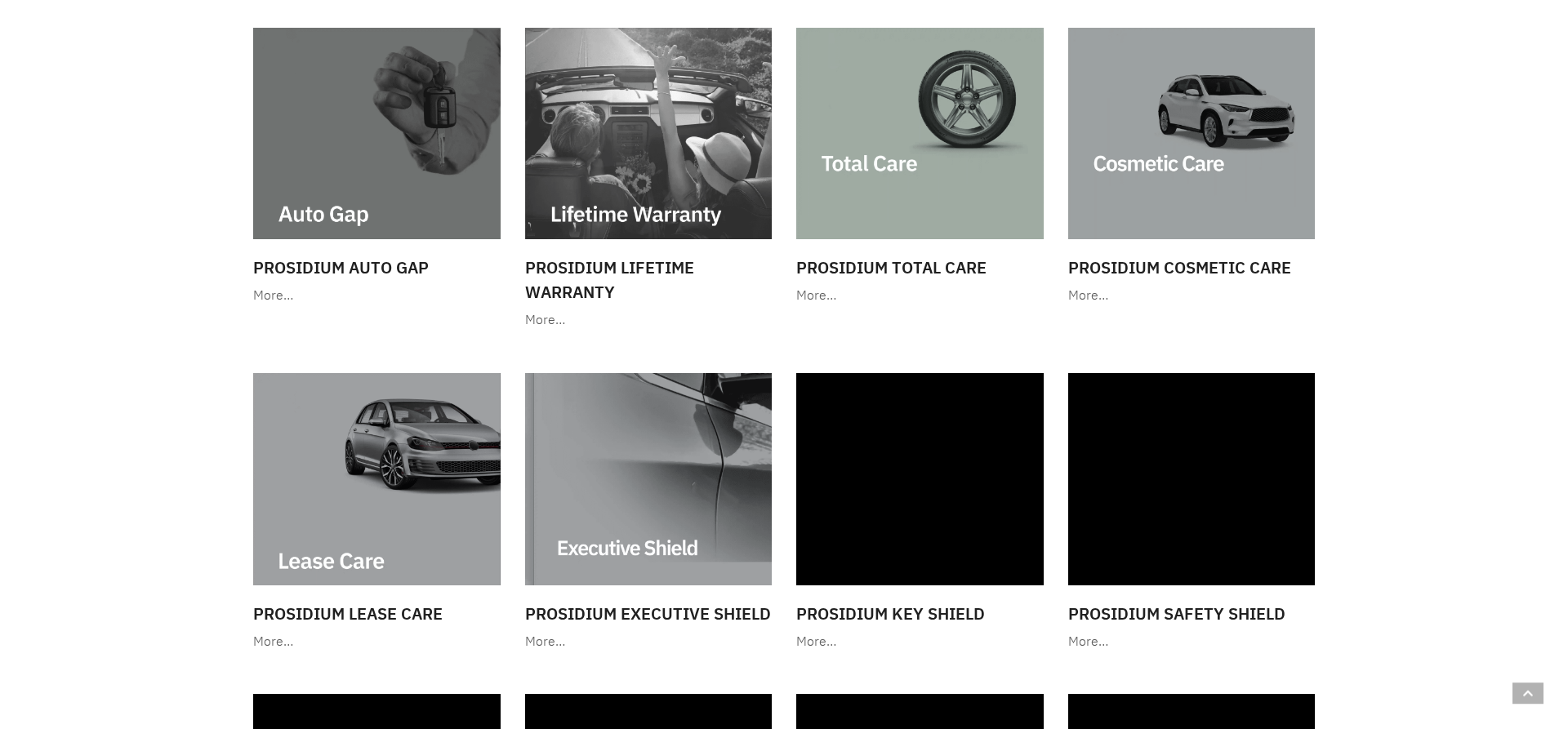
scroll to position [1240, 0]
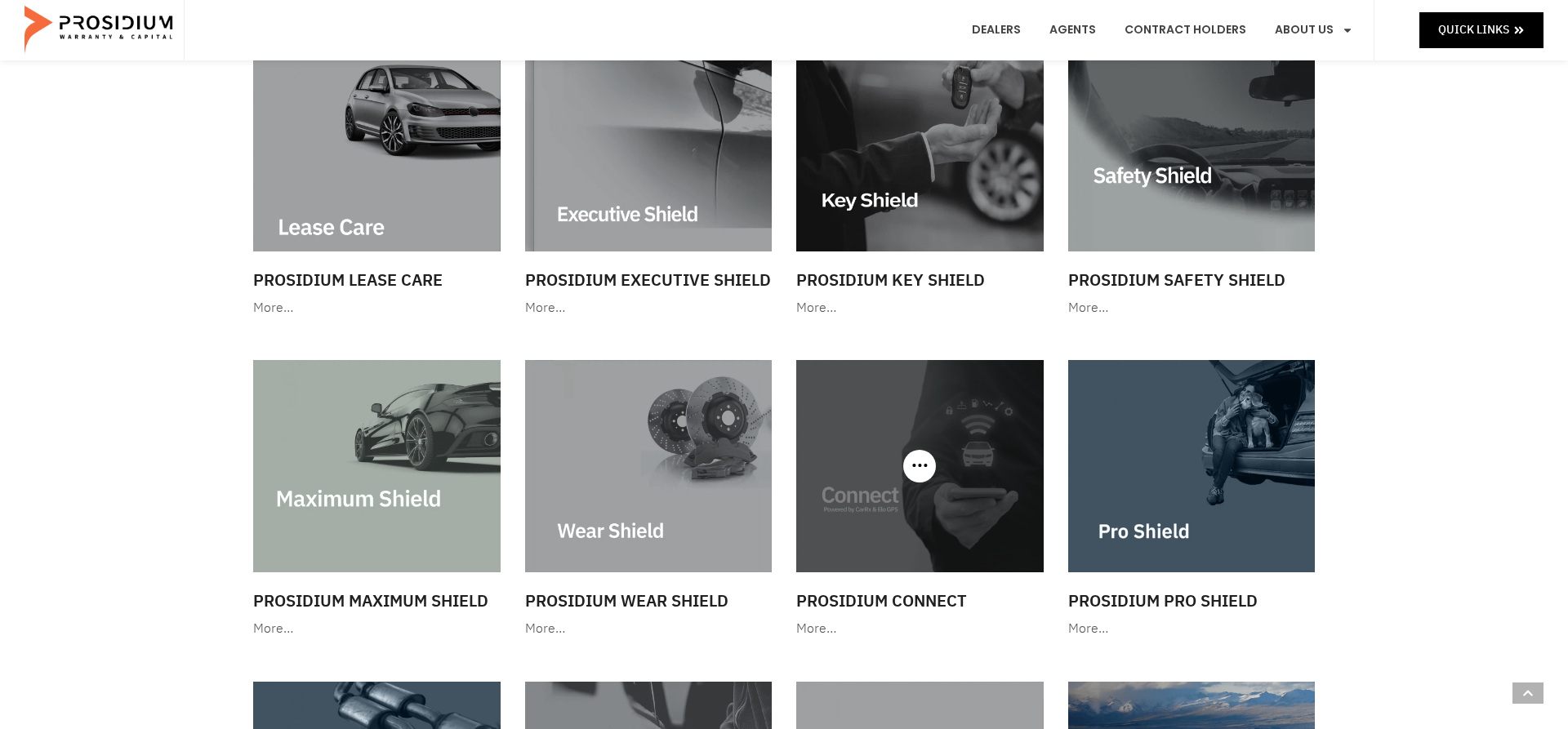
click at [870, 529] on img at bounding box center [921, 466] width 248 height 212
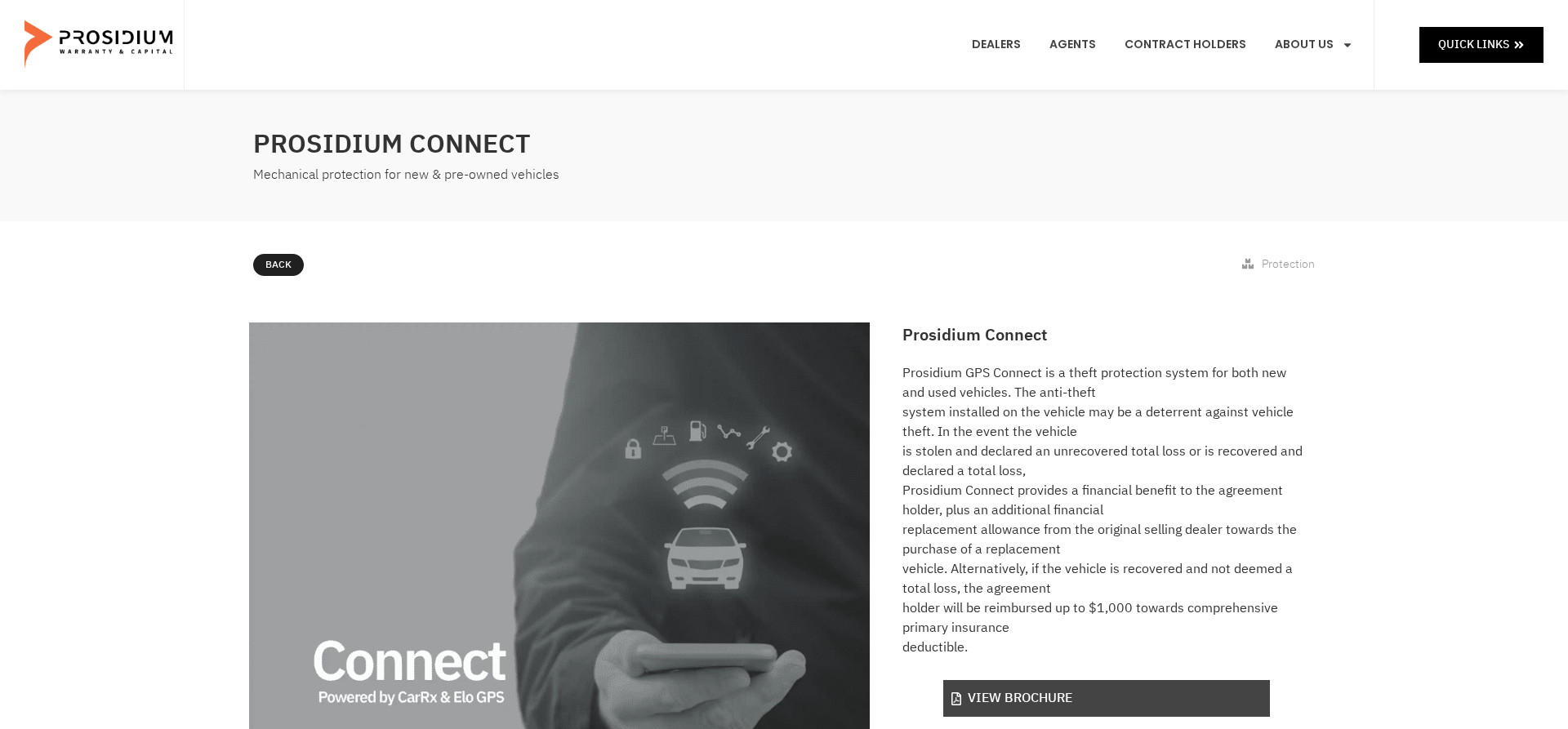
click at [1061, 705] on link "View Brochure" at bounding box center [1107, 698] width 327 height 37
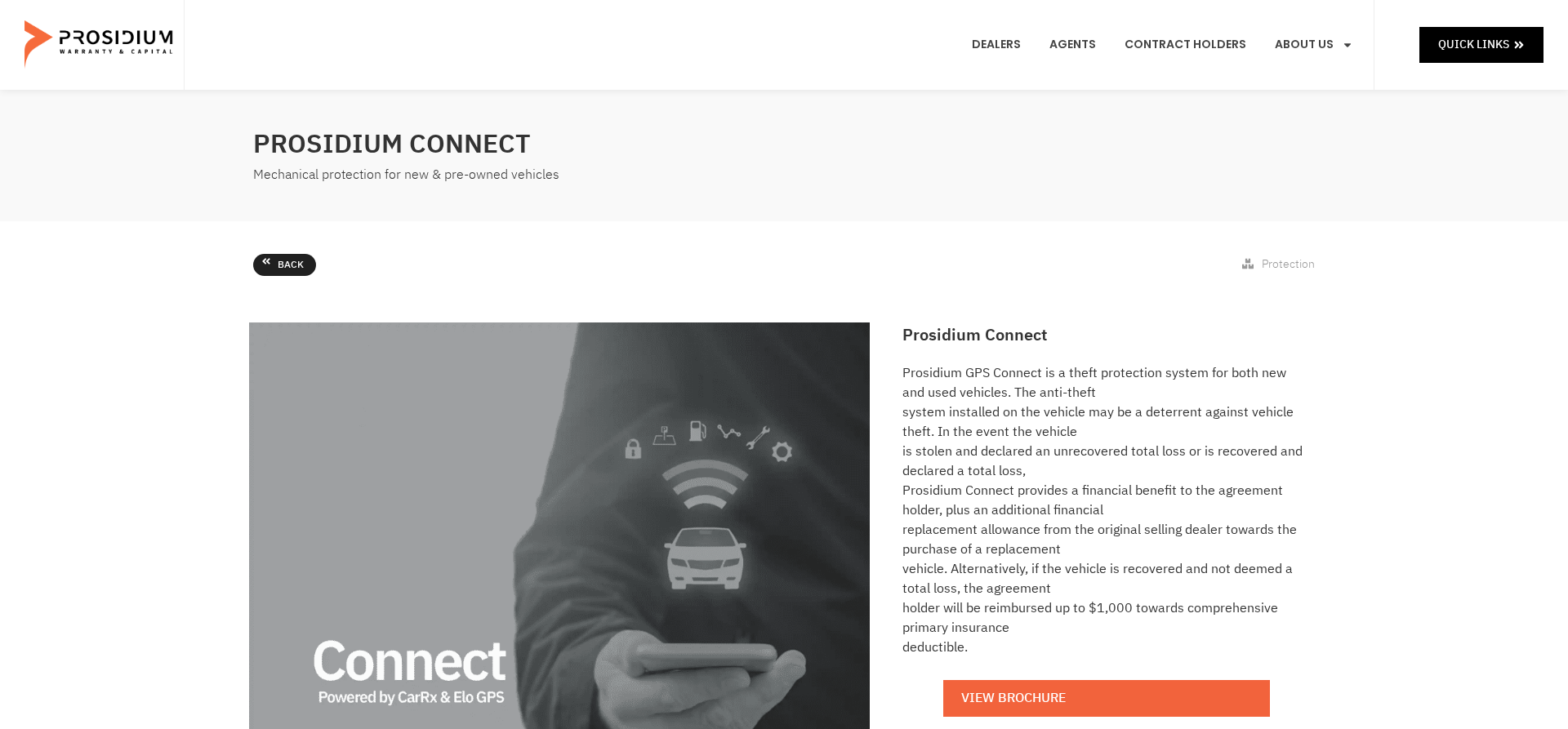
click at [278, 267] on span "Back" at bounding box center [290, 266] width 26 height 18
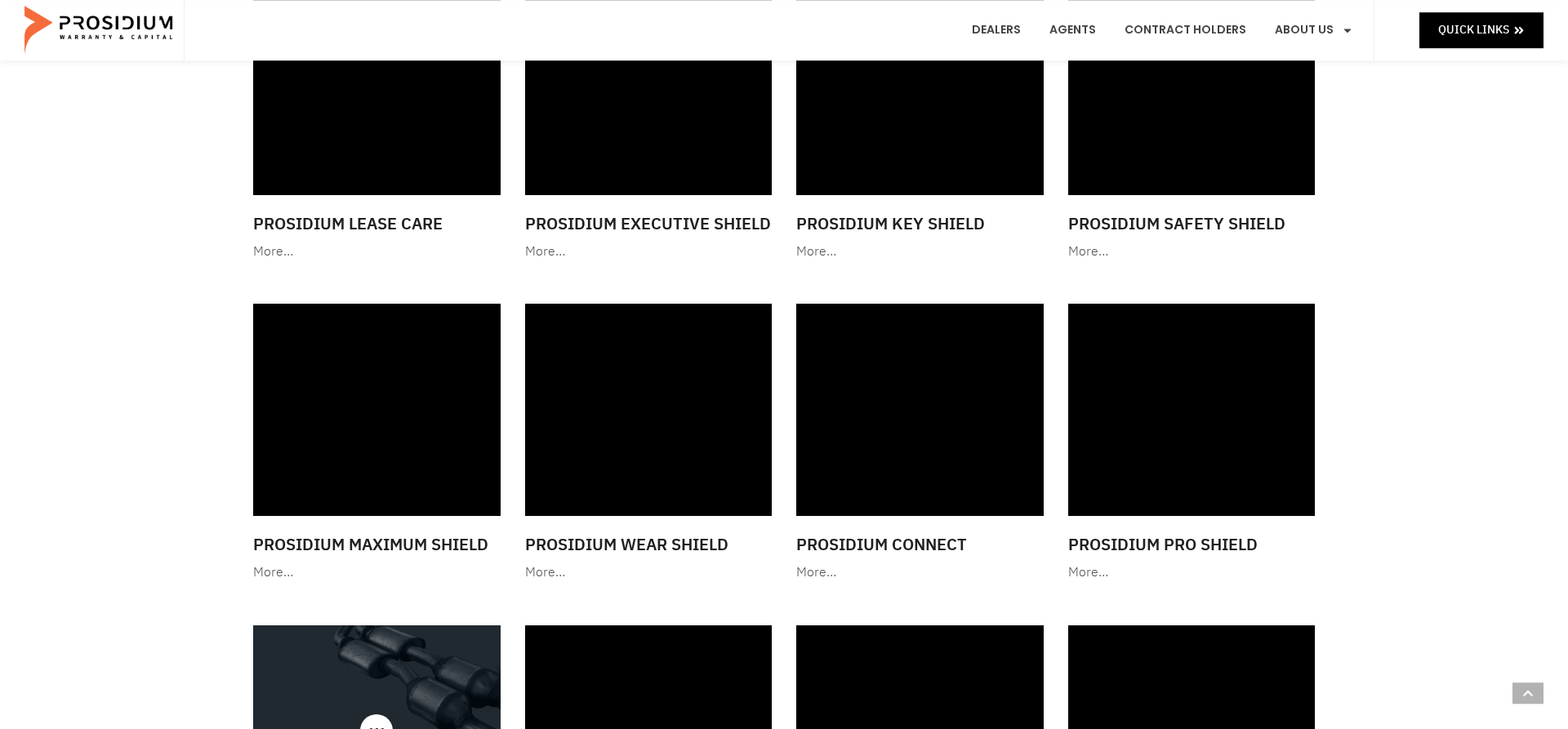
scroll to position [1217, 0]
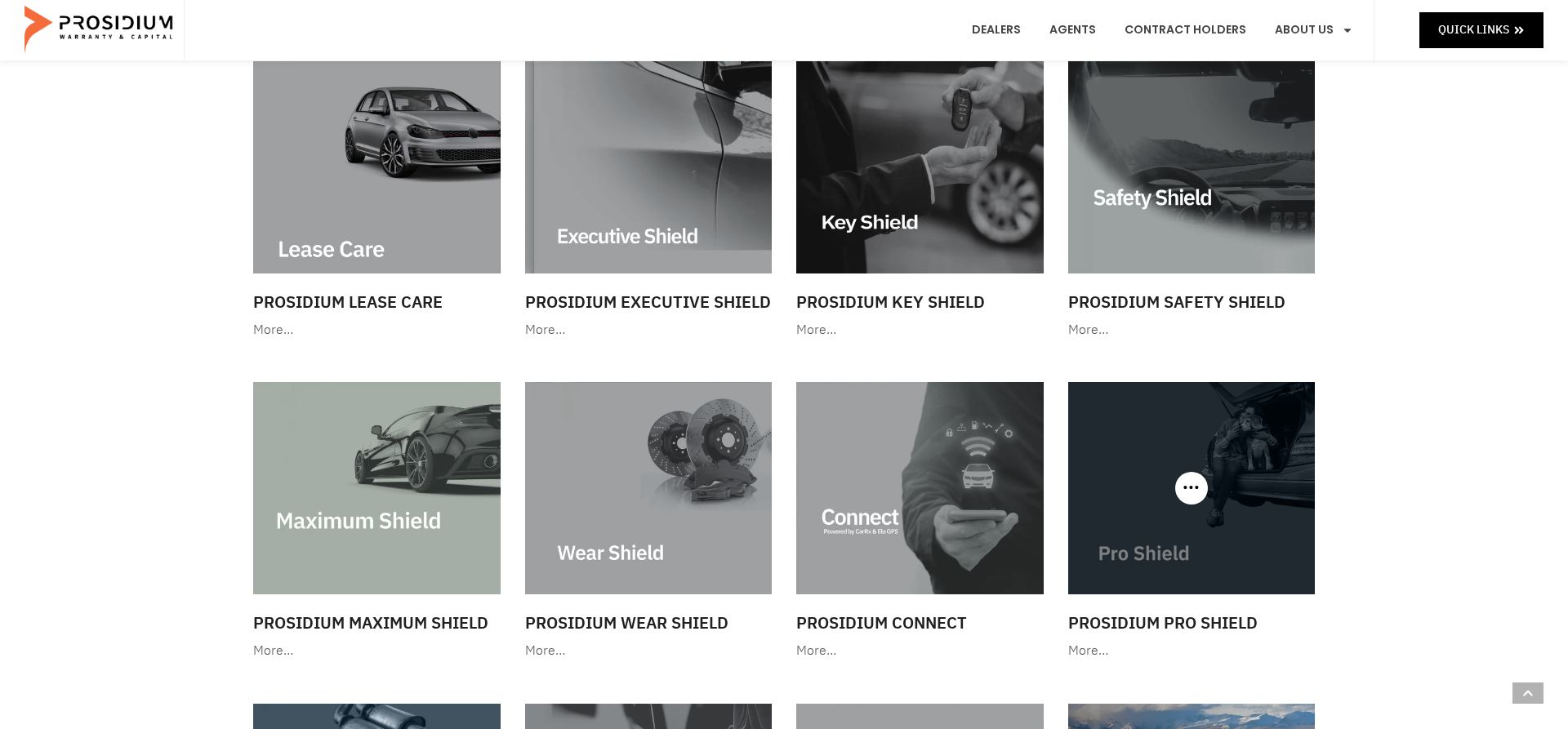
click at [1226, 485] on img at bounding box center [1193, 488] width 248 height 212
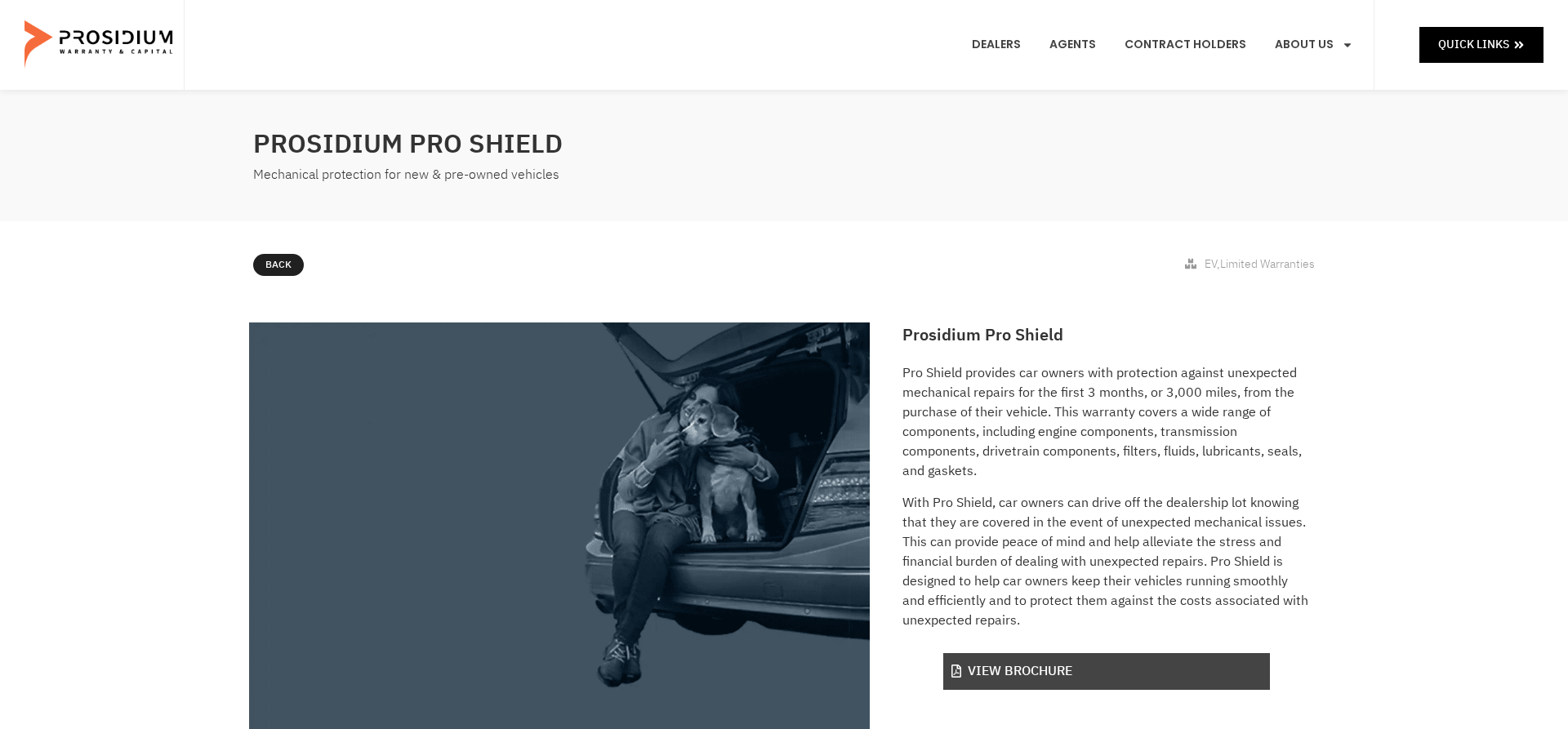
click at [1099, 667] on link "View Brochure" at bounding box center [1107, 672] width 327 height 37
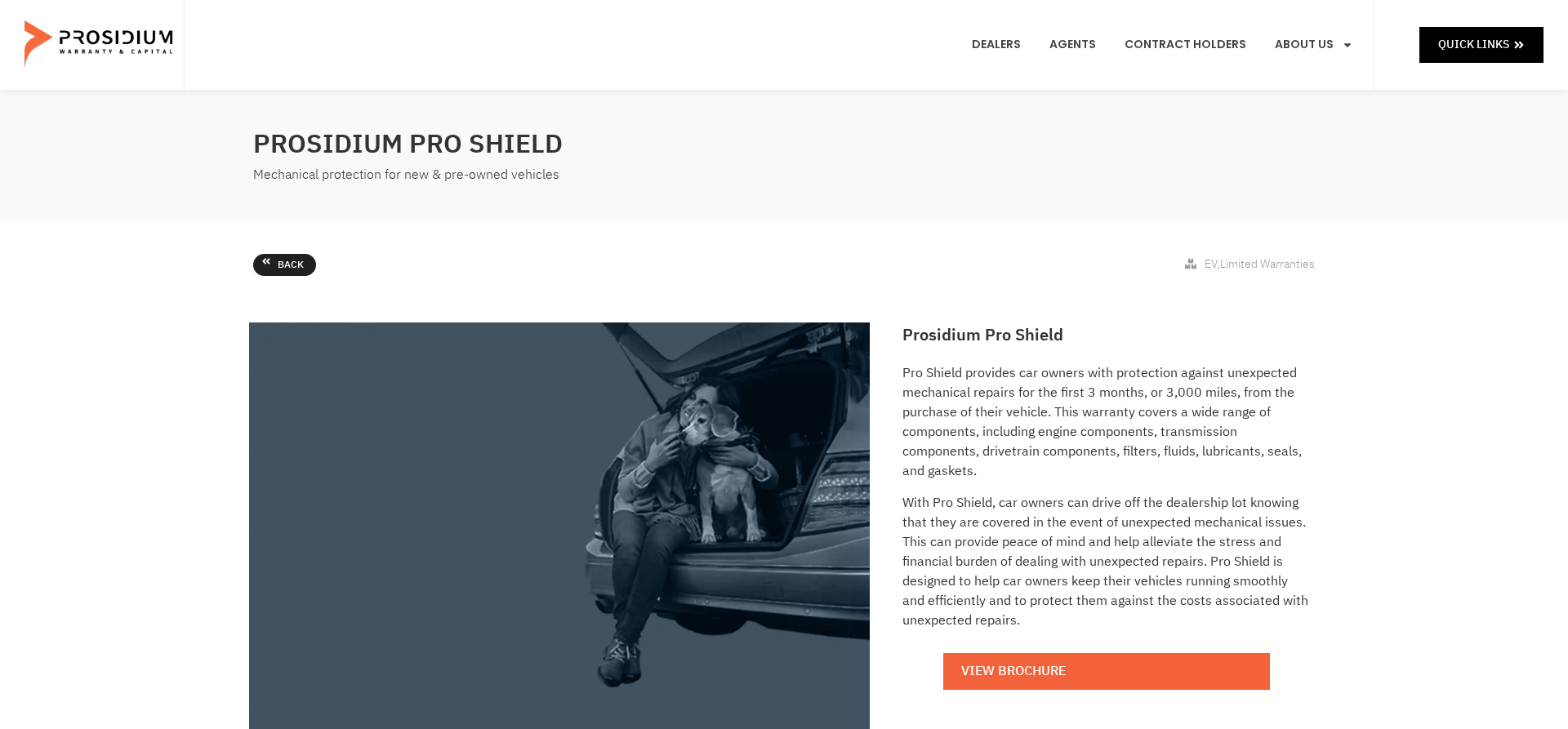
click at [270, 264] on icon at bounding box center [266, 261] width 10 height 10
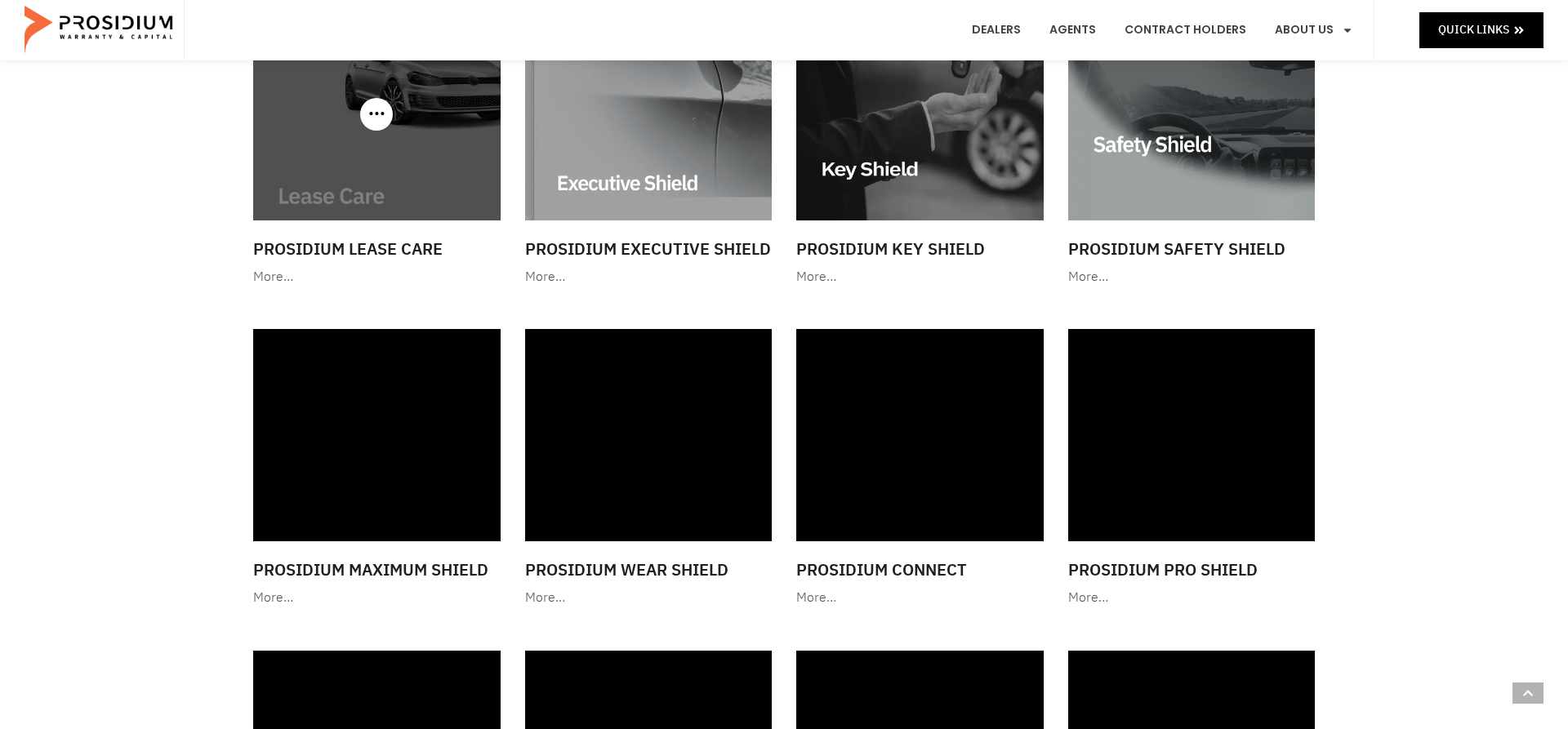
scroll to position [1911, 0]
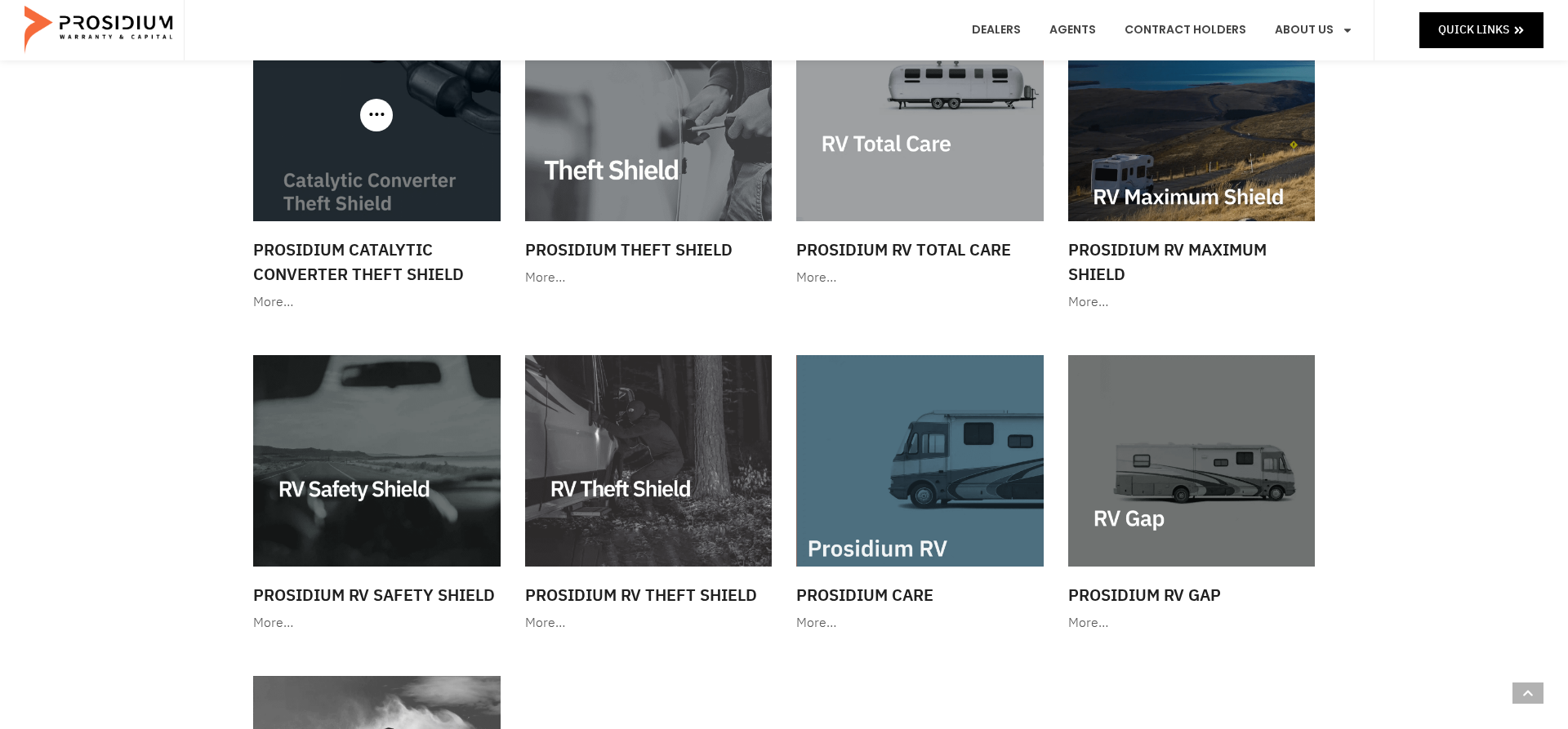
click at [369, 131] on img at bounding box center [377, 116] width 248 height 212
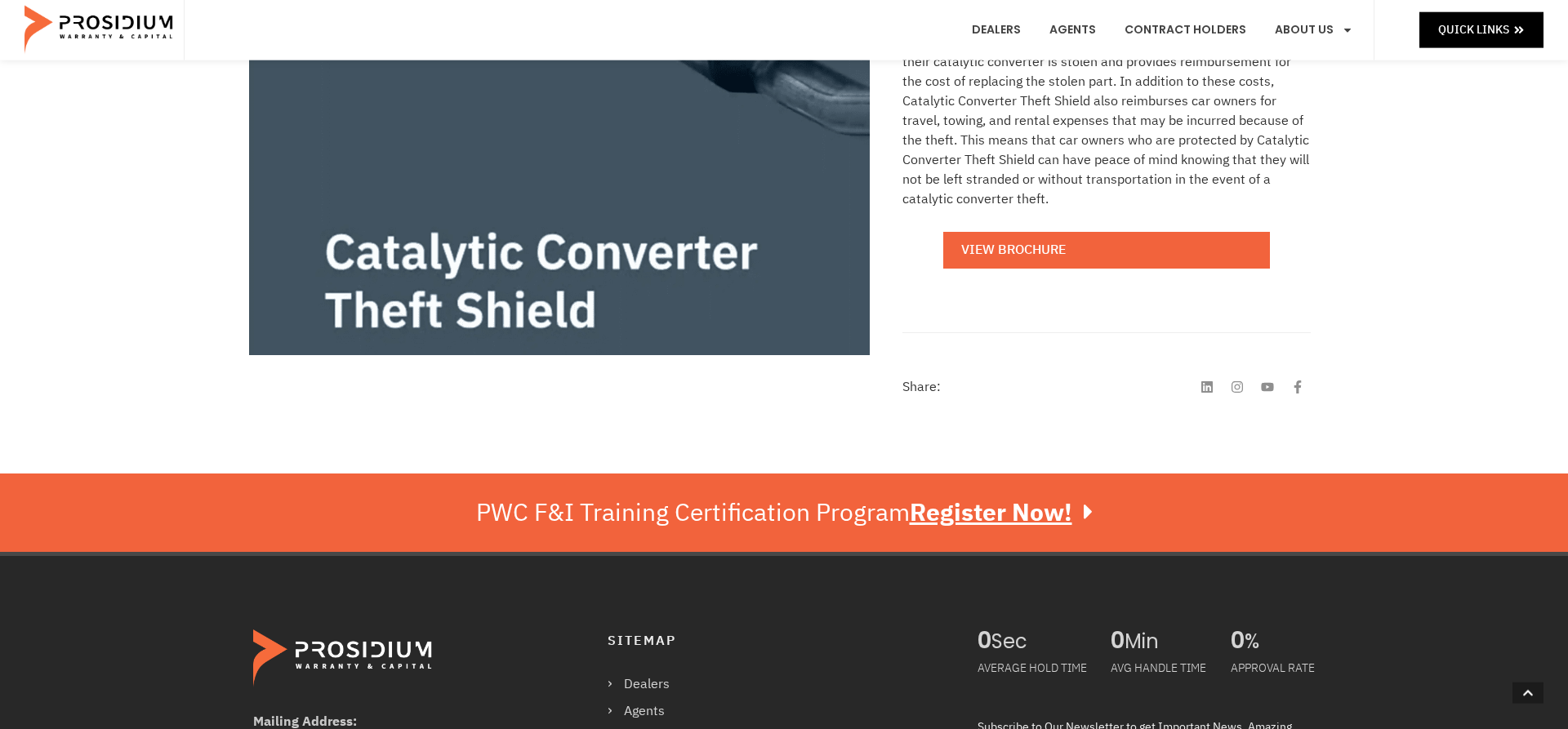
scroll to position [615, 0]
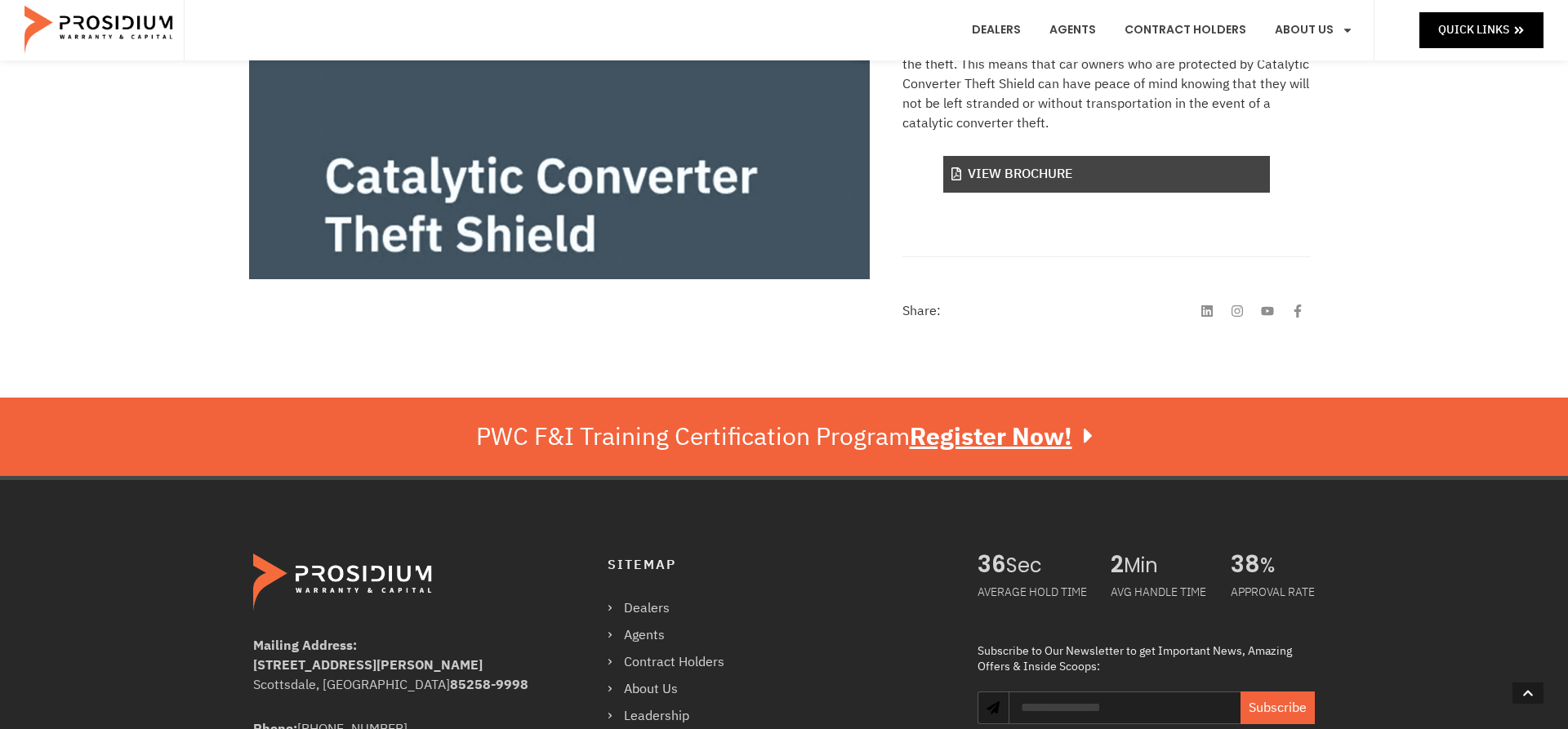
click at [1022, 176] on link "View Brochure" at bounding box center [1107, 174] width 327 height 37
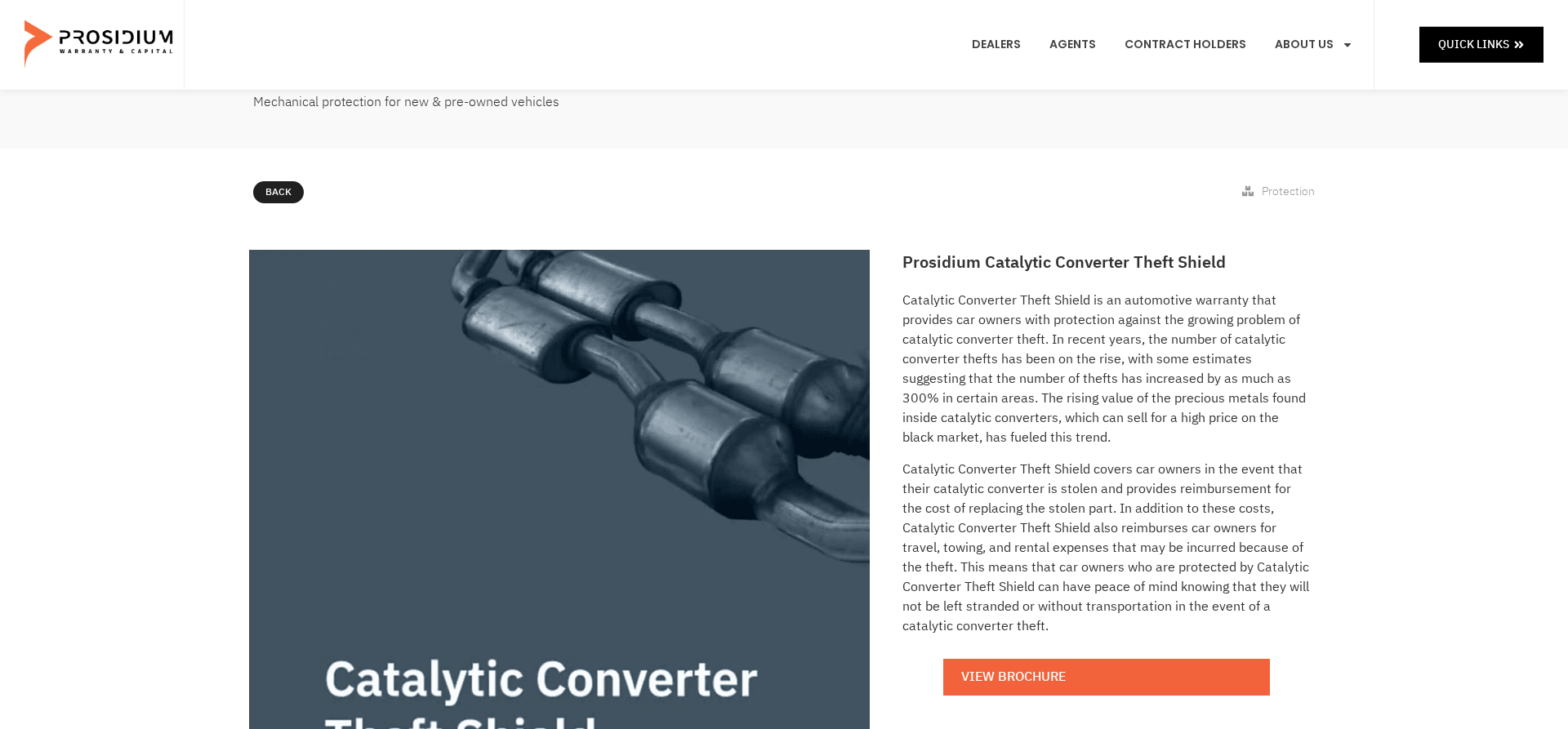
scroll to position [0, 0]
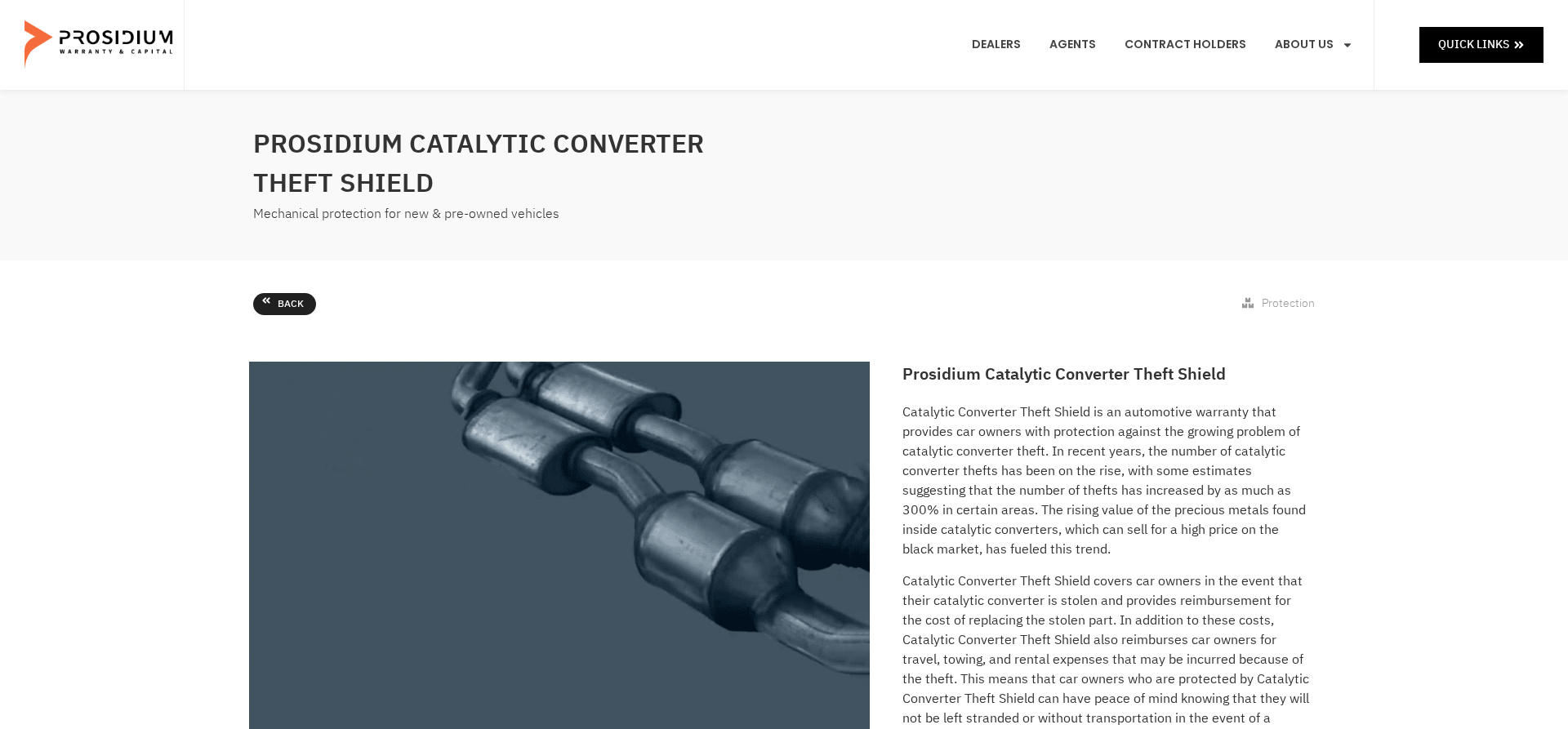
click at [276, 308] on link "Back" at bounding box center [285, 304] width 63 height 22
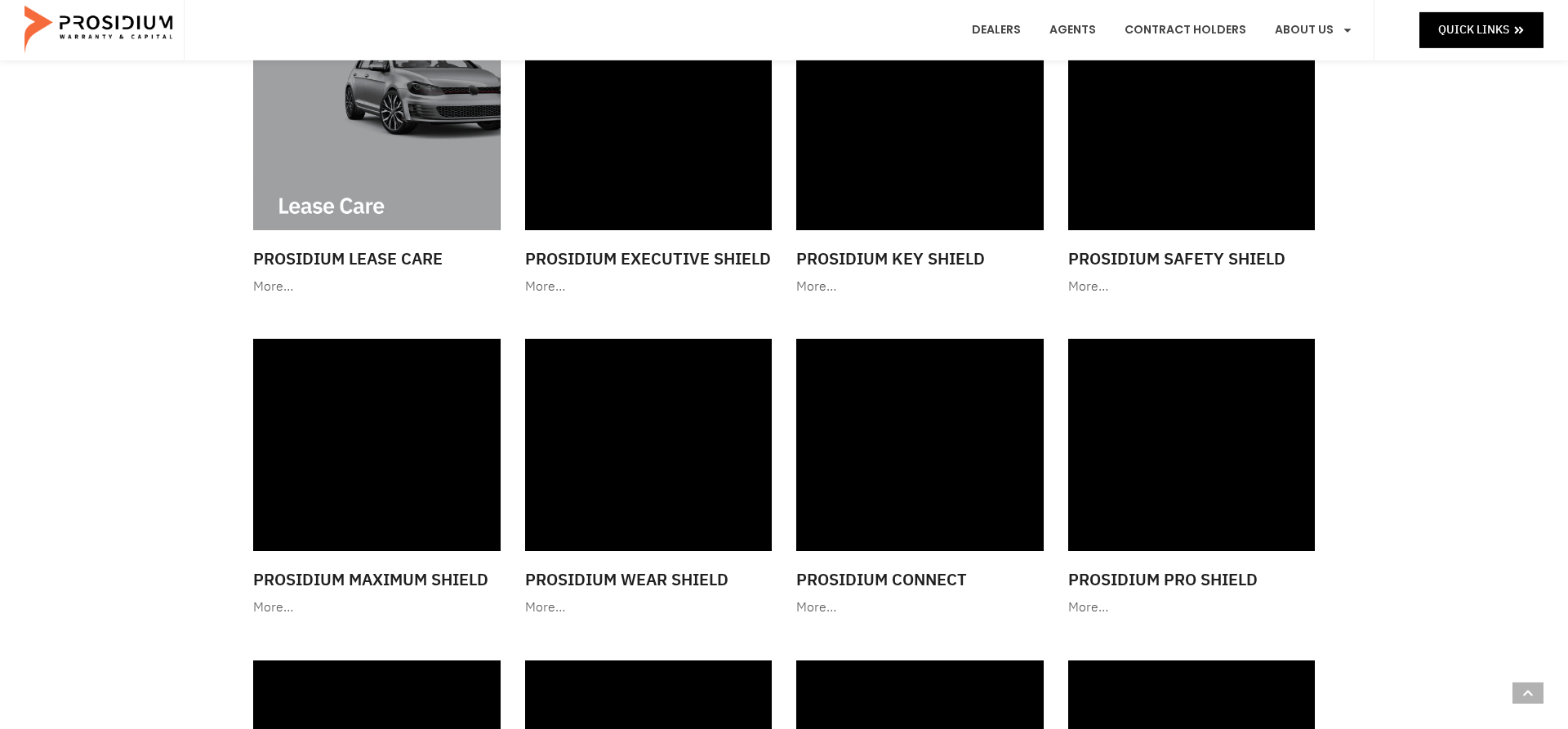
scroll to position [1382, 0]
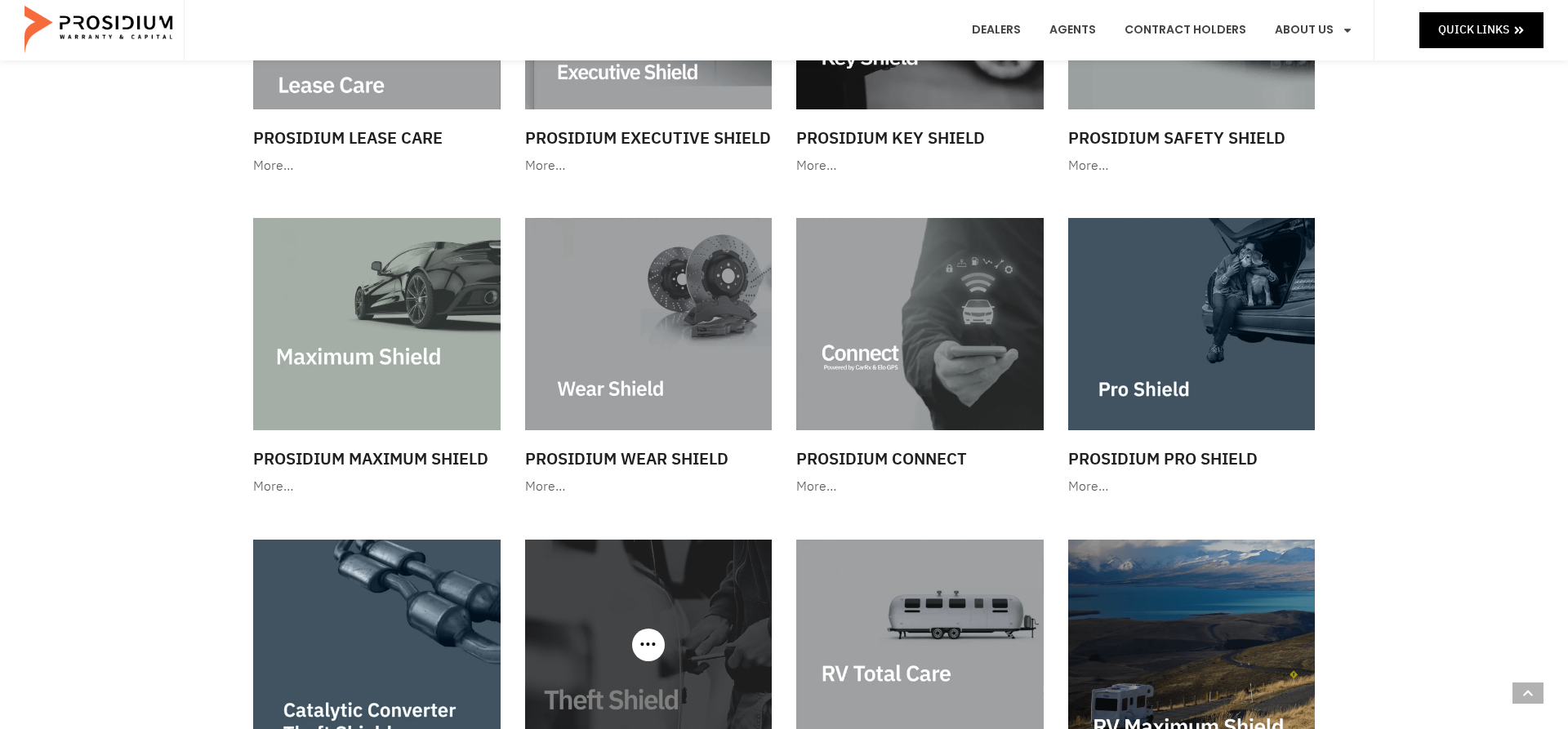
click at [694, 655] on img at bounding box center [649, 646] width 248 height 212
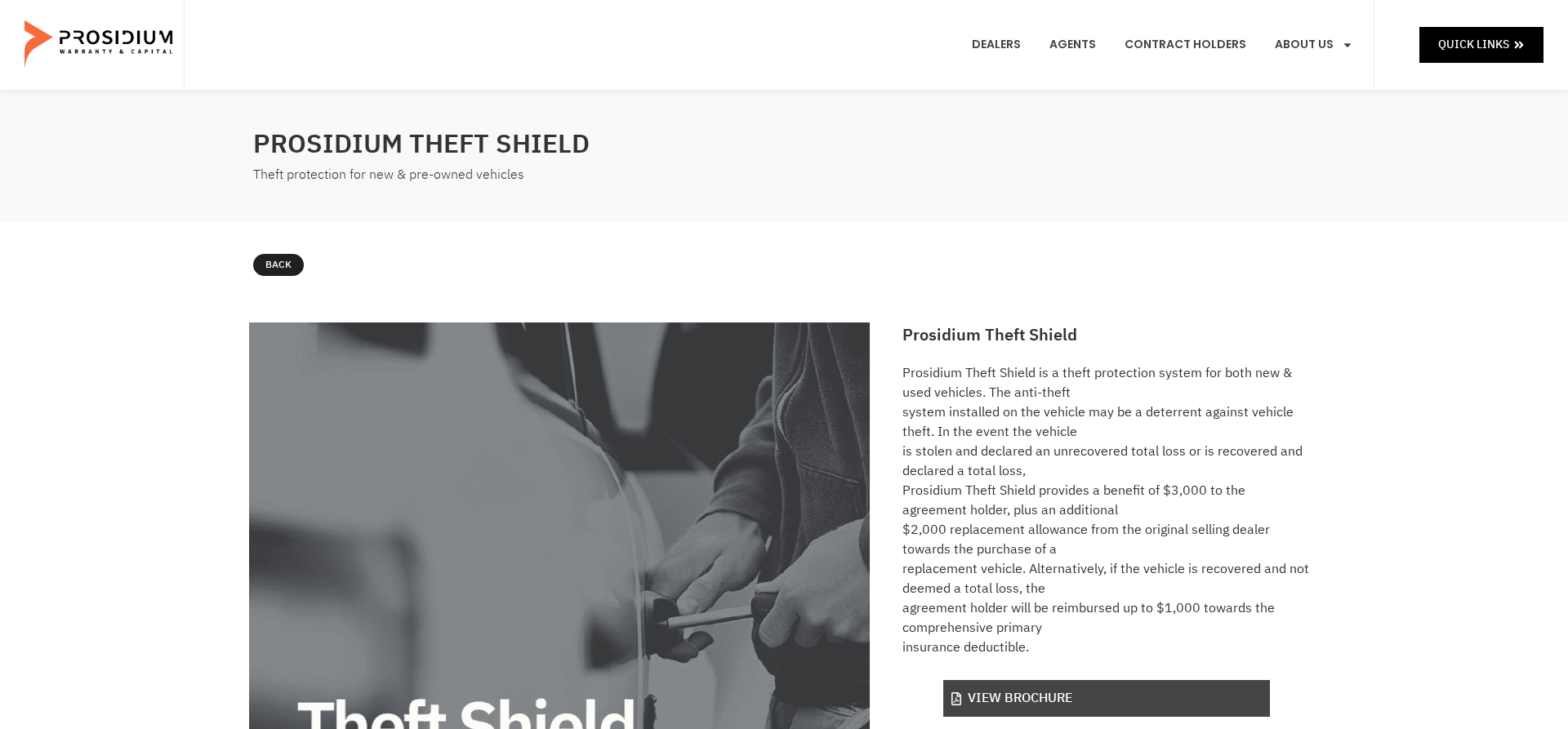
click at [1084, 700] on link "View Brochure" at bounding box center [1107, 698] width 327 height 37
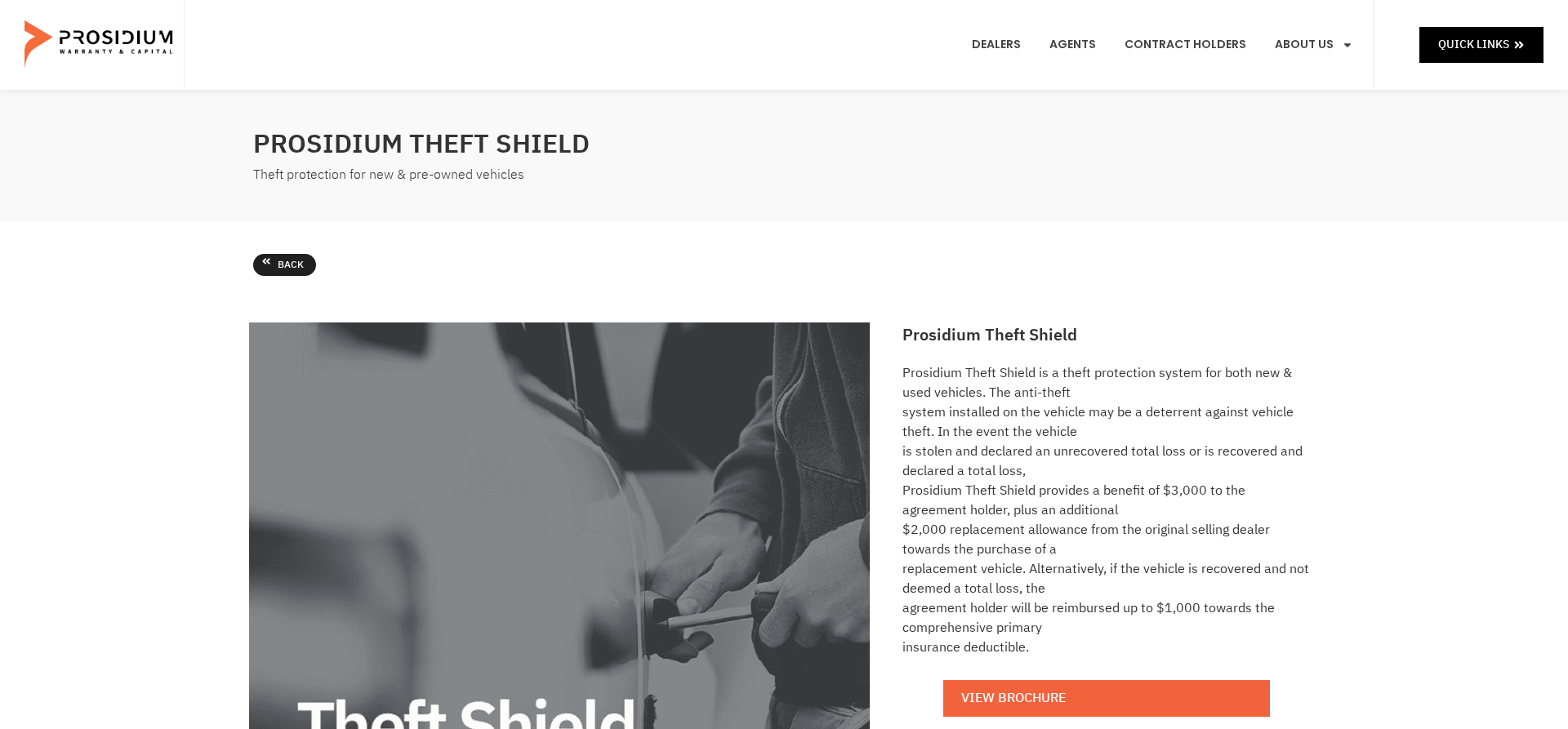
click at [286, 271] on span "Back" at bounding box center [290, 266] width 26 height 18
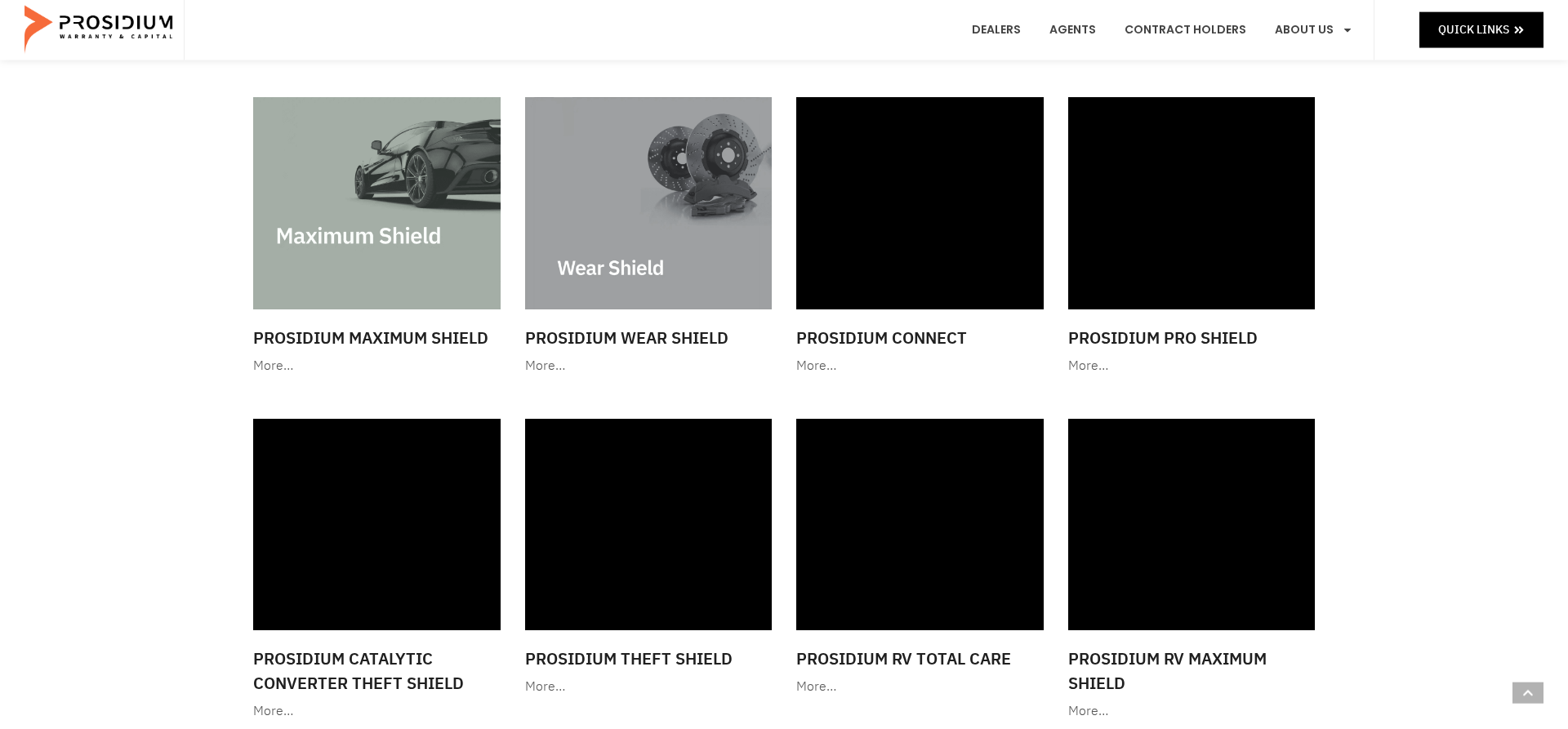
scroll to position [1373, 0]
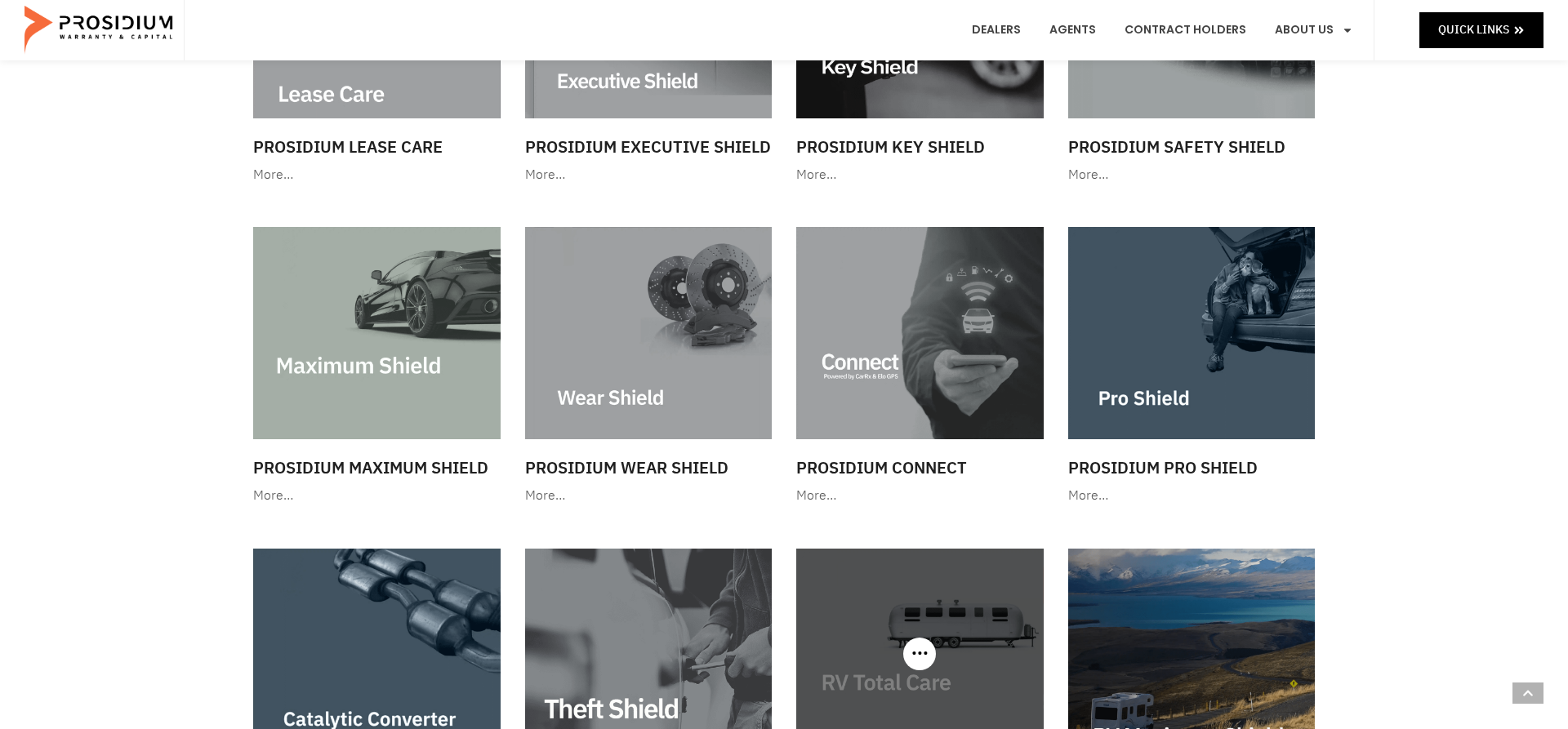
click at [869, 657] on img at bounding box center [921, 654] width 248 height 212
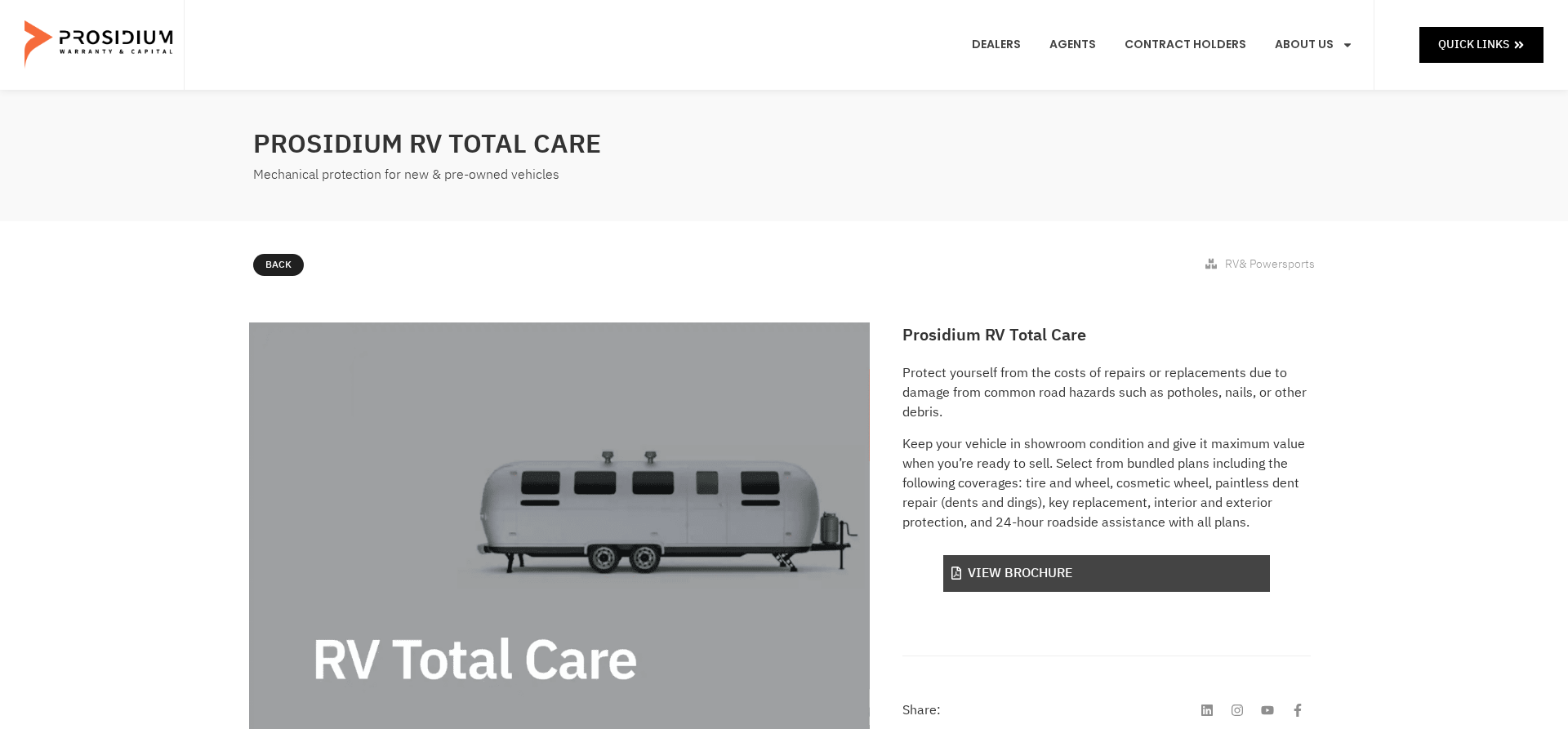
click at [1039, 578] on link "View Brochure" at bounding box center [1107, 574] width 327 height 37
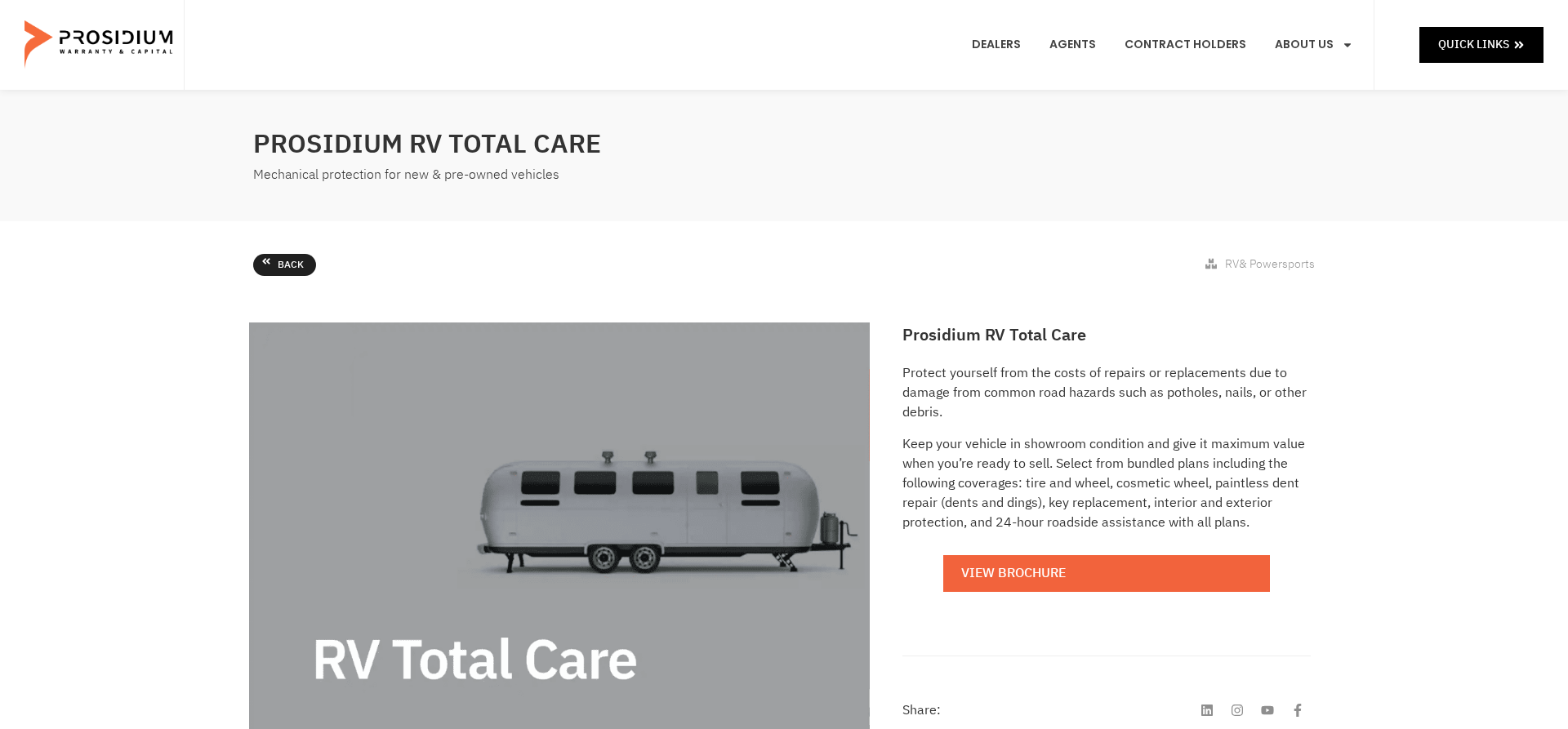
click at [269, 269] on link "Back" at bounding box center [285, 265] width 63 height 22
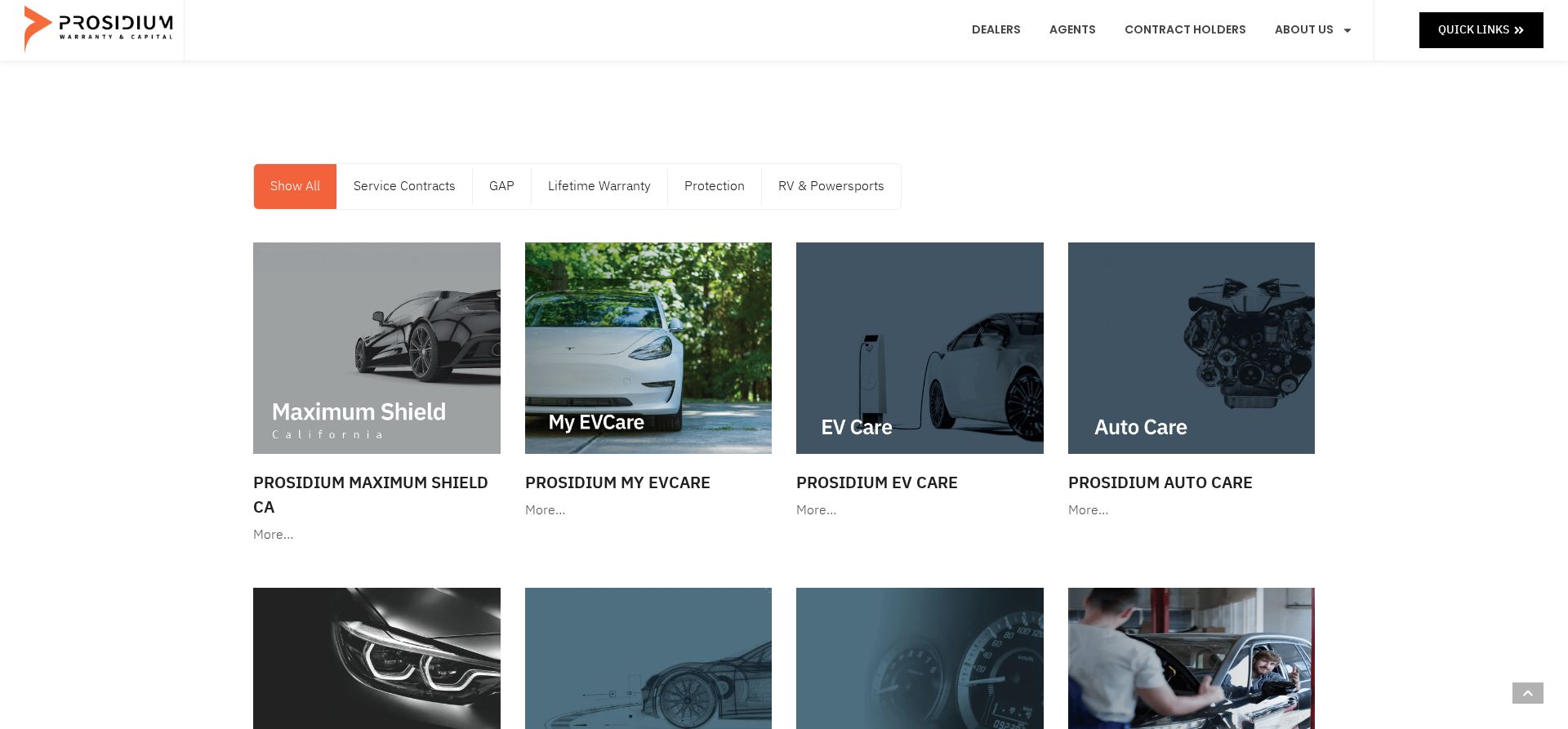
scroll to position [1842, 0]
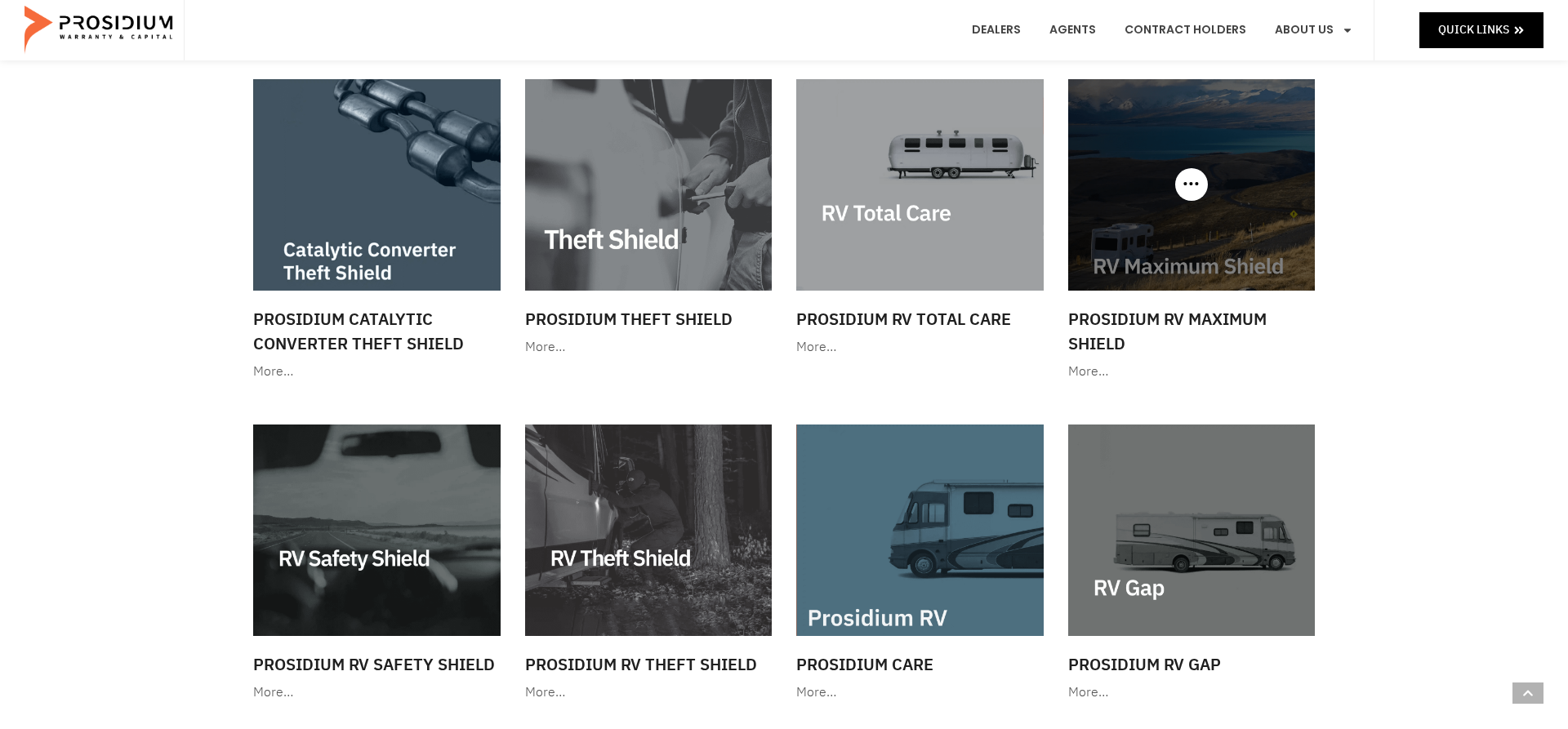
click at [1144, 229] on img at bounding box center [1193, 185] width 248 height 212
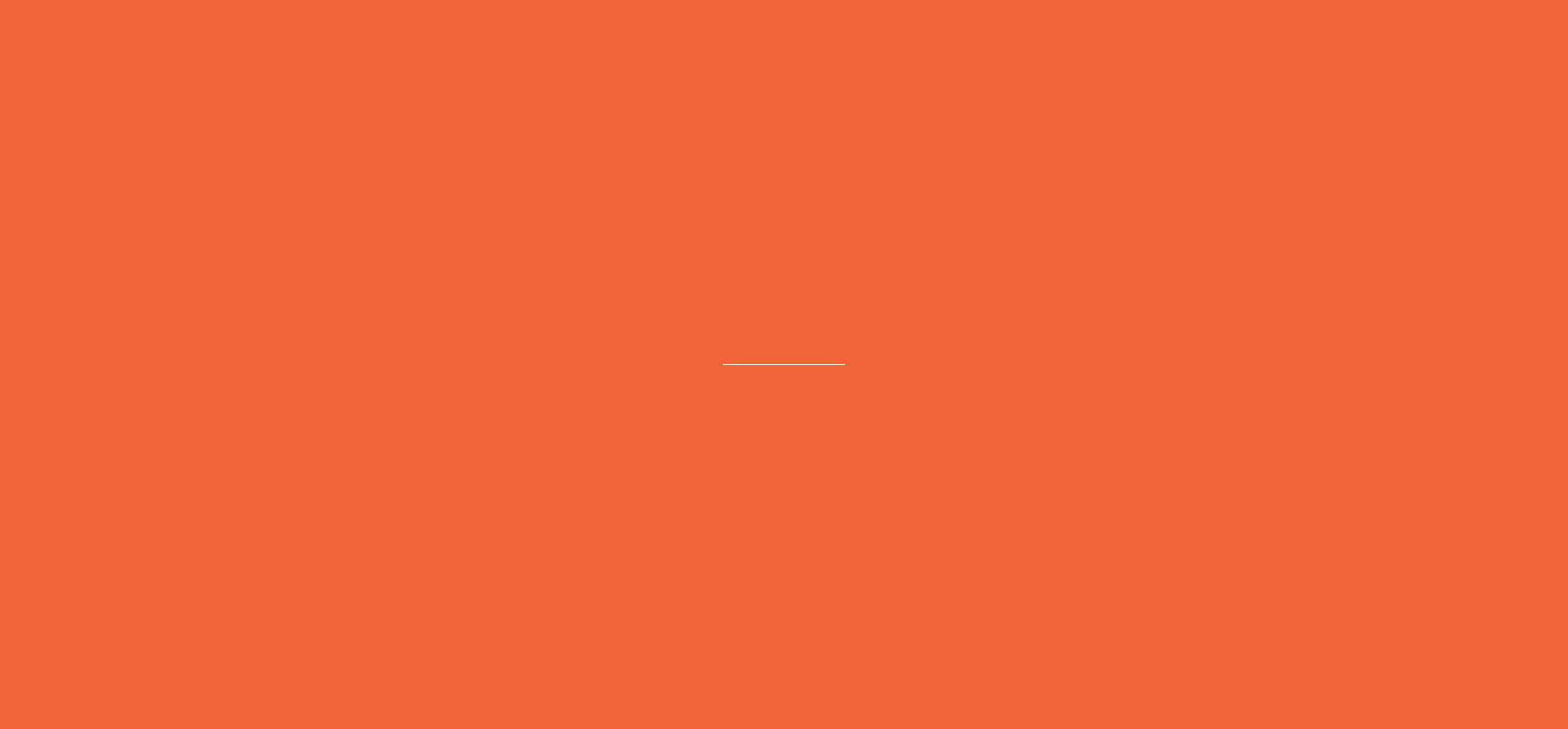
click at [1144, 229] on e-page-transition at bounding box center [784, 364] width 1568 height 729
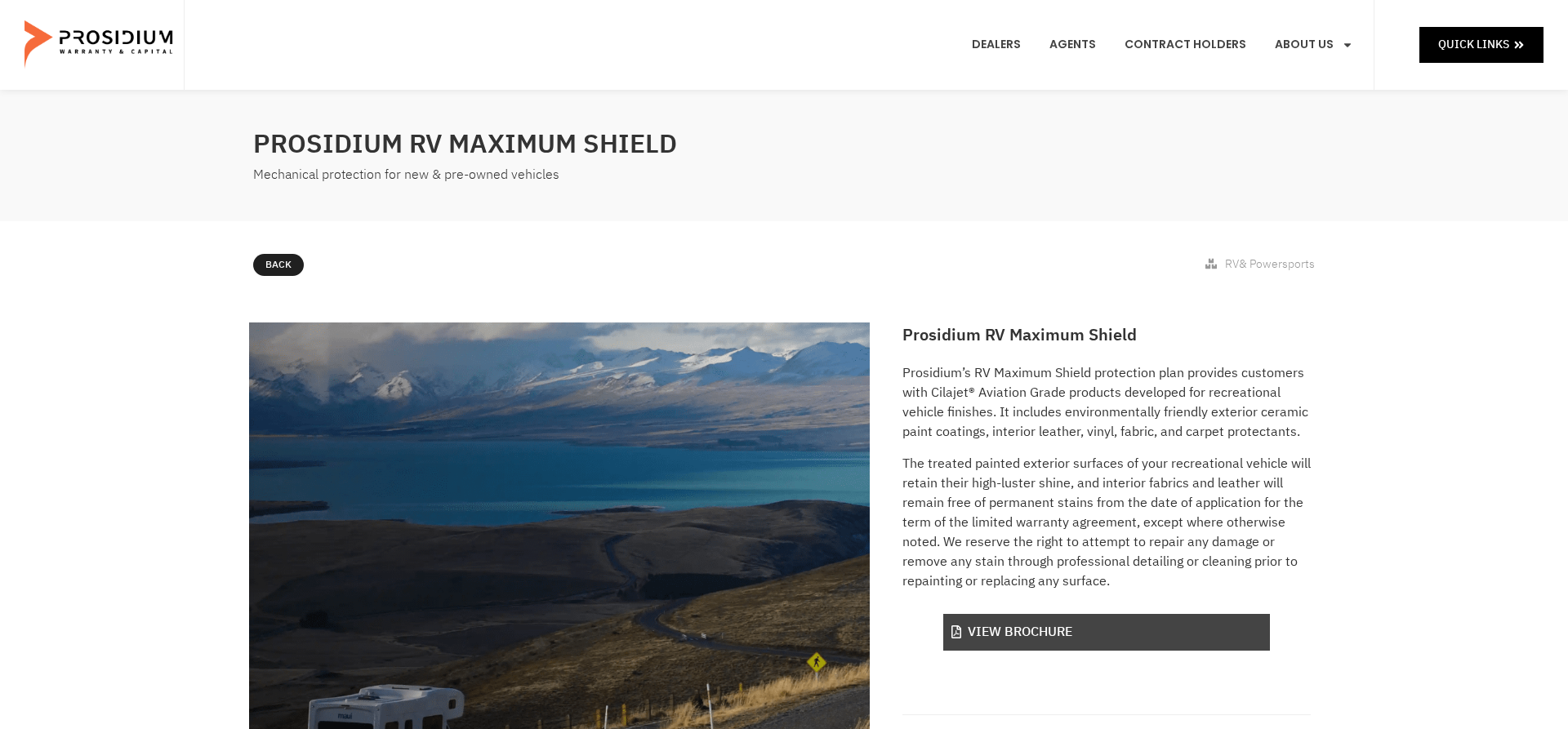
click at [1103, 634] on link "View Brochure" at bounding box center [1107, 632] width 327 height 37
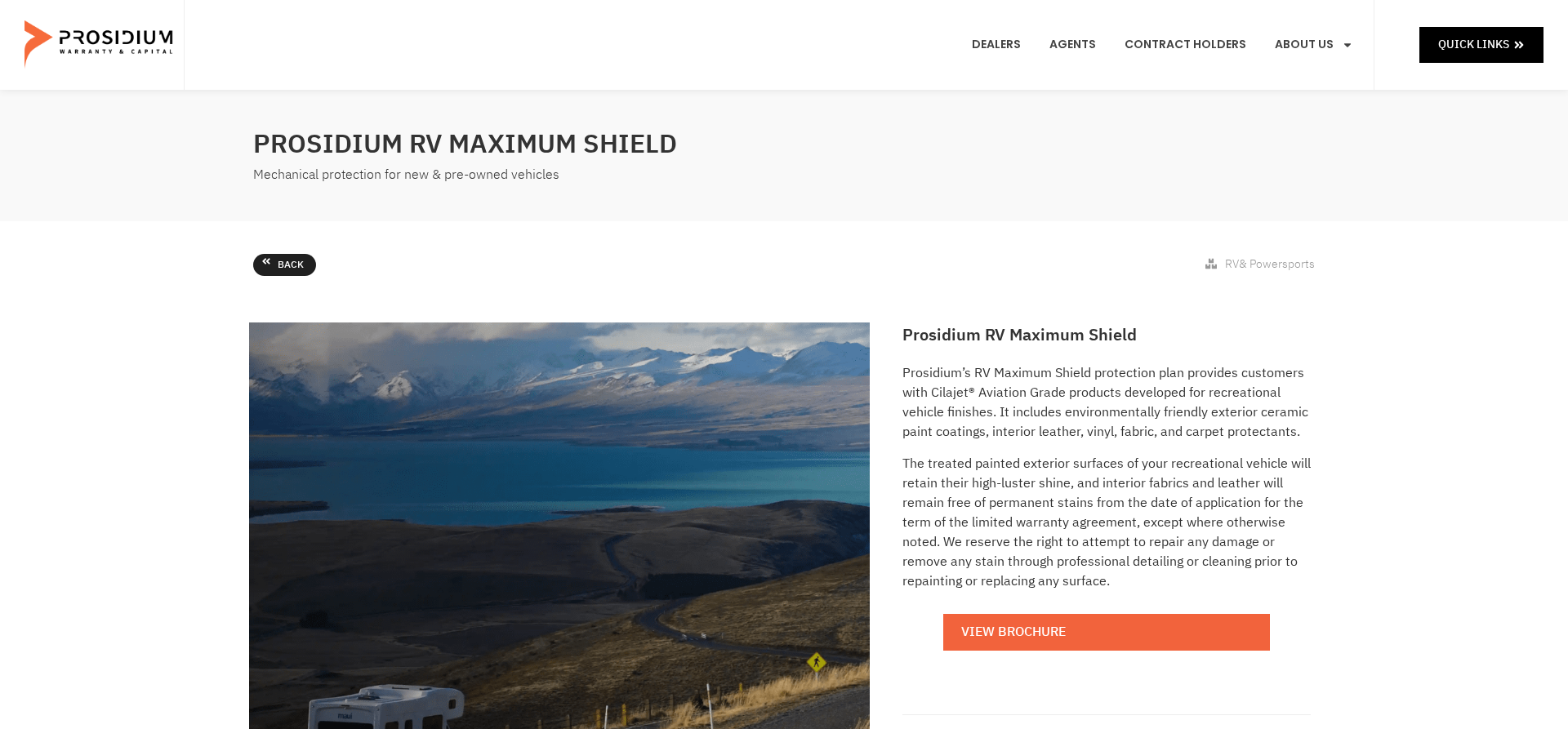
click at [277, 269] on link "Back" at bounding box center [285, 265] width 63 height 22
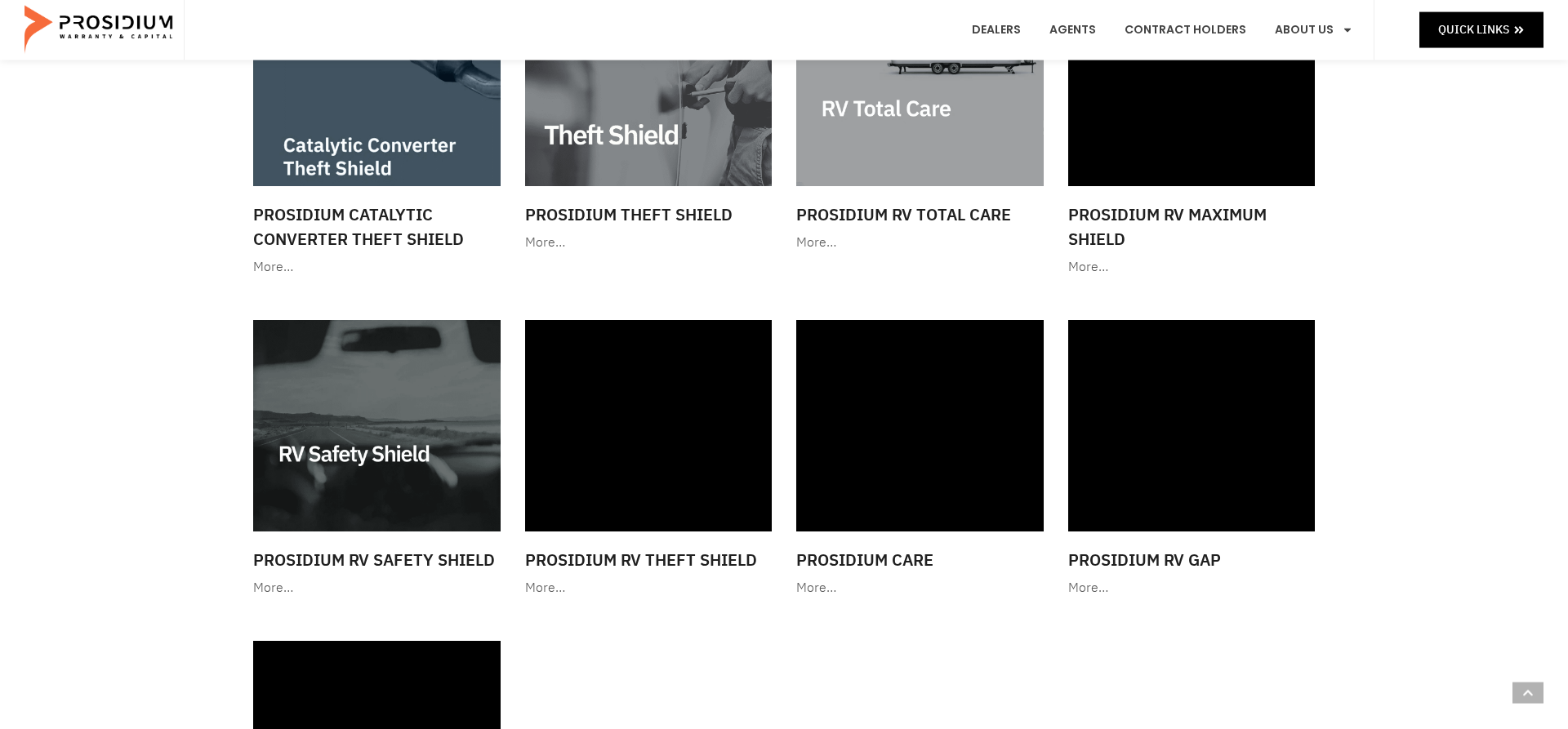
scroll to position [2088, 0]
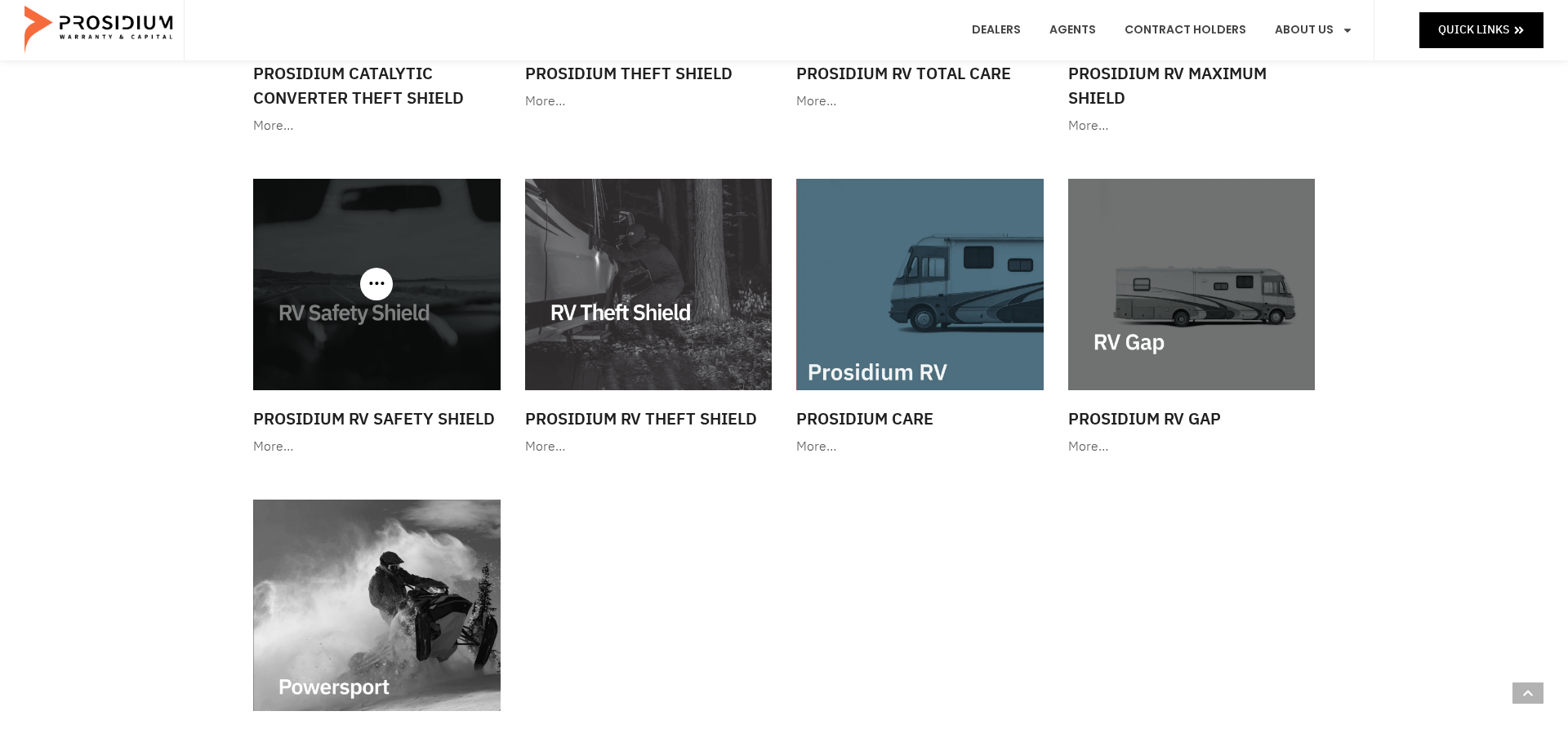
click at [350, 332] on img at bounding box center [377, 285] width 248 height 212
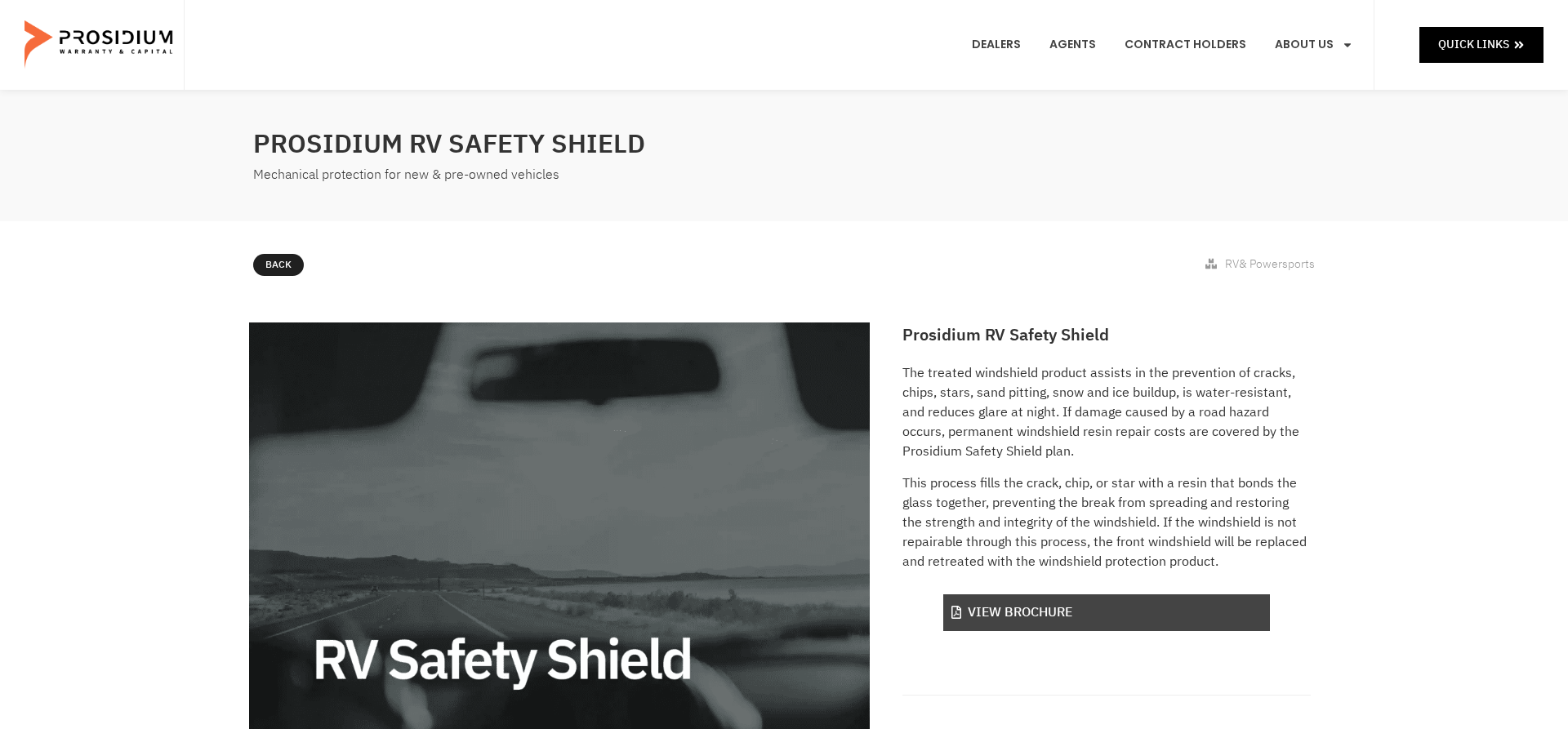
click at [1089, 623] on link "View Brochure" at bounding box center [1107, 612] width 327 height 37
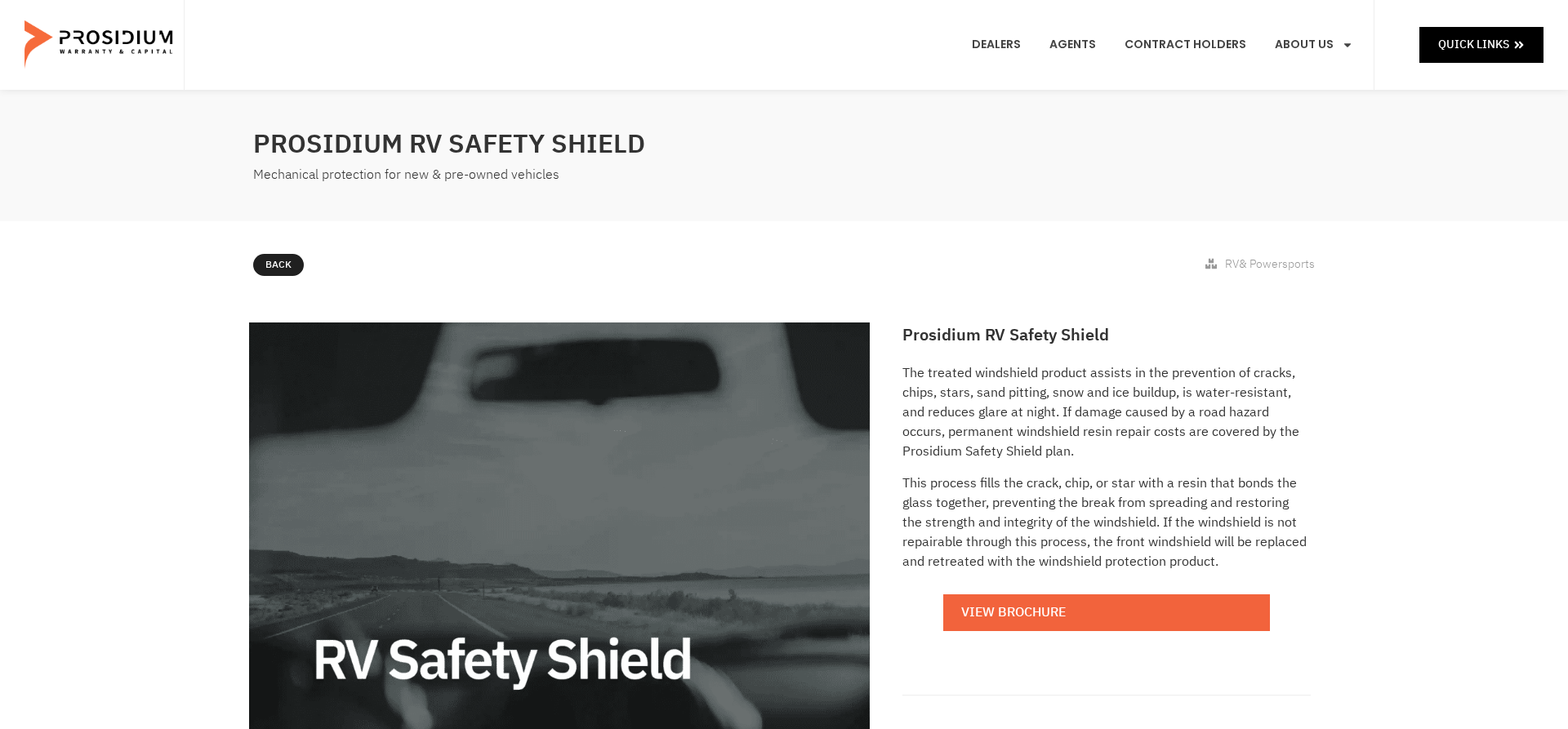
drag, startPoint x: 269, startPoint y: 257, endPoint x: 276, endPoint y: 250, distance: 9.9
click at [247, 258] on icon at bounding box center [242, 261] width 10 height 10
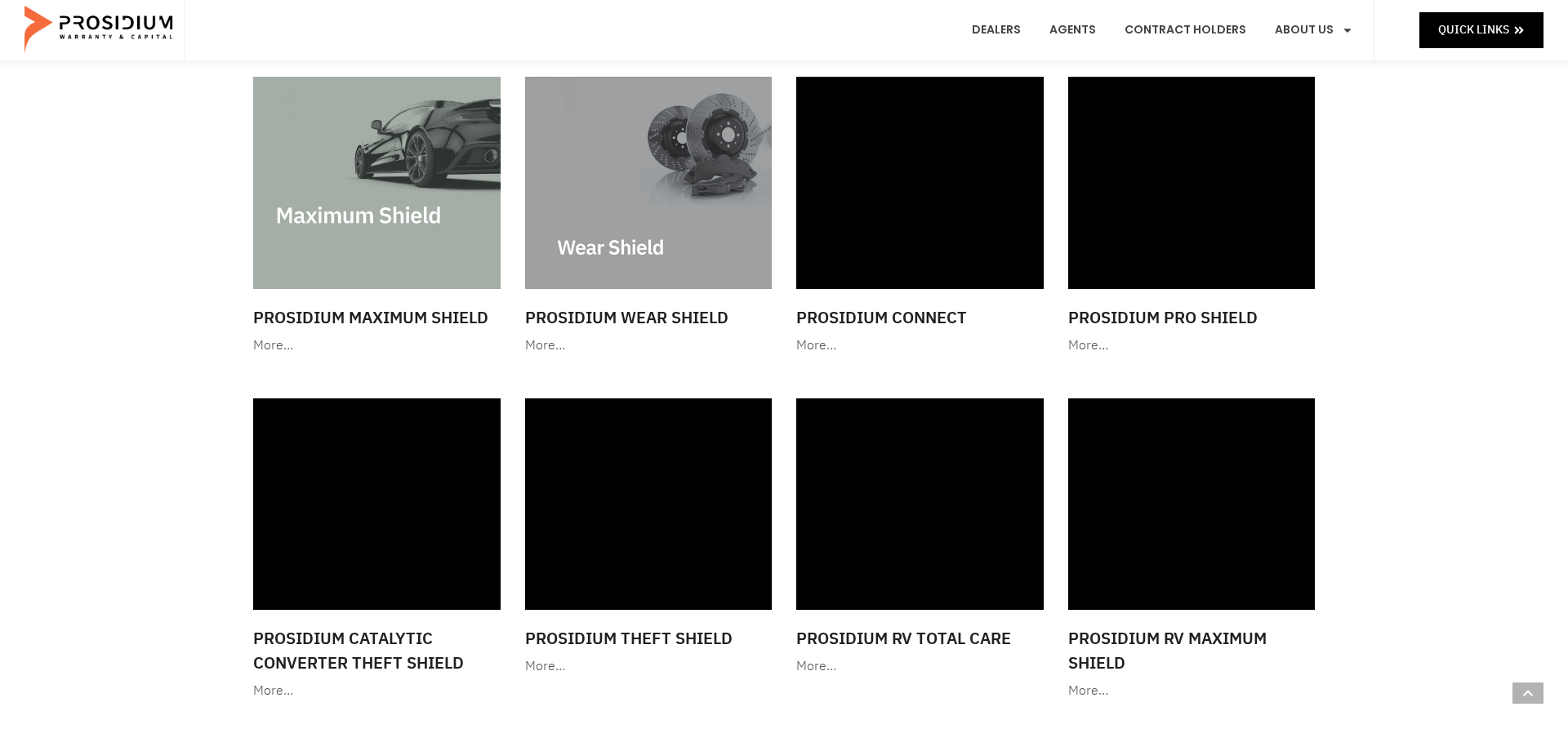
scroll to position [2164, 0]
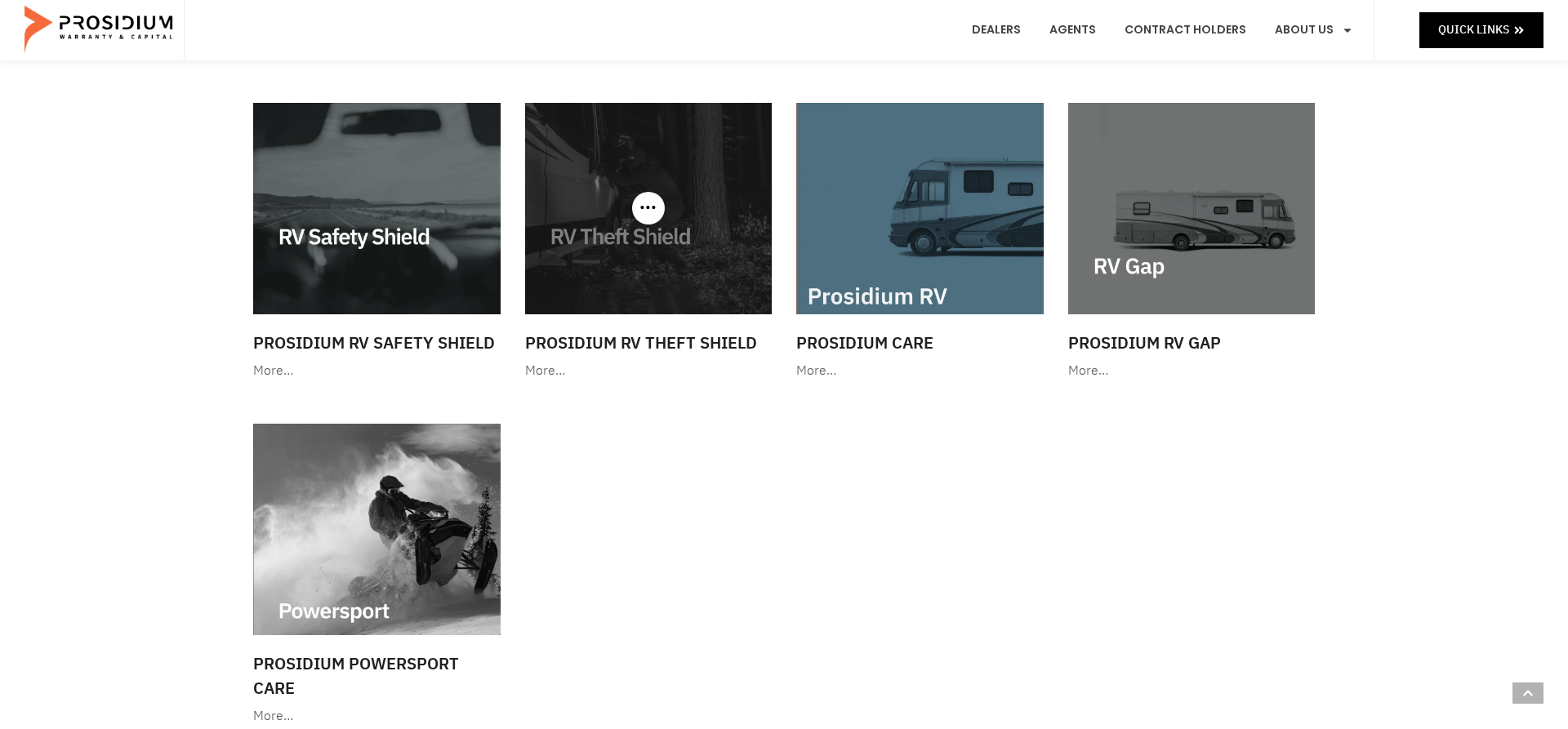
click at [683, 237] on img at bounding box center [649, 209] width 248 height 212
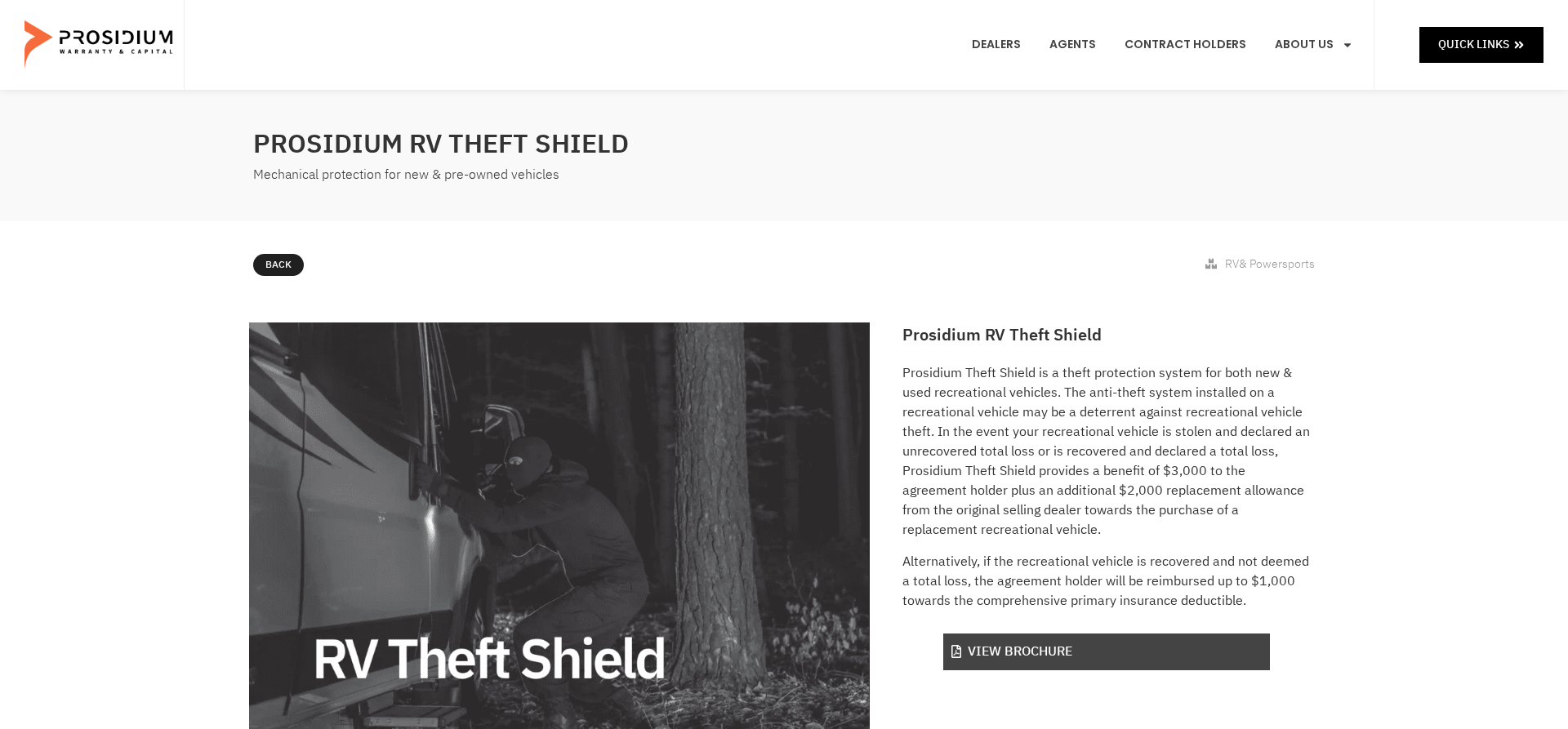
click at [1067, 654] on link "View Brochure" at bounding box center [1107, 652] width 327 height 37
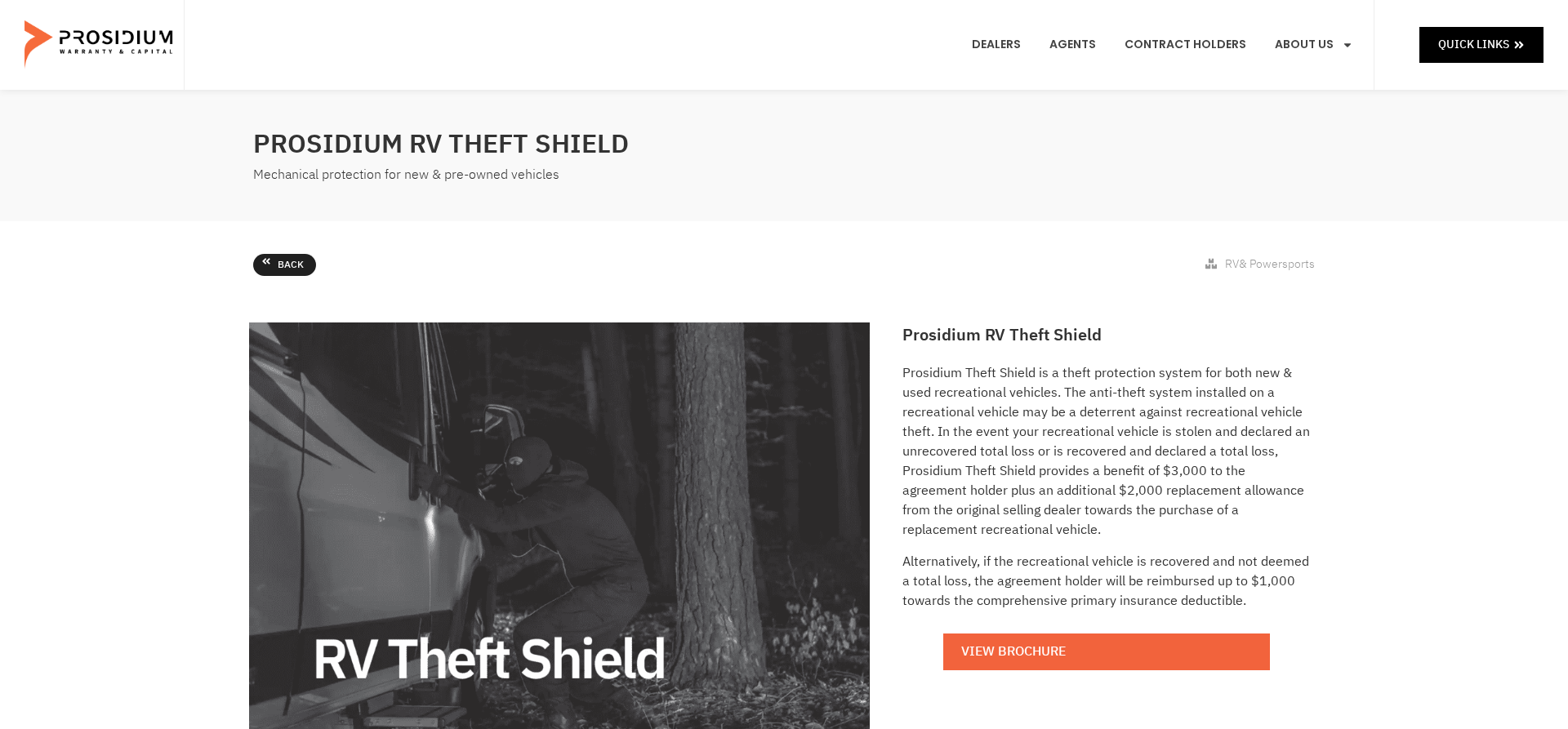
click at [281, 266] on span "Back" at bounding box center [290, 266] width 26 height 18
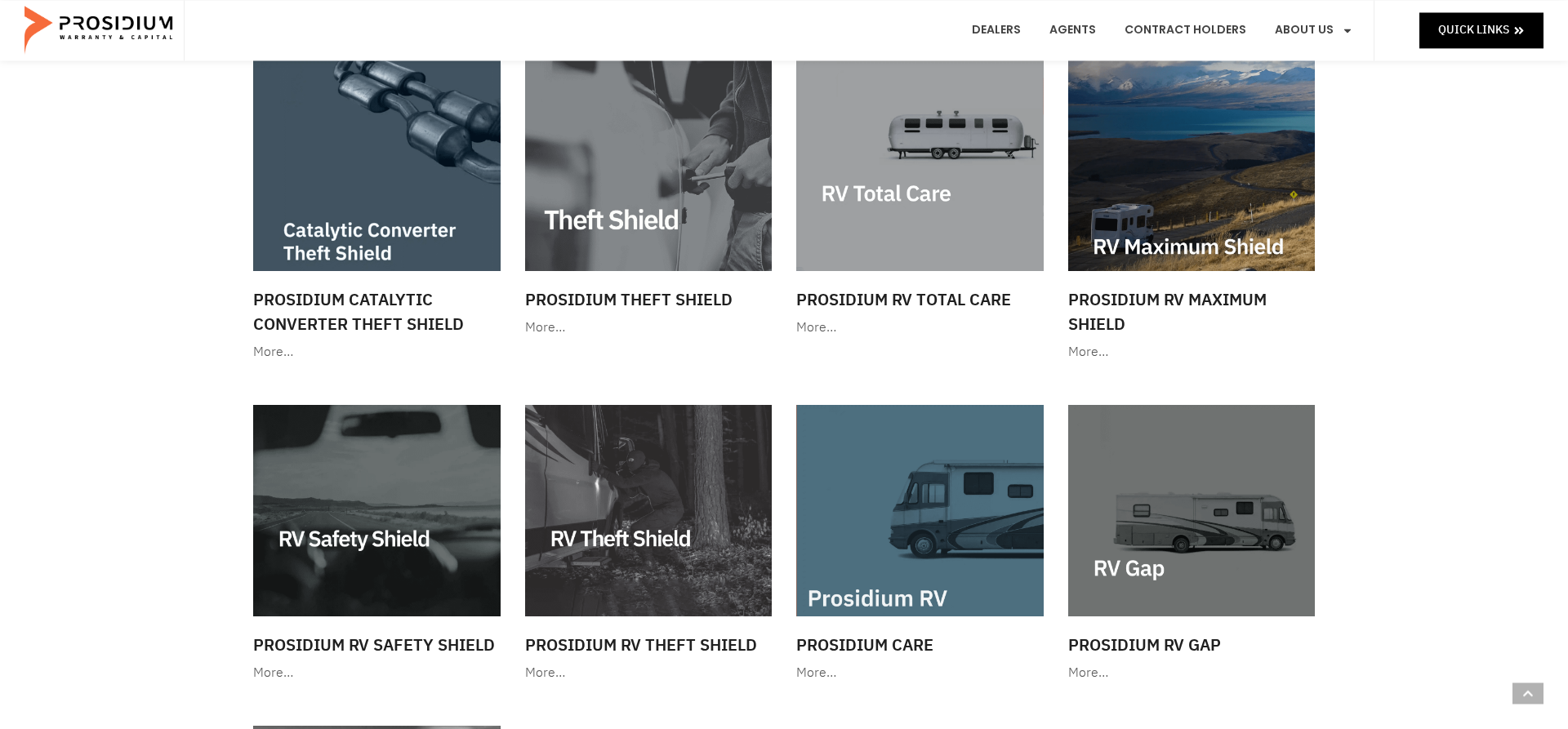
scroll to position [1950, 0]
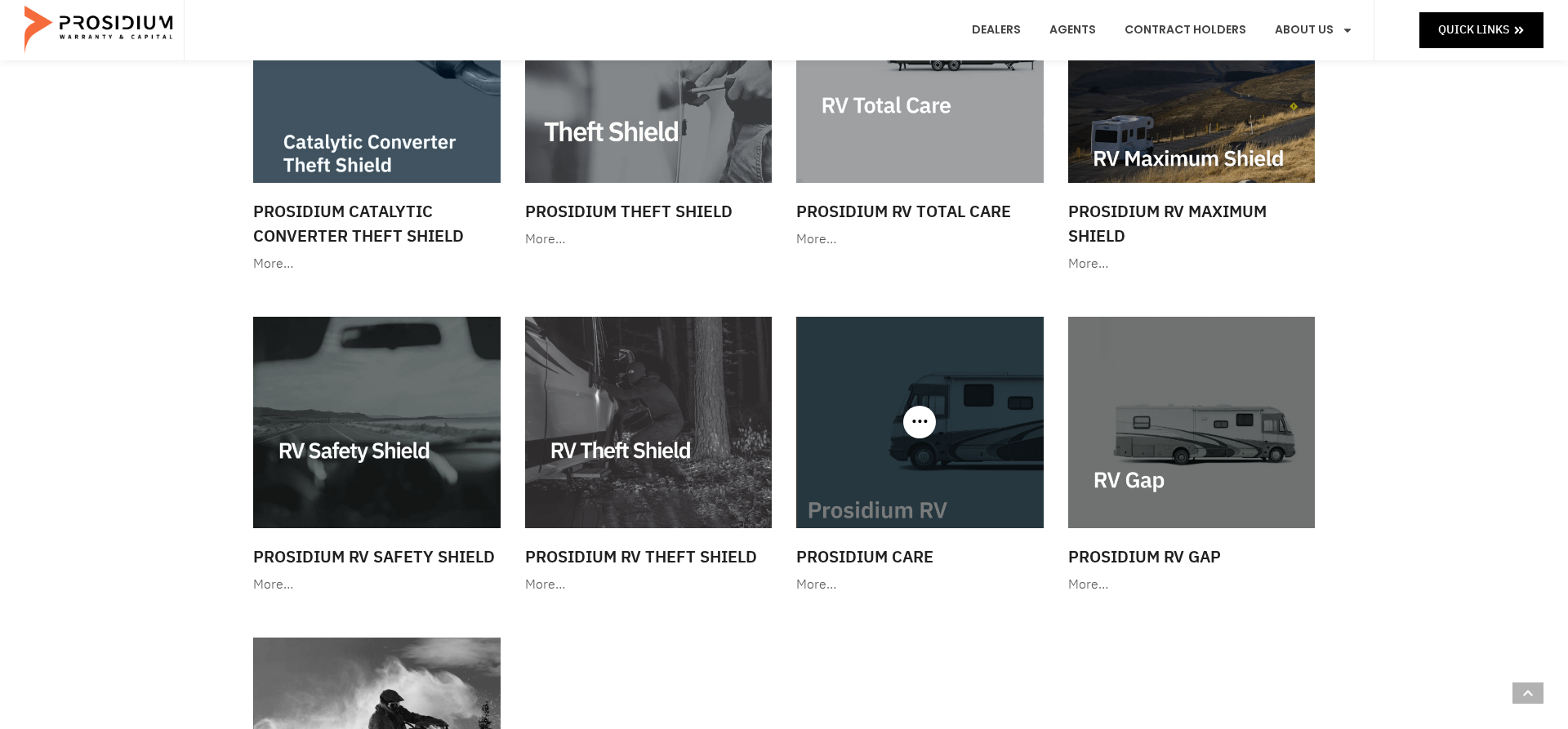
click at [878, 400] on img at bounding box center [921, 423] width 248 height 212
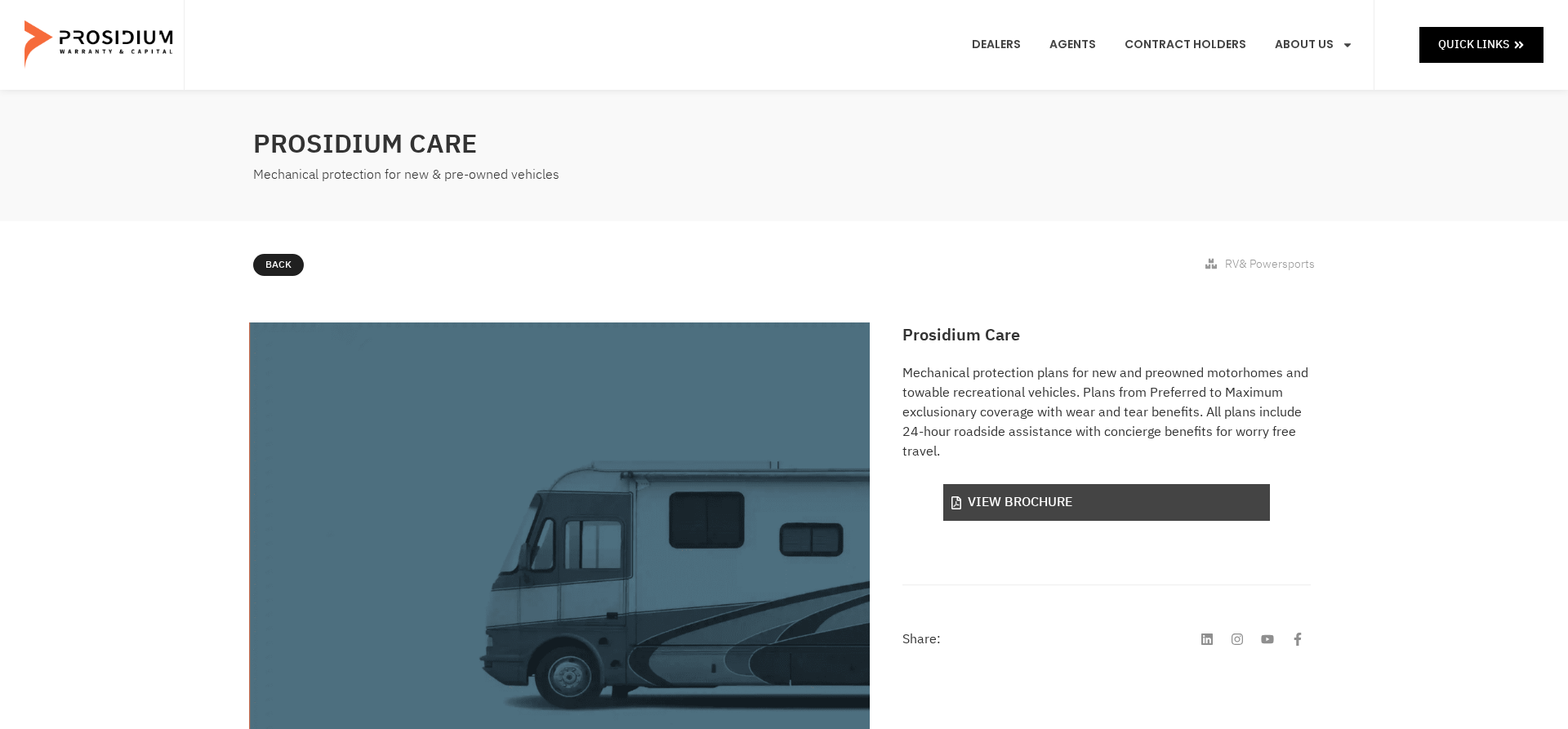
click at [1035, 508] on link "View Brochure" at bounding box center [1107, 502] width 327 height 37
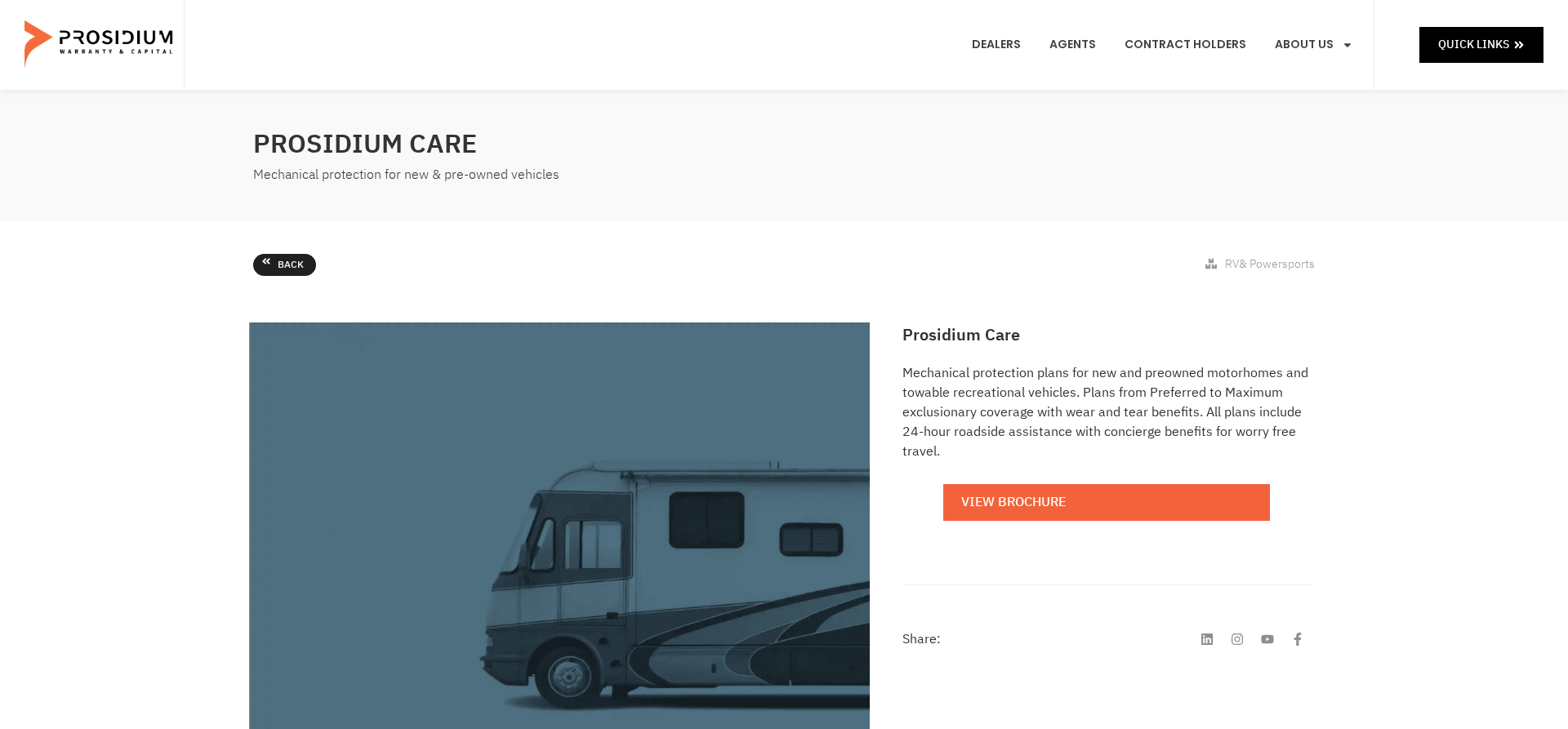
click at [285, 266] on span "Back" at bounding box center [290, 266] width 26 height 18
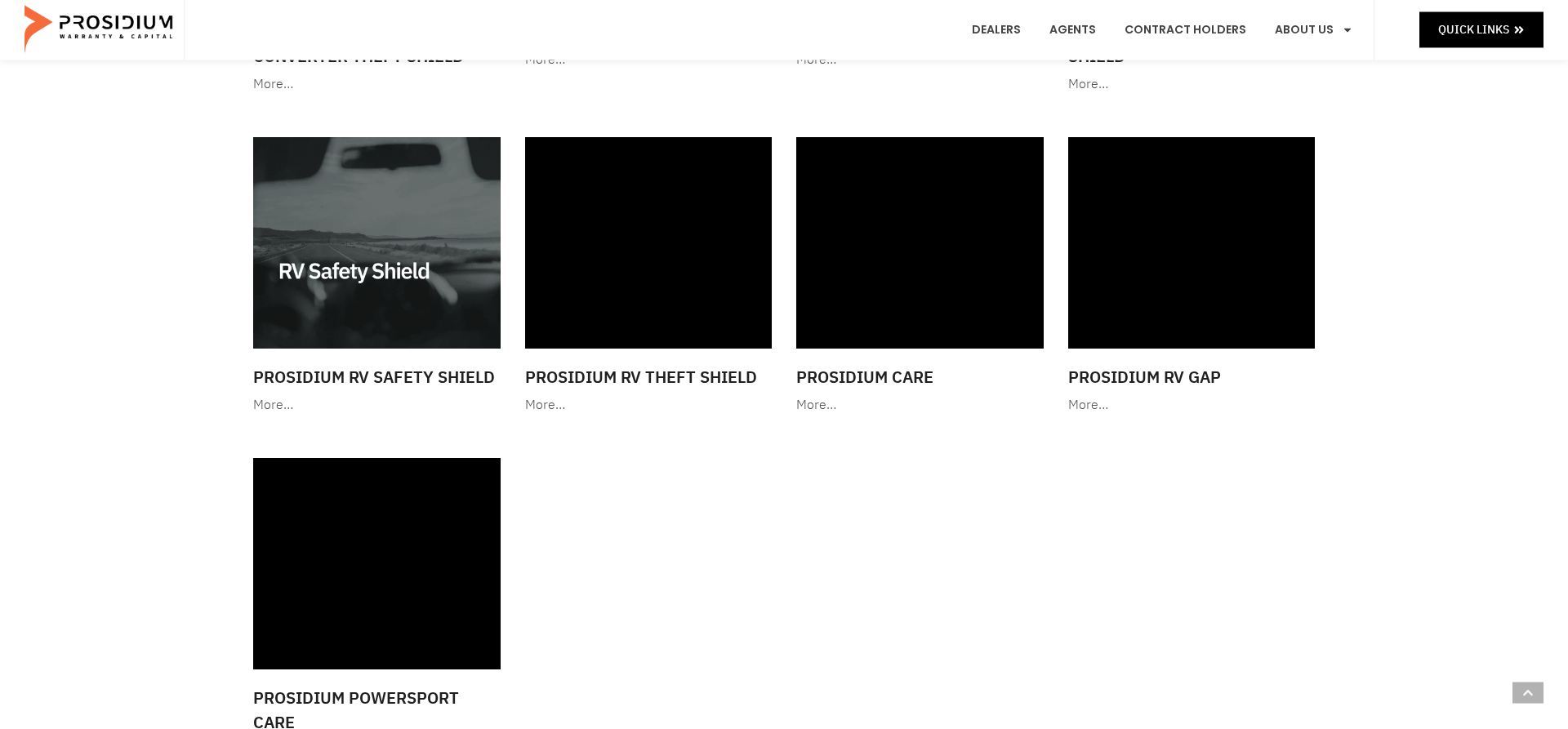
scroll to position [2042, 0]
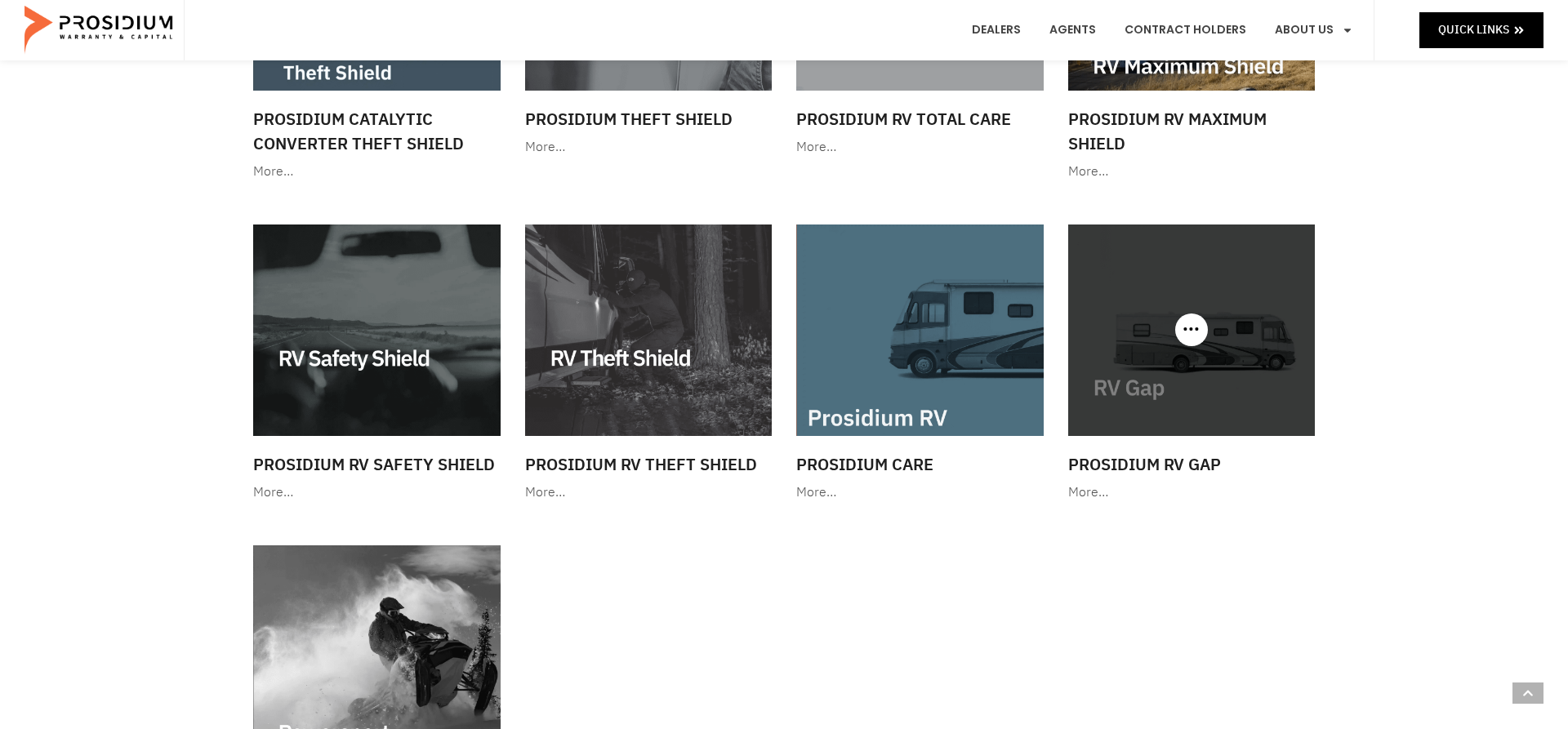
click at [1225, 347] on img at bounding box center [1193, 330] width 248 height 212
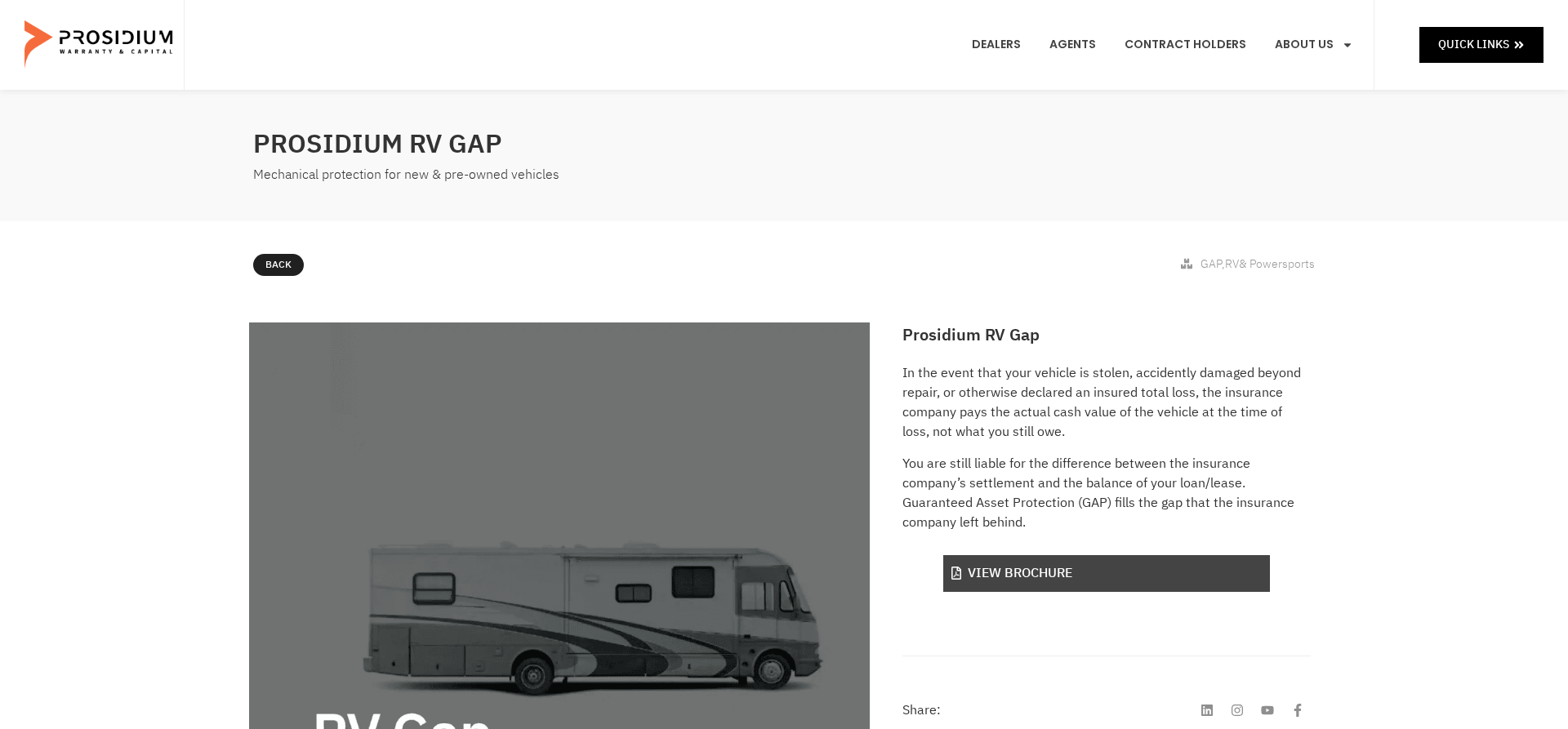
click at [1077, 568] on link "View Brochure" at bounding box center [1107, 574] width 327 height 37
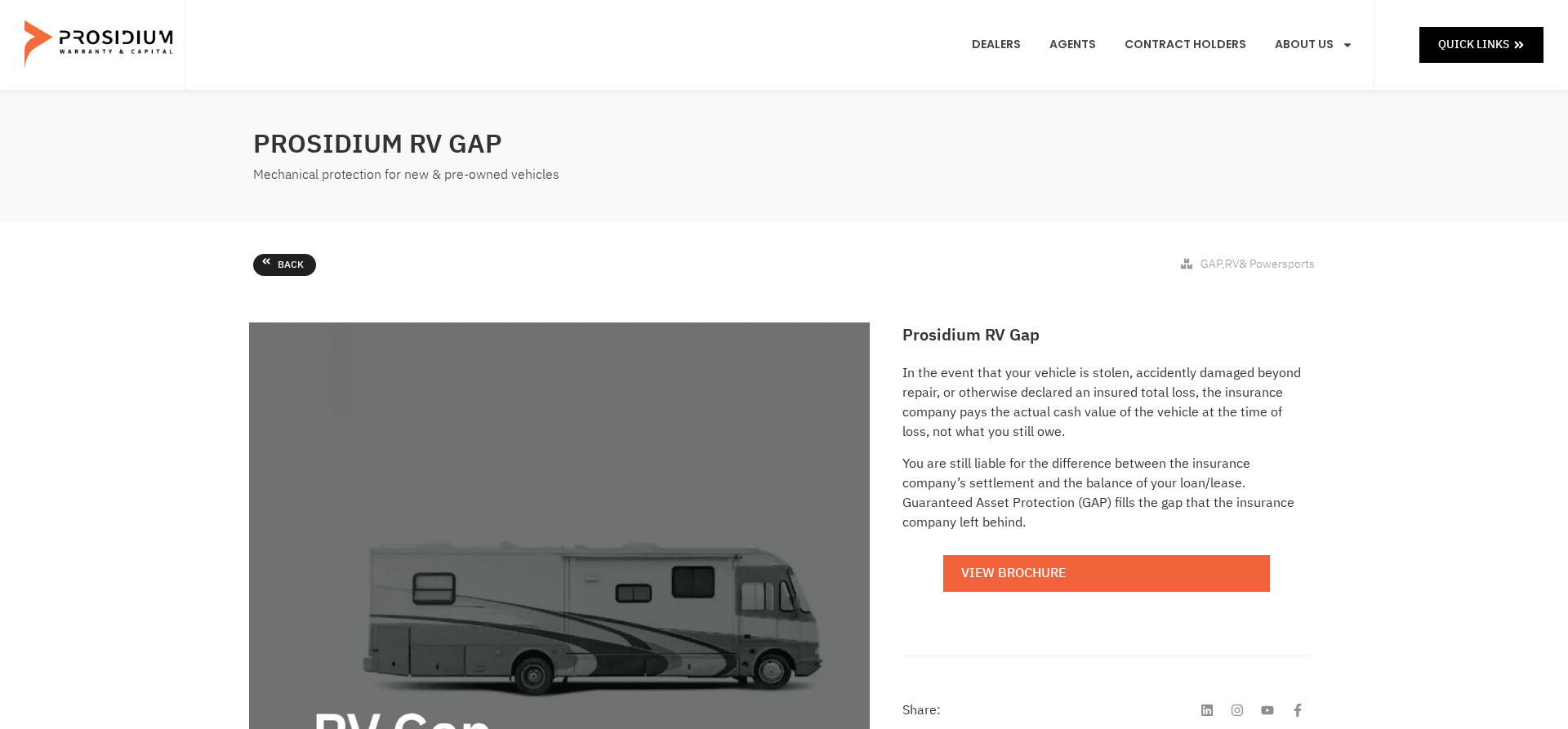
click at [274, 264] on link "Back" at bounding box center [285, 265] width 63 height 22
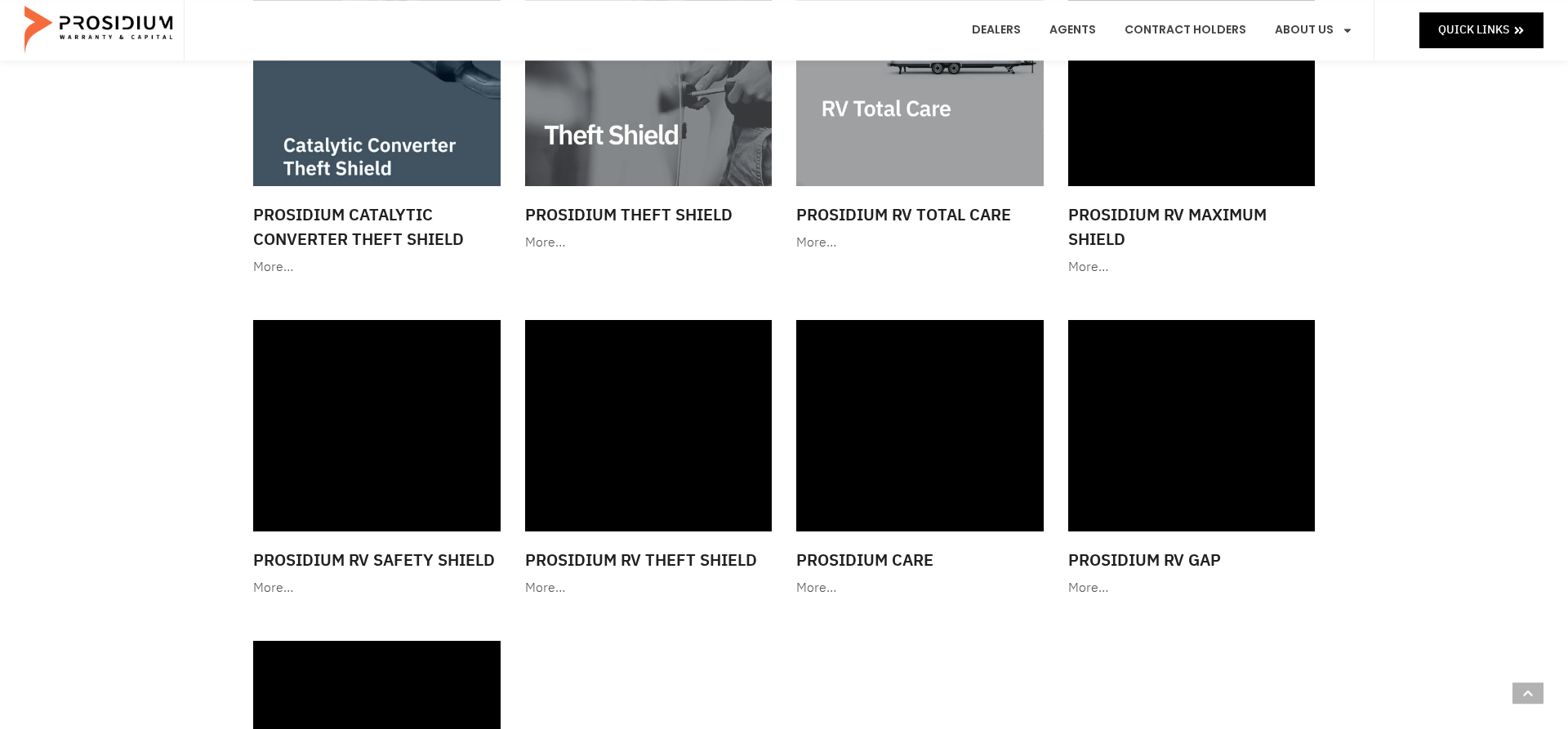
scroll to position [2029, 0]
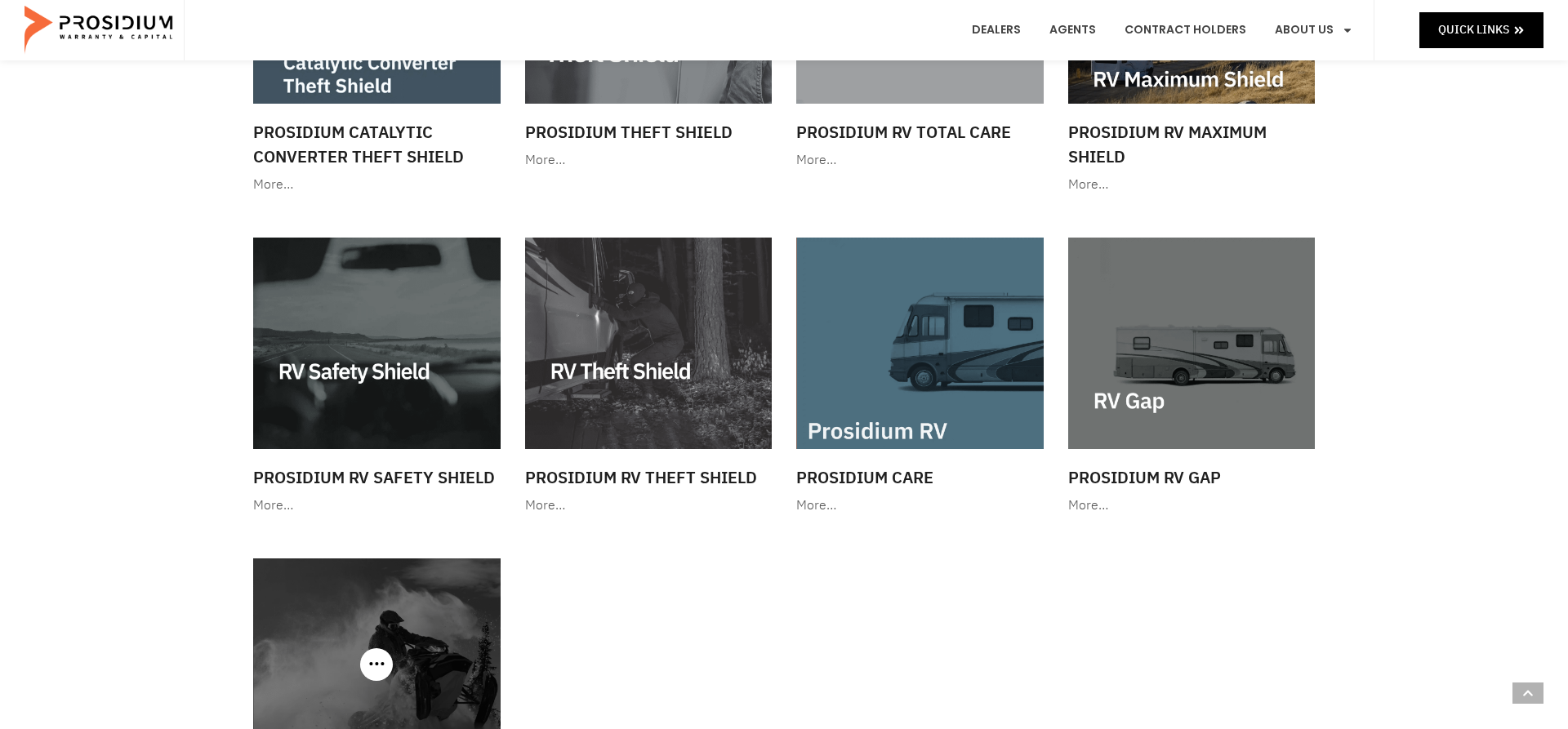
click at [382, 650] on div at bounding box center [377, 664] width 248 height 212
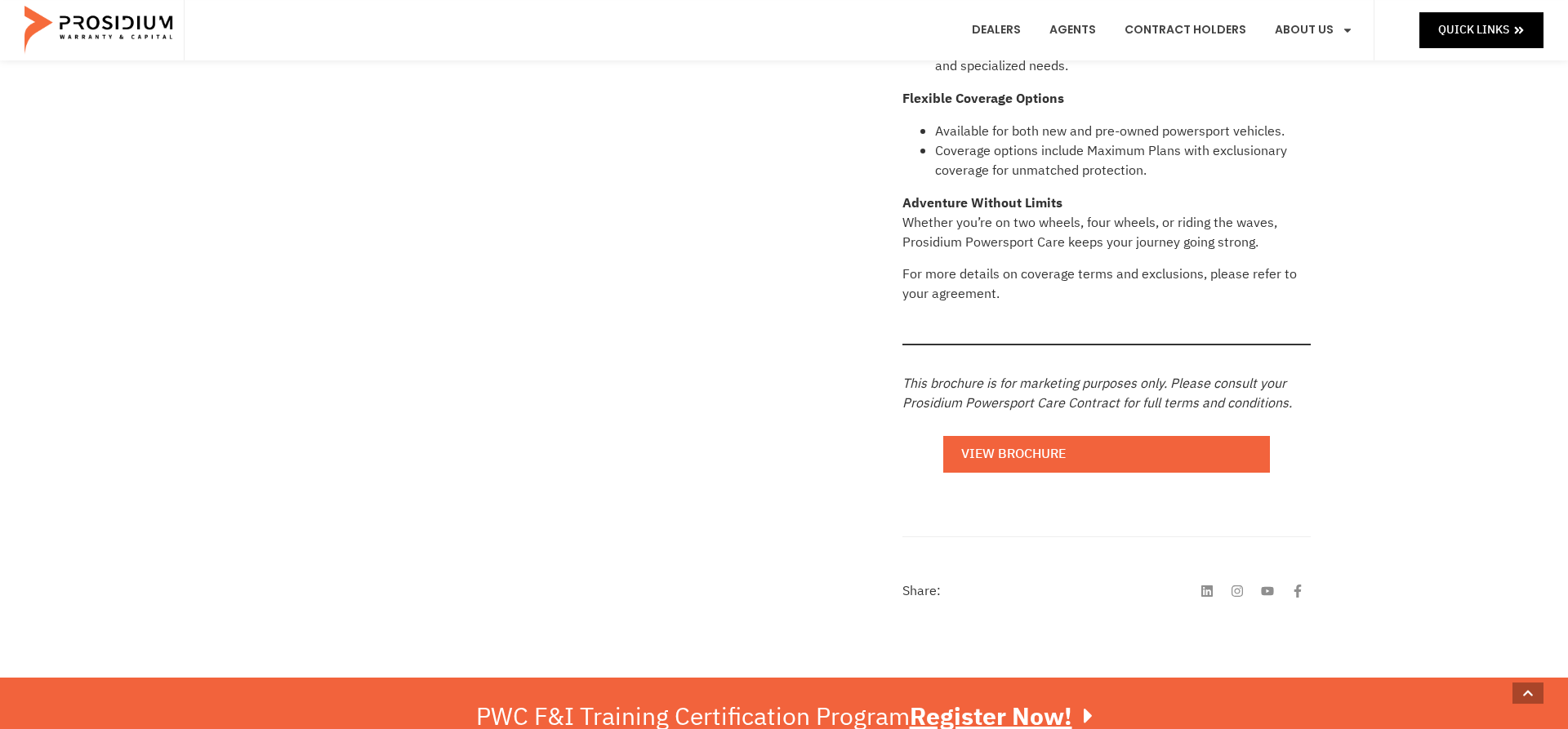
scroll to position [1190, 0]
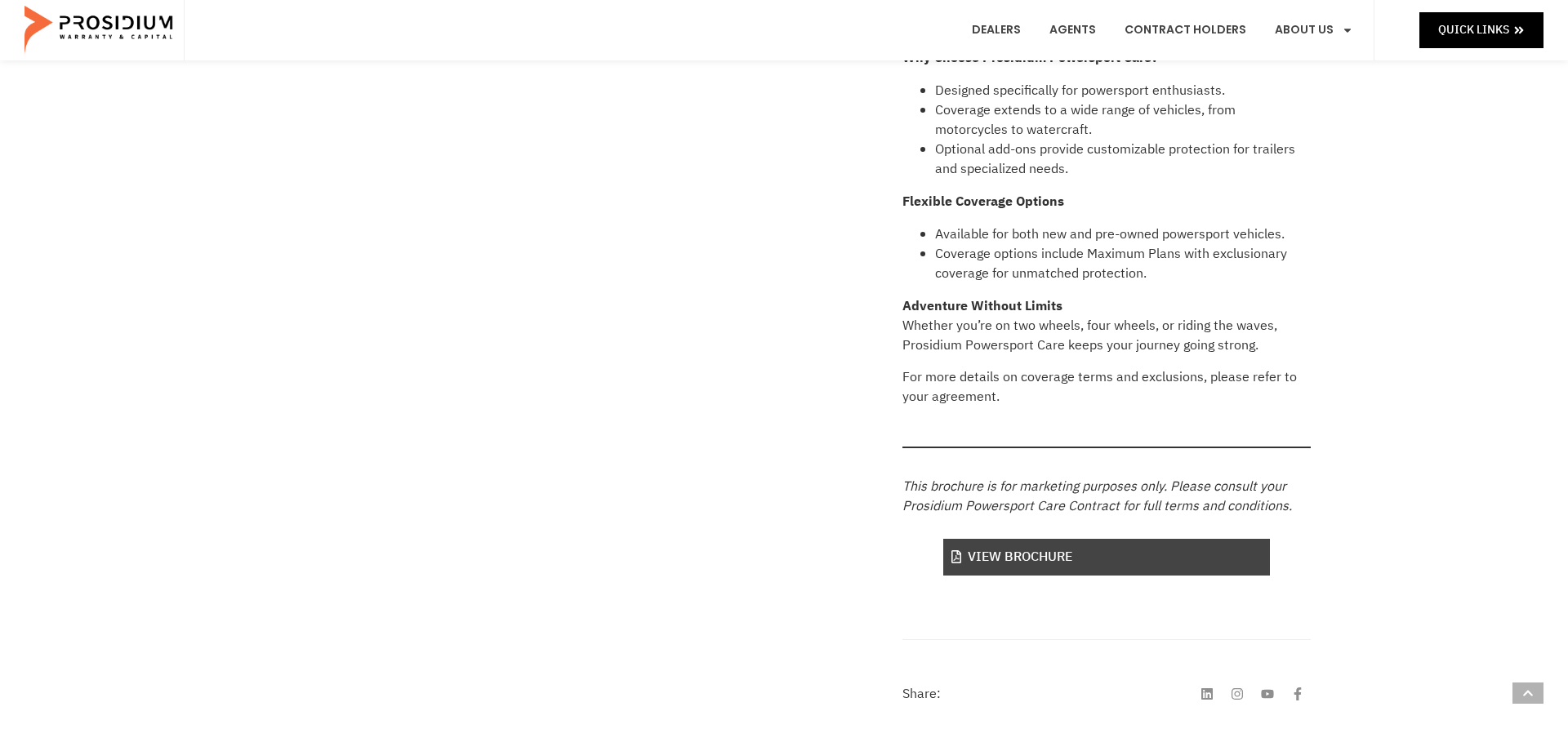
click at [1045, 560] on link "View Brochure" at bounding box center [1107, 557] width 327 height 37
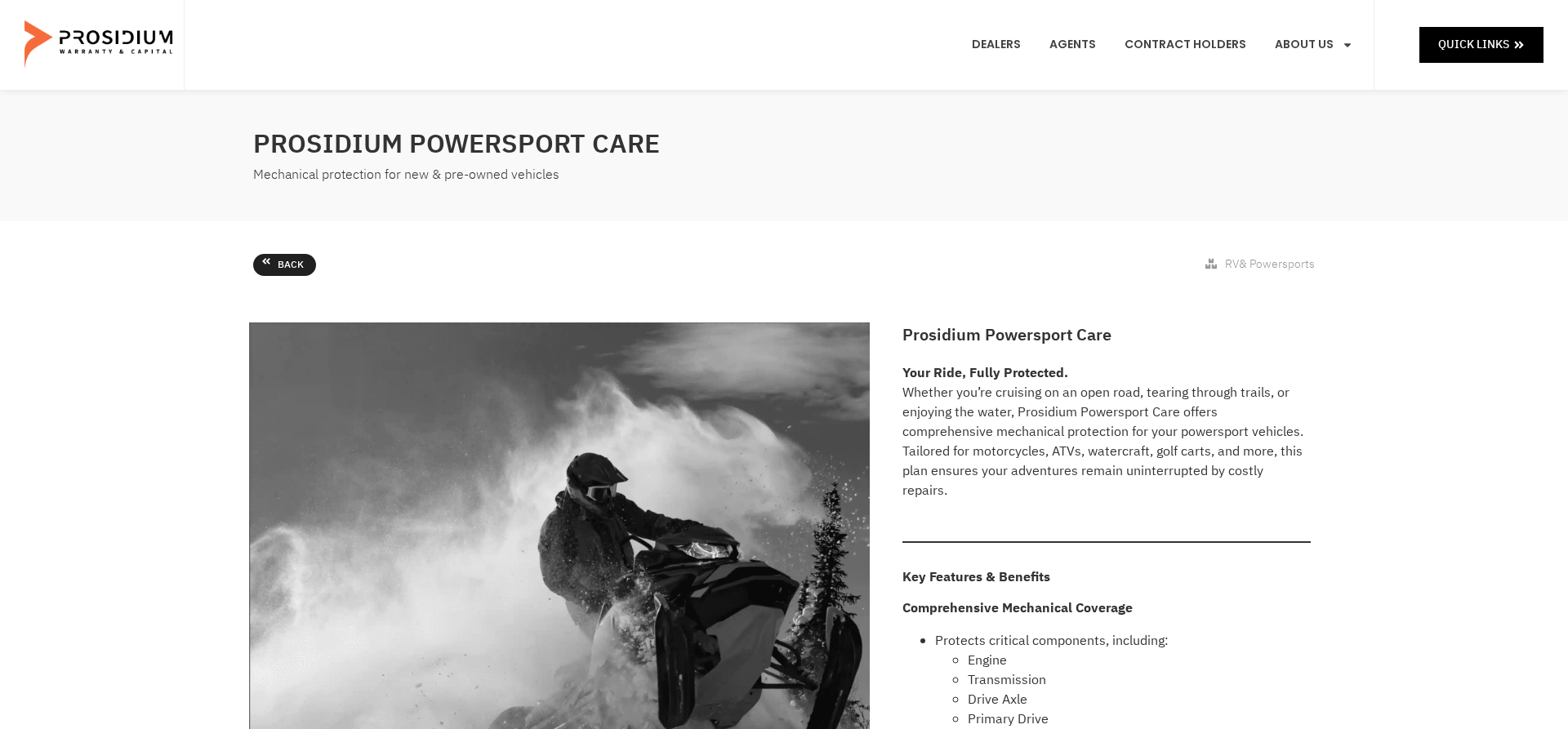
click at [271, 268] on link "Back" at bounding box center [285, 265] width 63 height 22
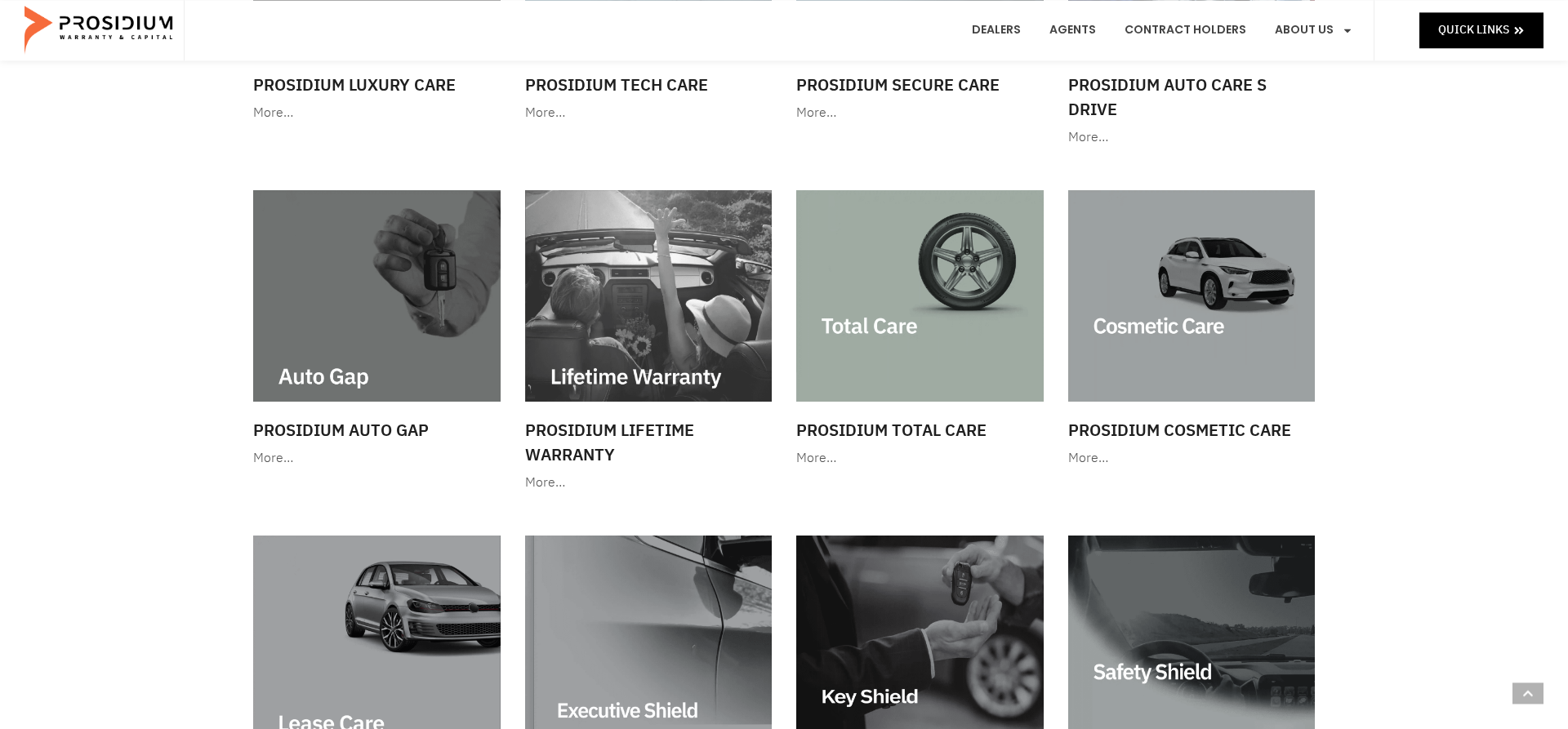
scroll to position [595, 0]
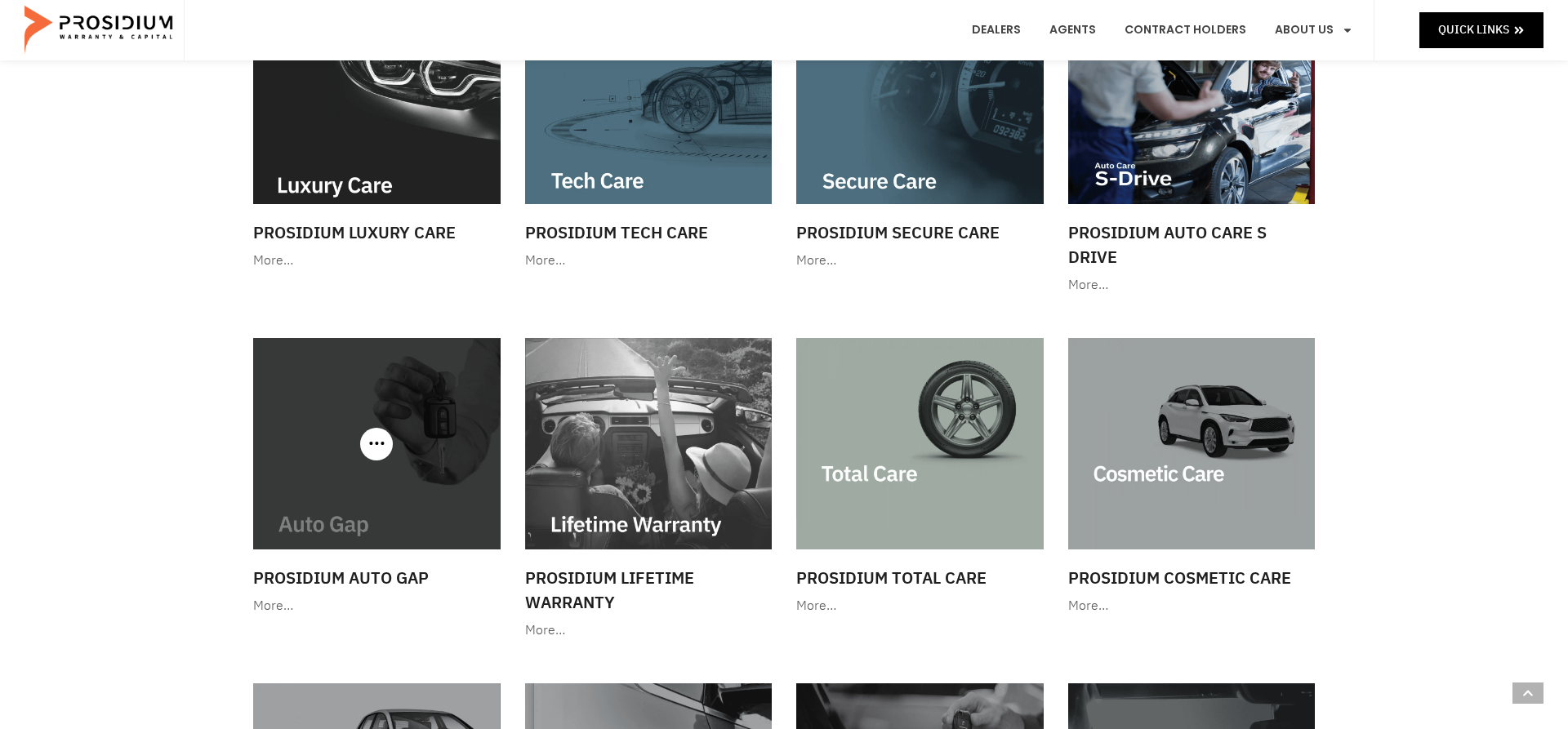
click at [363, 453] on img at bounding box center [377, 444] width 248 height 212
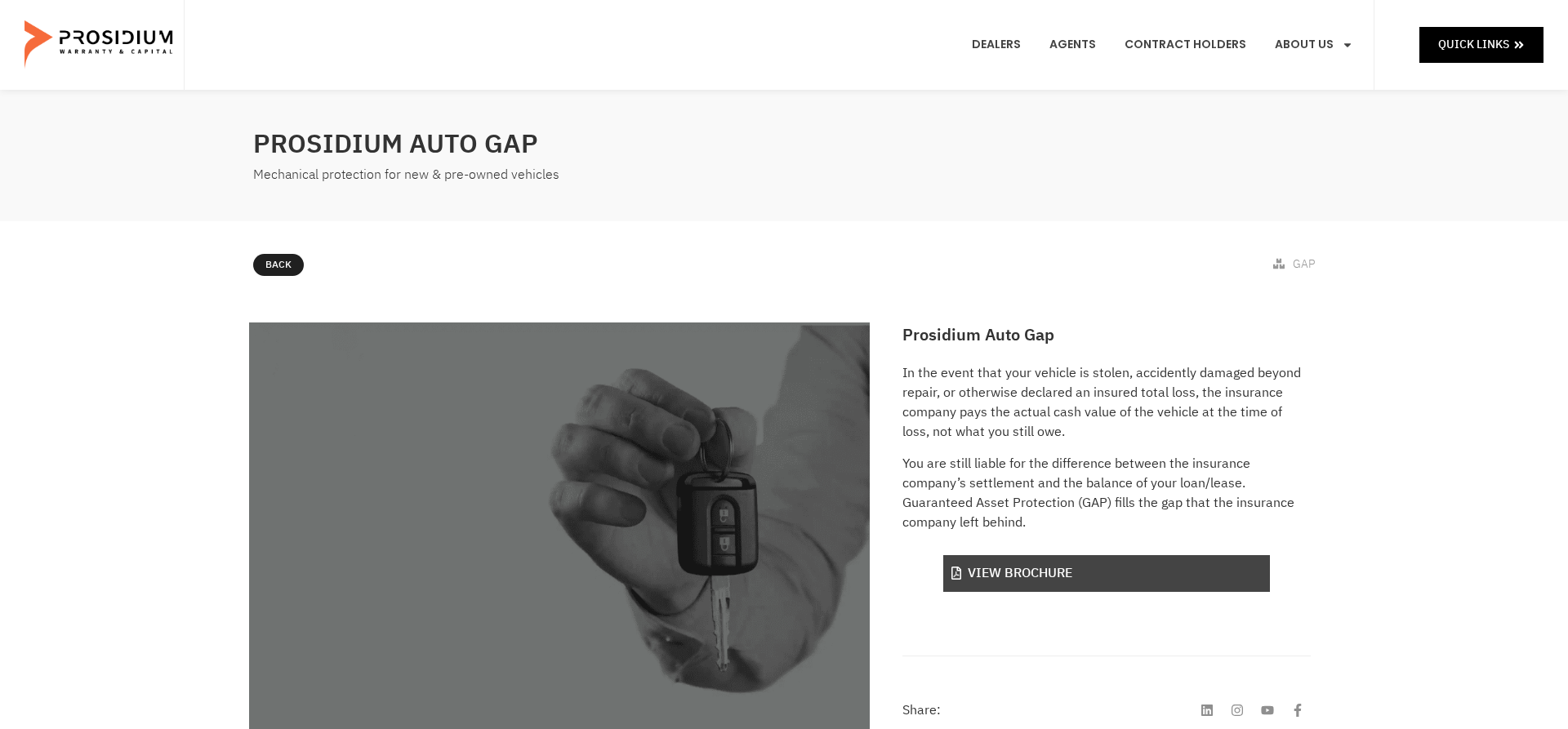
click at [1082, 570] on link "View Brochure" at bounding box center [1107, 574] width 327 height 37
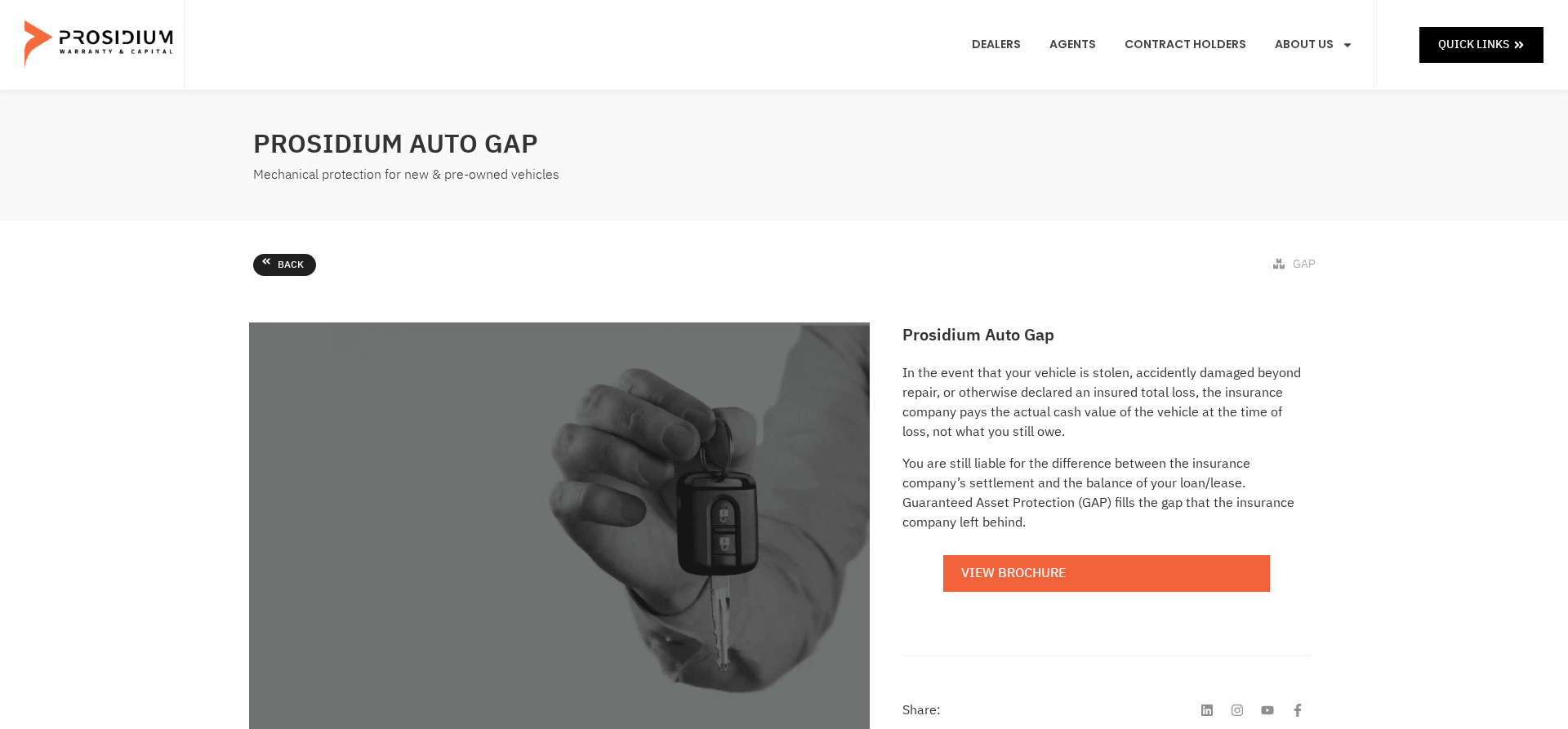
click at [284, 270] on span "Back" at bounding box center [290, 266] width 26 height 18
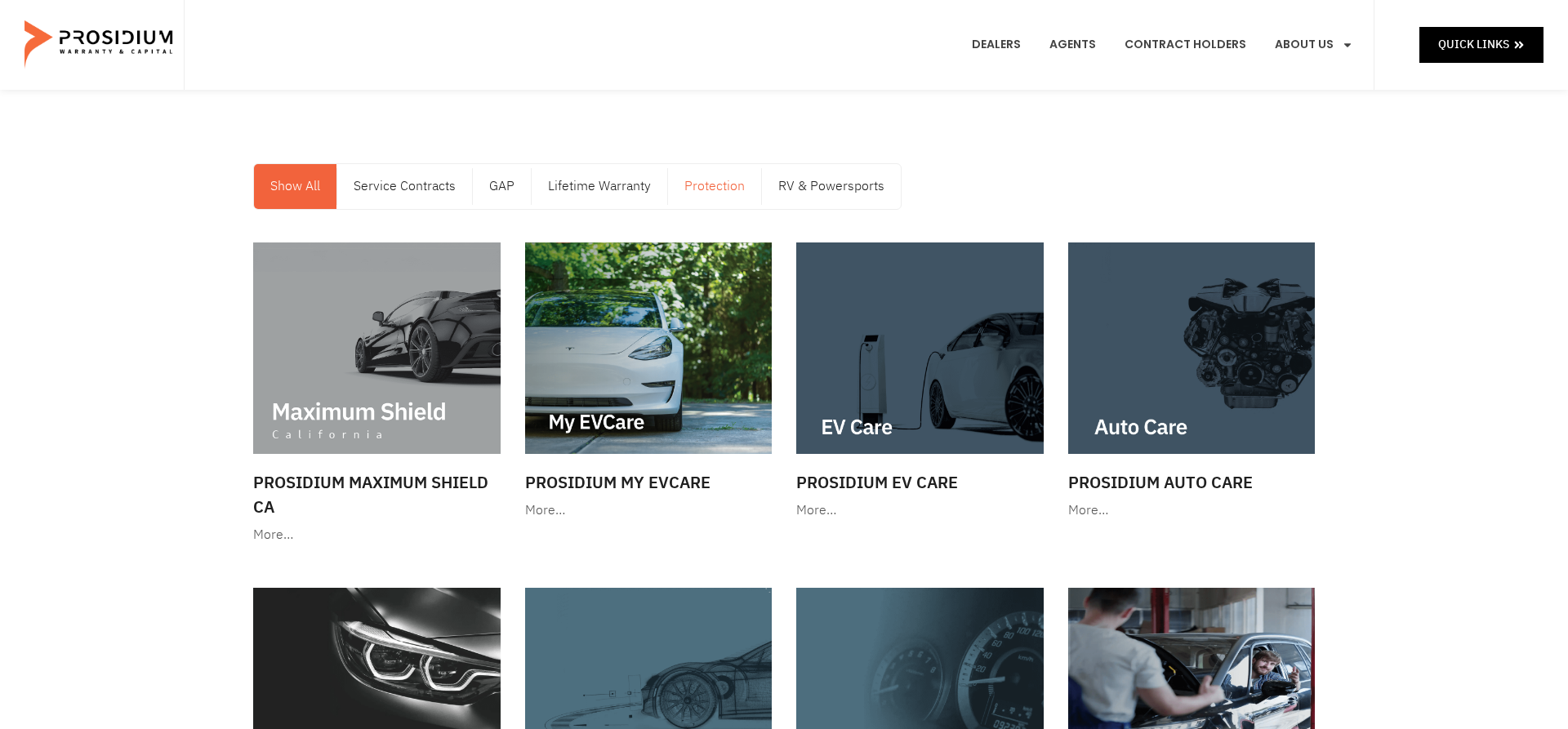
click at [712, 186] on link "Protection" at bounding box center [715, 187] width 93 height 45
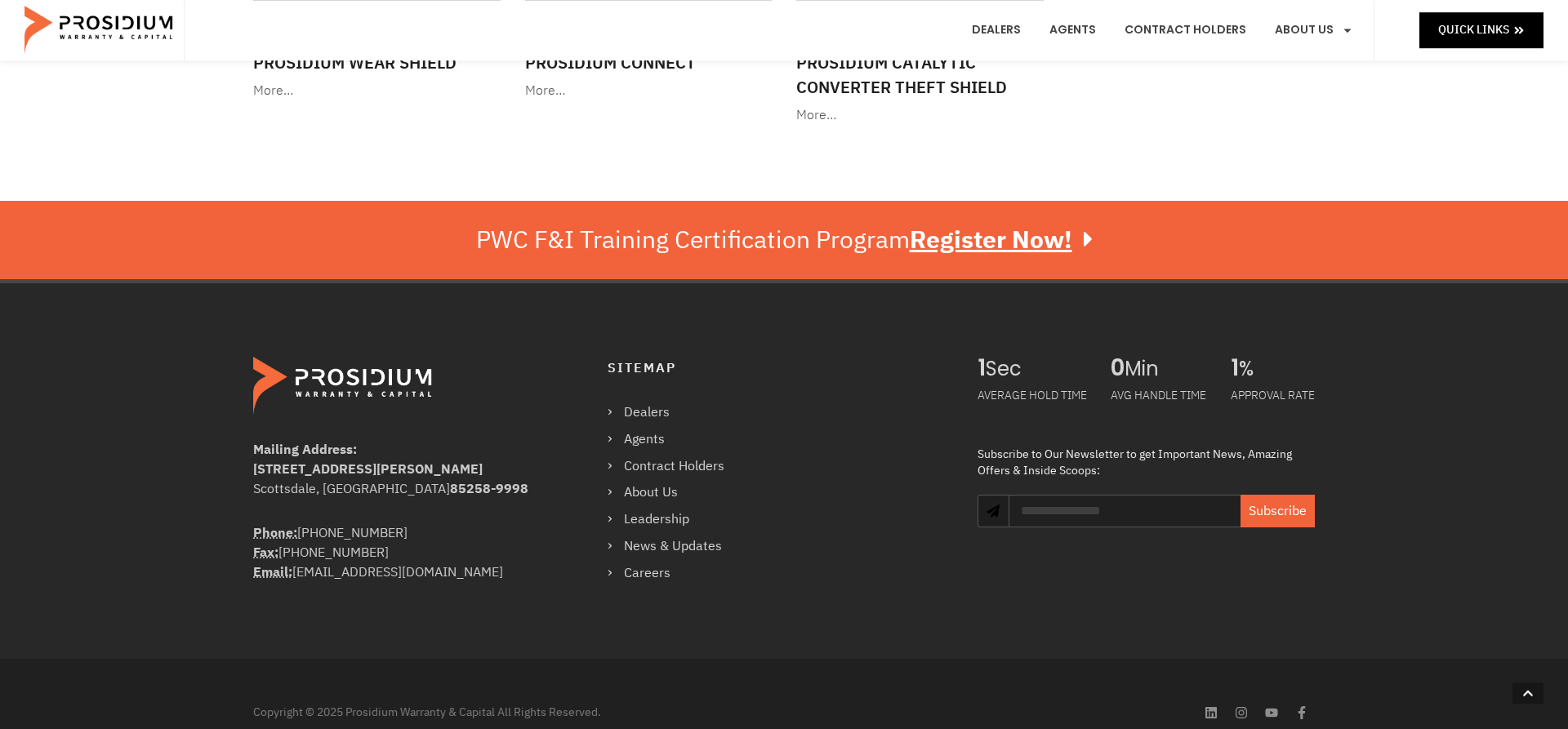
scroll to position [1148, 0]
